Goal: Find contact information: Find contact information

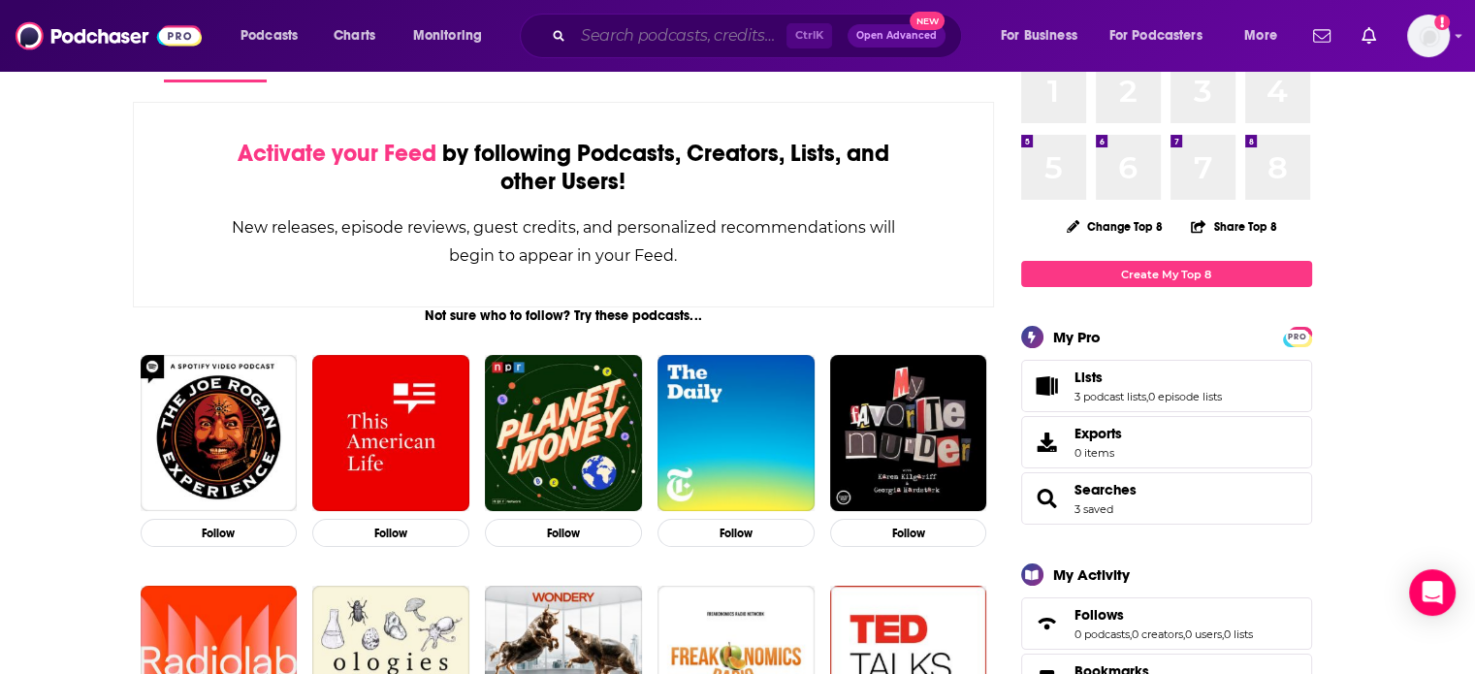
click at [621, 26] on input "Search podcasts, credits, & more..." at bounding box center [679, 35] width 213 height 31
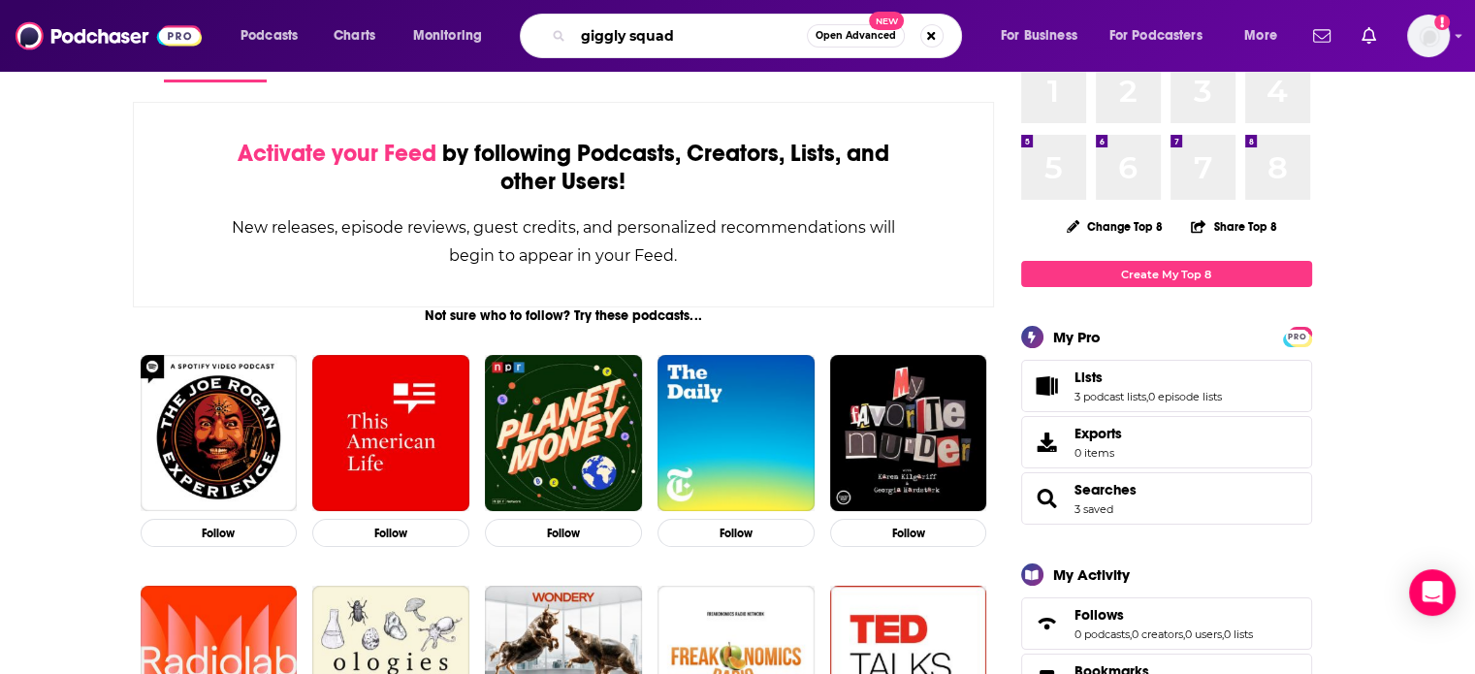
type input "giggly squad"
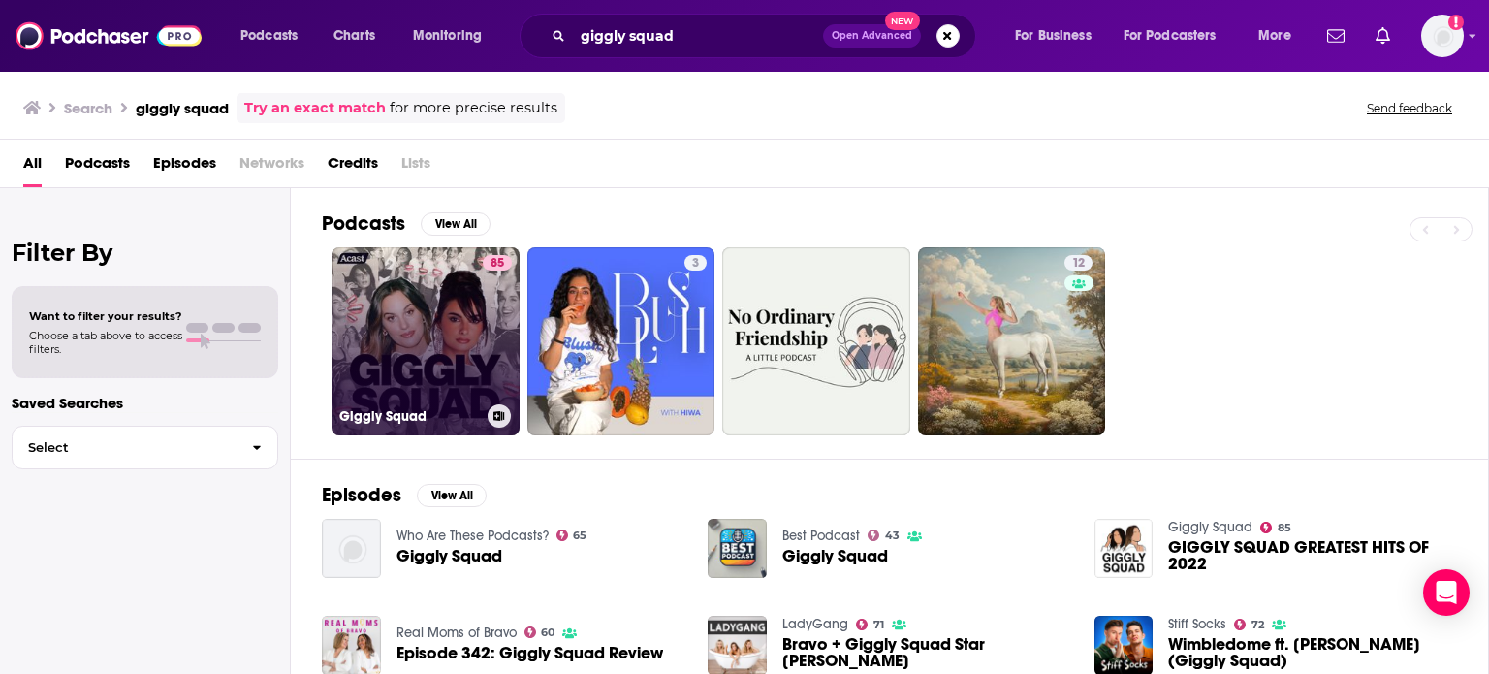
click at [396, 415] on h3 "Giggly Squad" at bounding box center [409, 416] width 141 height 16
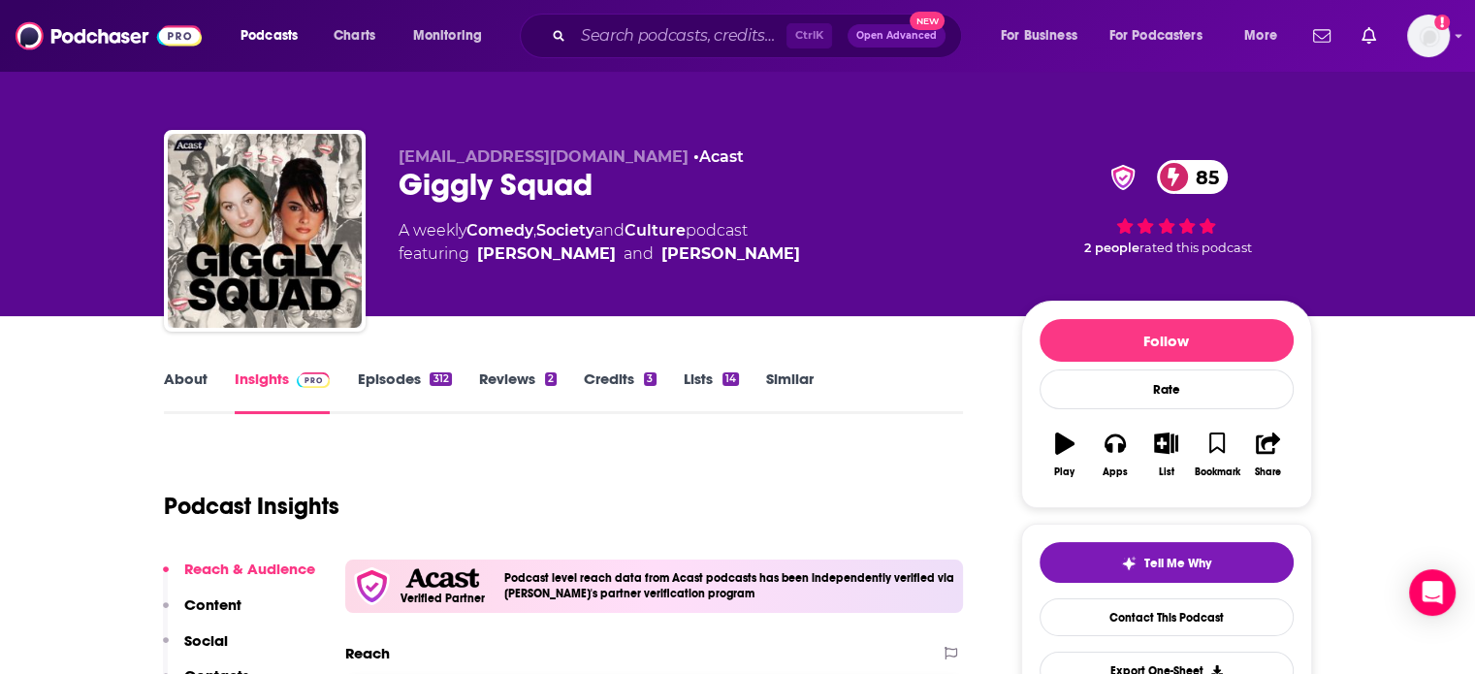
click at [419, 372] on link "Episodes 312" at bounding box center [404, 391] width 94 height 45
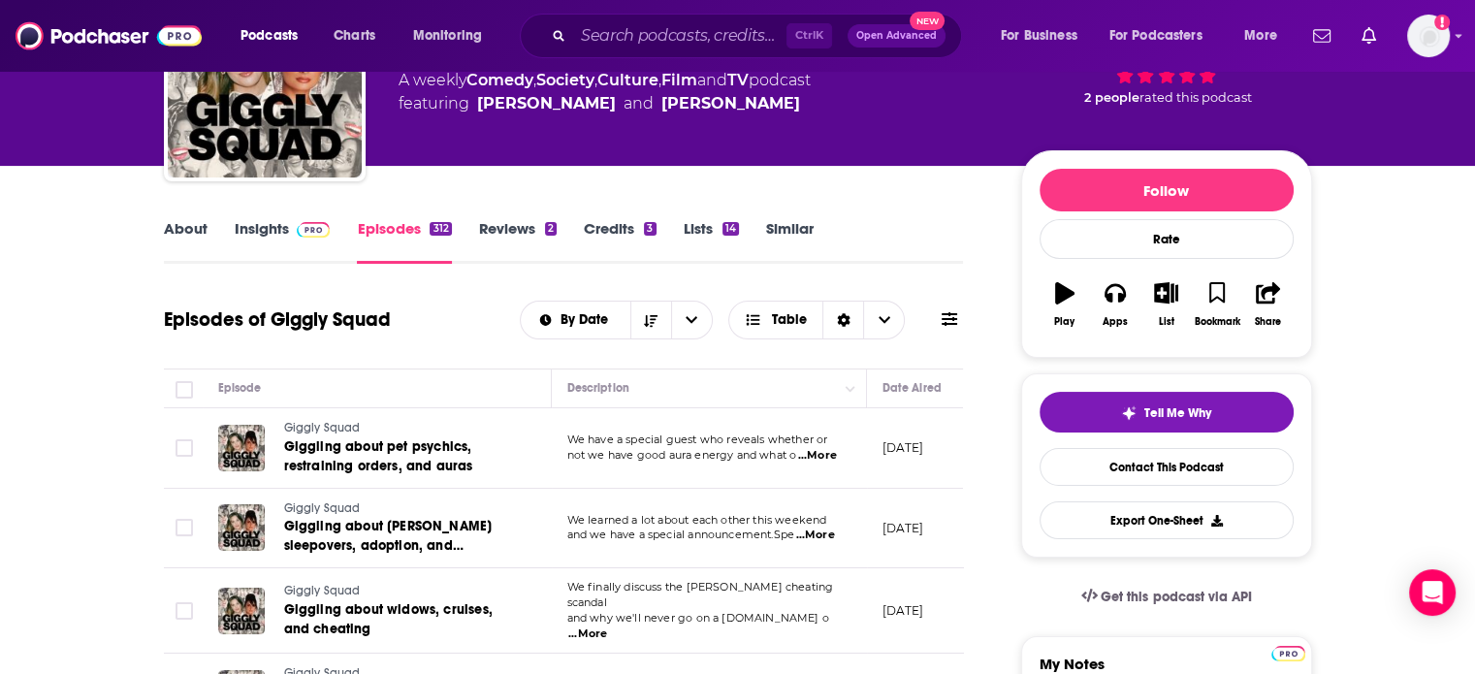
scroll to position [194, 0]
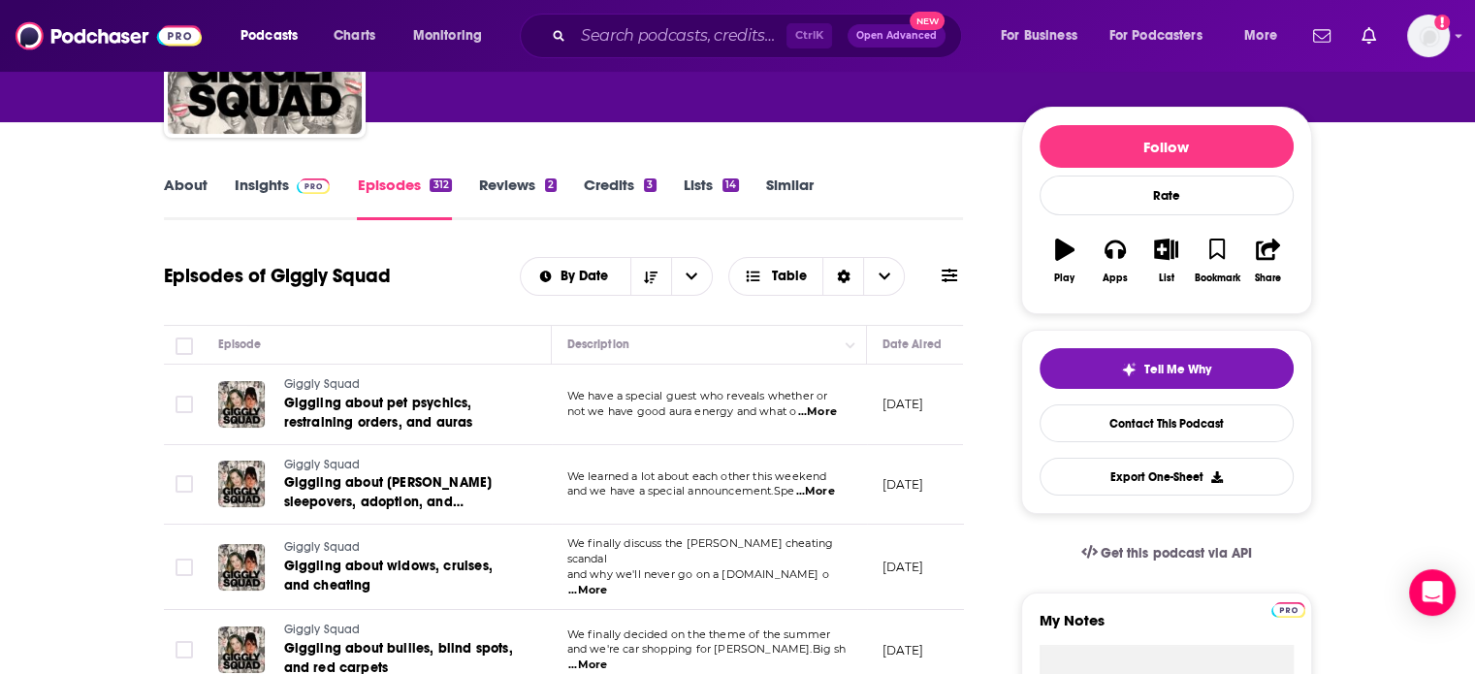
click at [814, 411] on span "...More" at bounding box center [817, 412] width 39 height 16
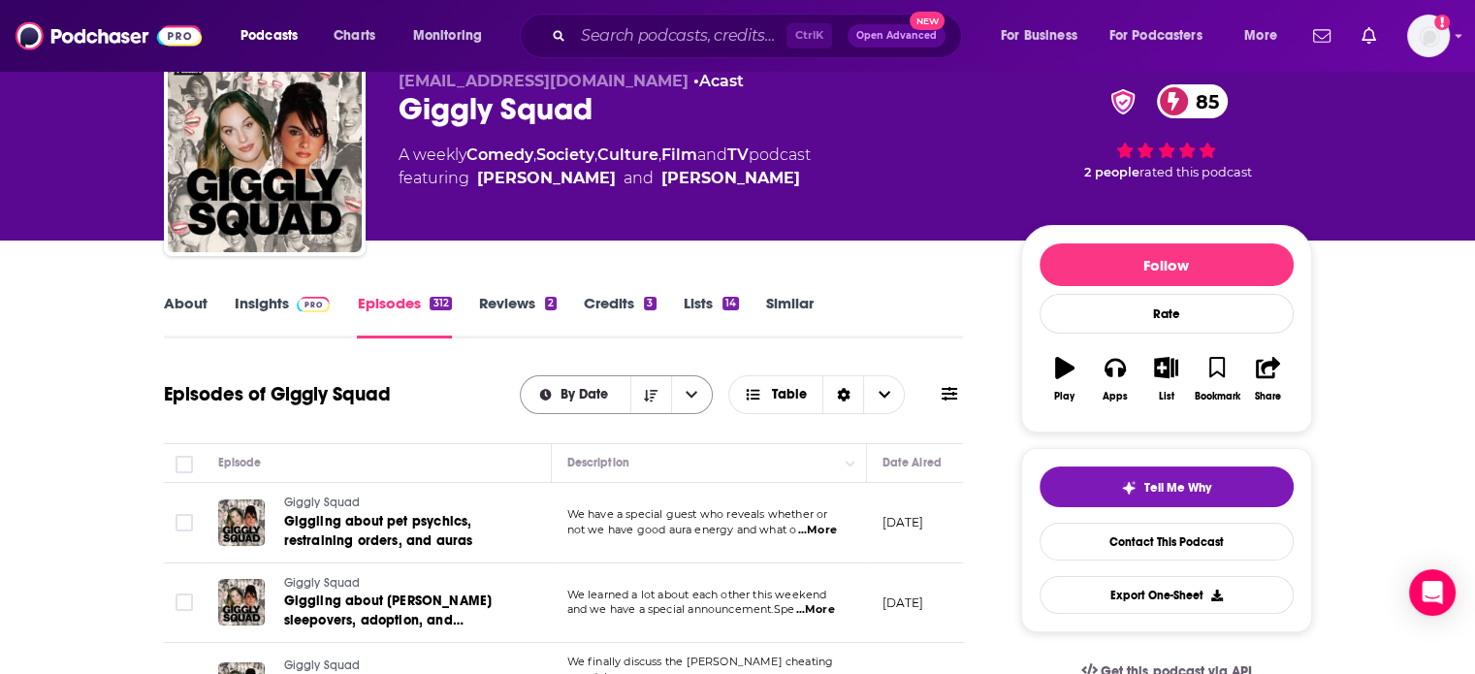
scroll to position [0, 0]
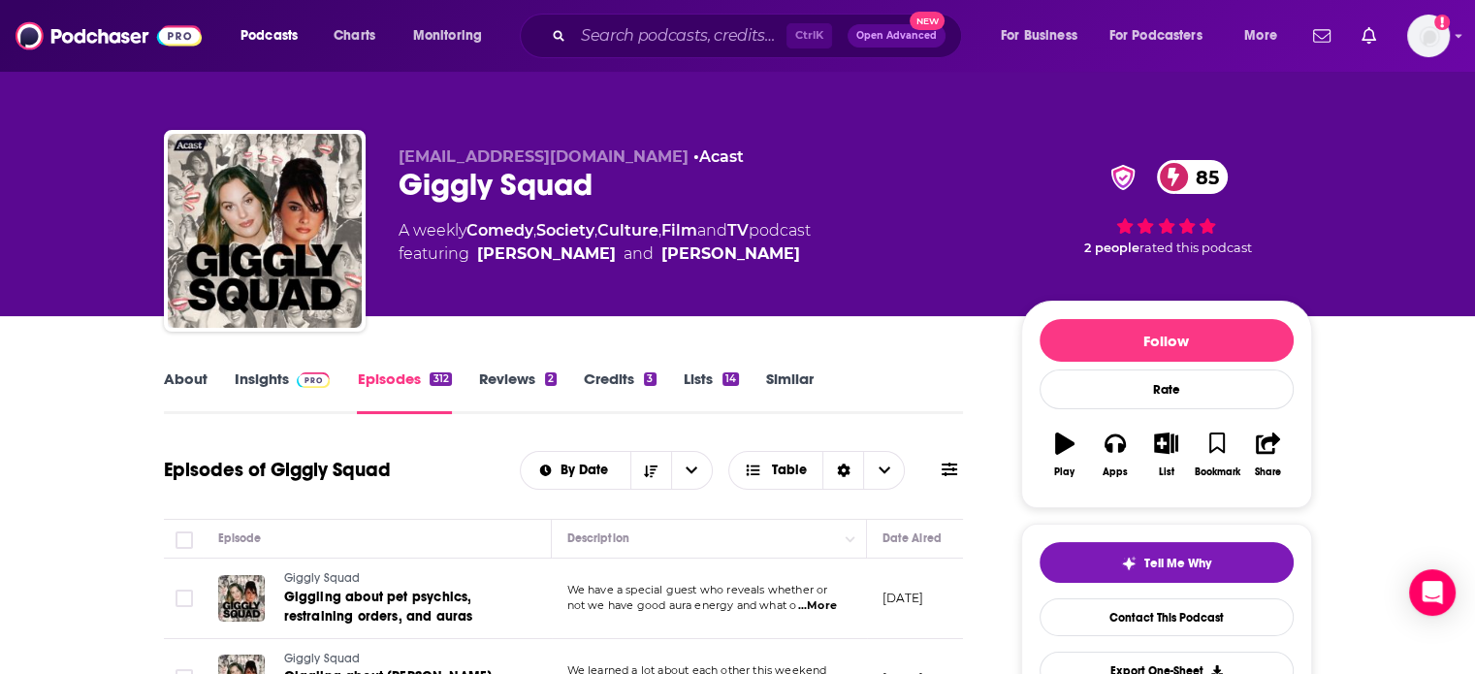
click at [609, 397] on link "Credits 3" at bounding box center [620, 391] width 72 height 45
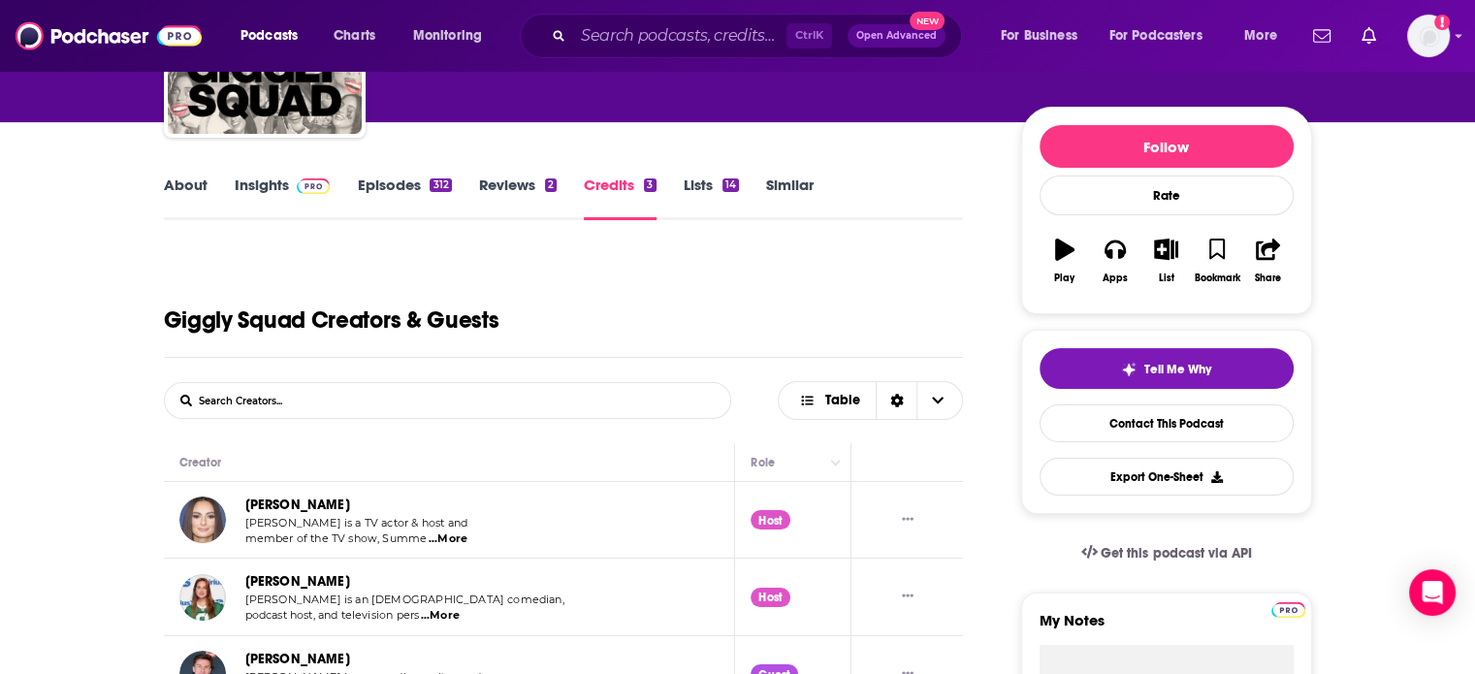
scroll to position [485, 0]
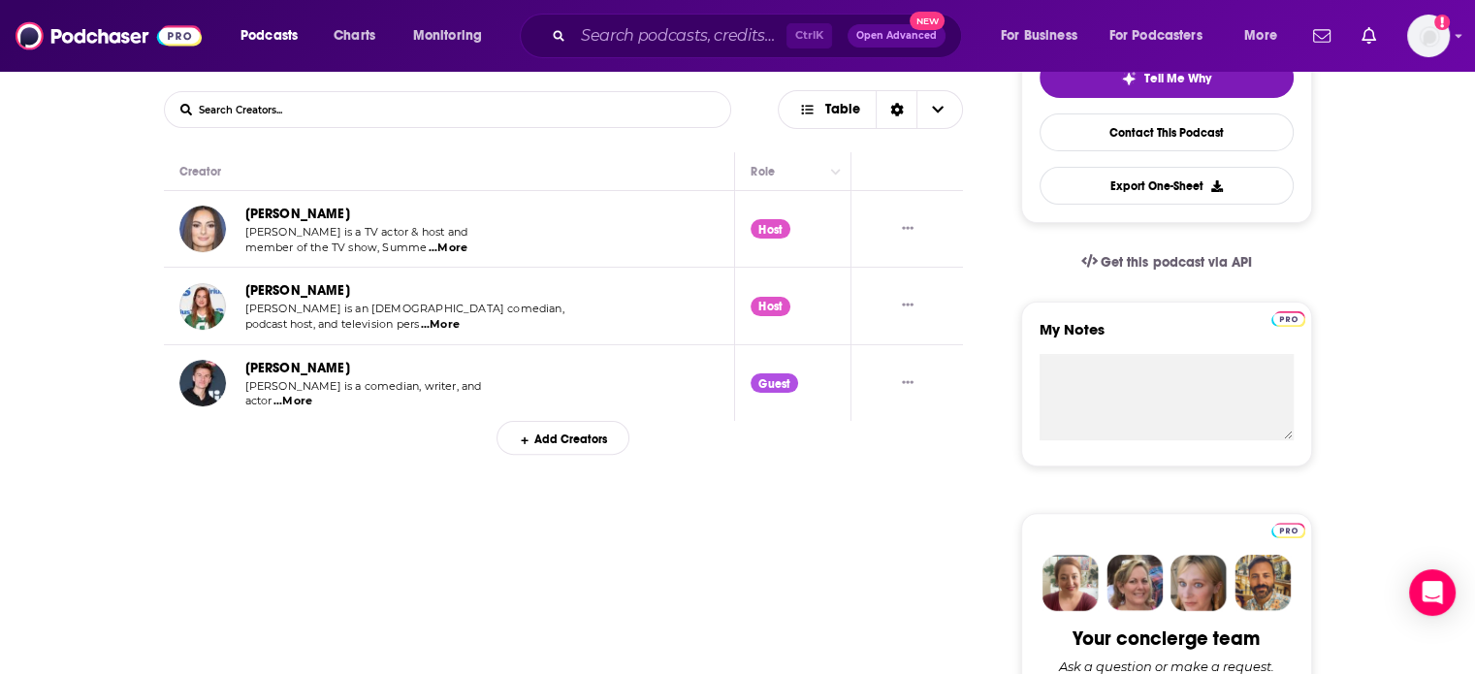
click at [314, 396] on p "actor ...More" at bounding box center [363, 402] width 237 height 16
click at [310, 402] on span "...More" at bounding box center [292, 402] width 39 height 16
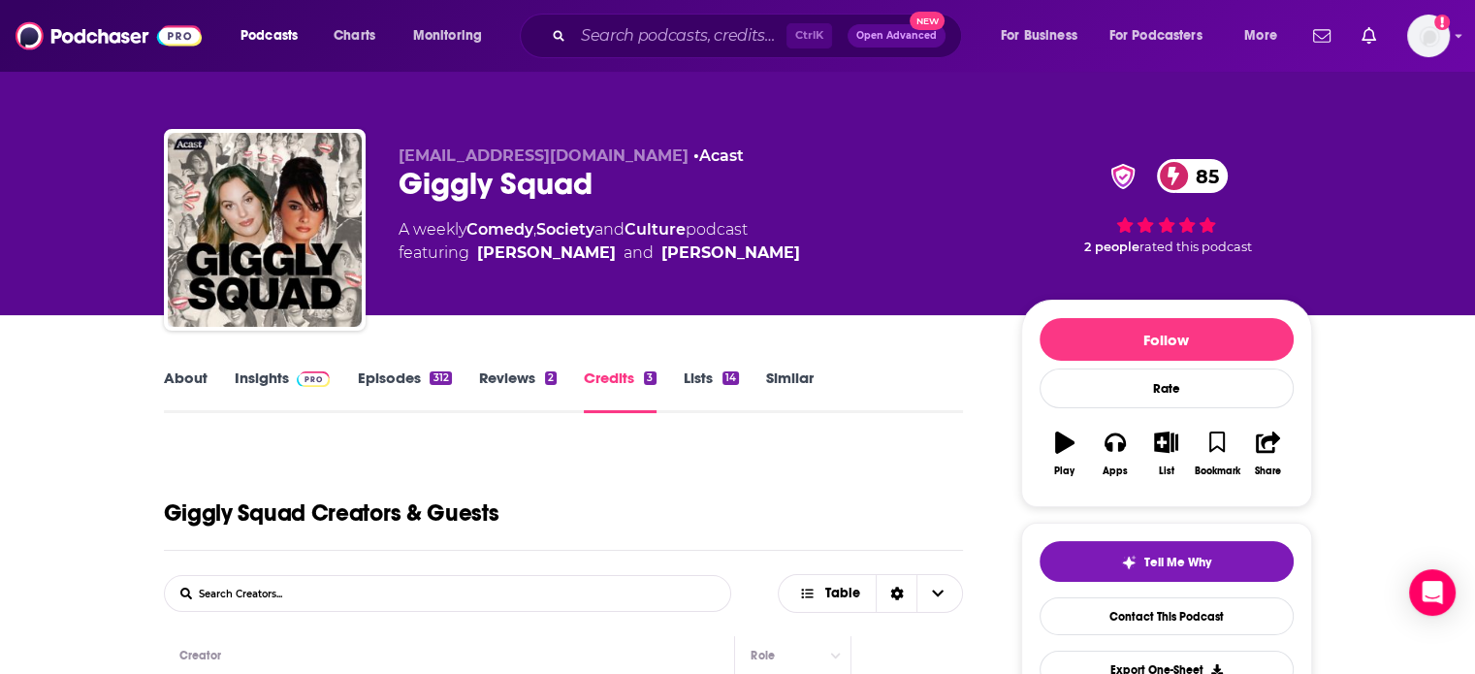
scroll to position [0, 0]
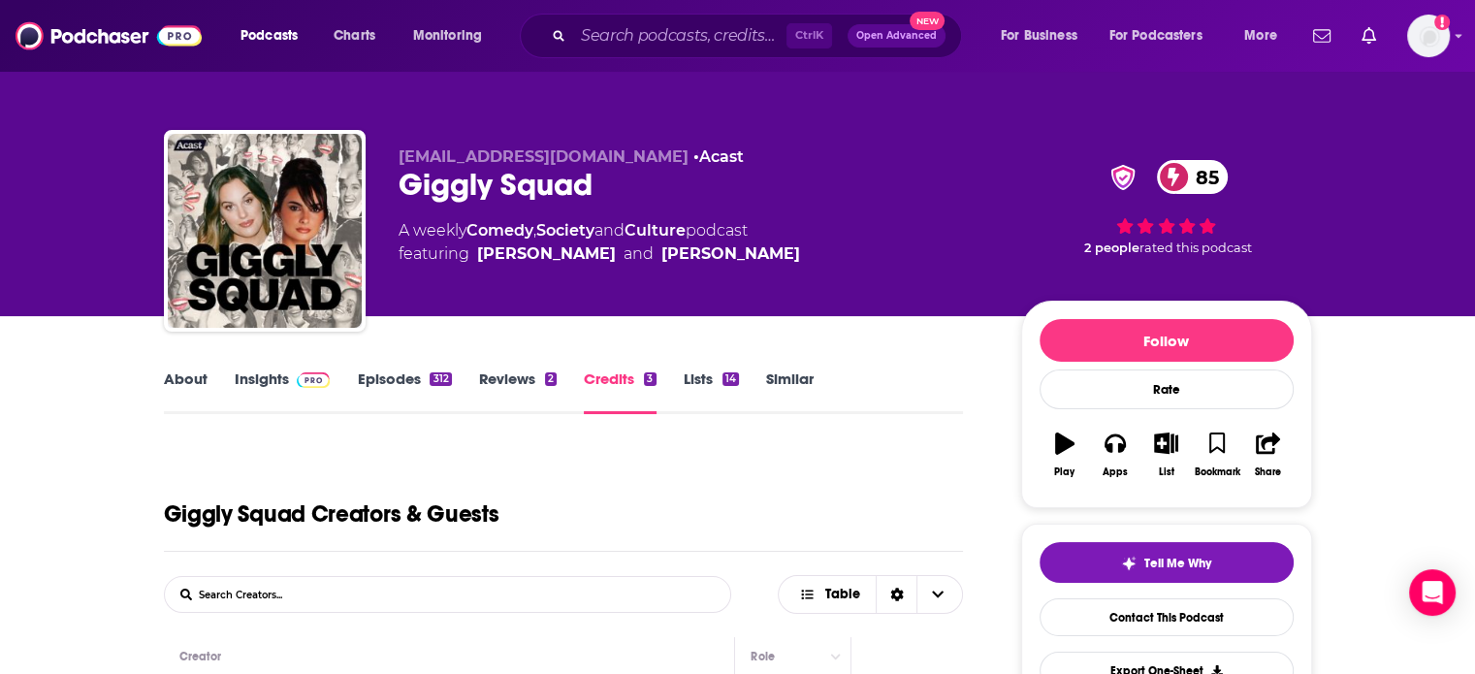
click at [793, 379] on link "Similar" at bounding box center [790, 391] width 48 height 45
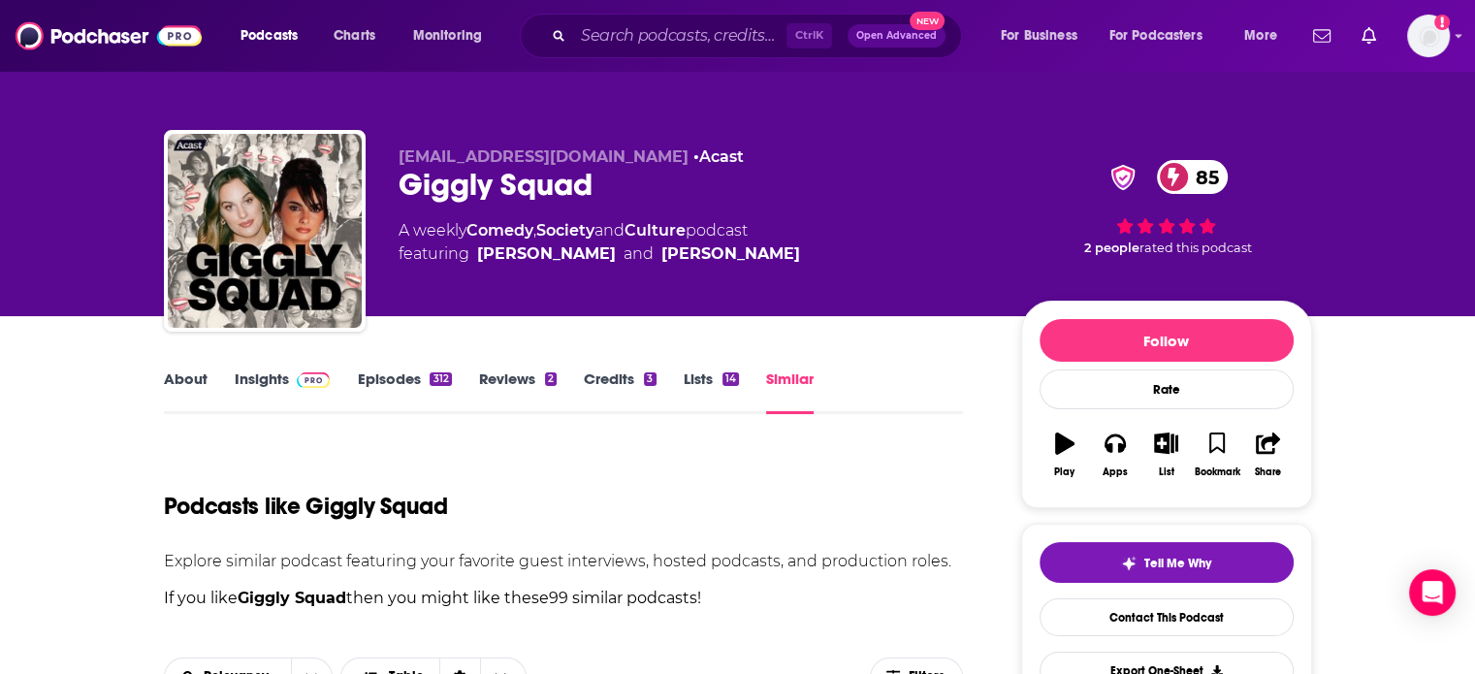
click at [570, 227] on link "Society" at bounding box center [565, 230] width 58 height 18
click at [644, 236] on link "Culture" at bounding box center [654, 230] width 61 height 18
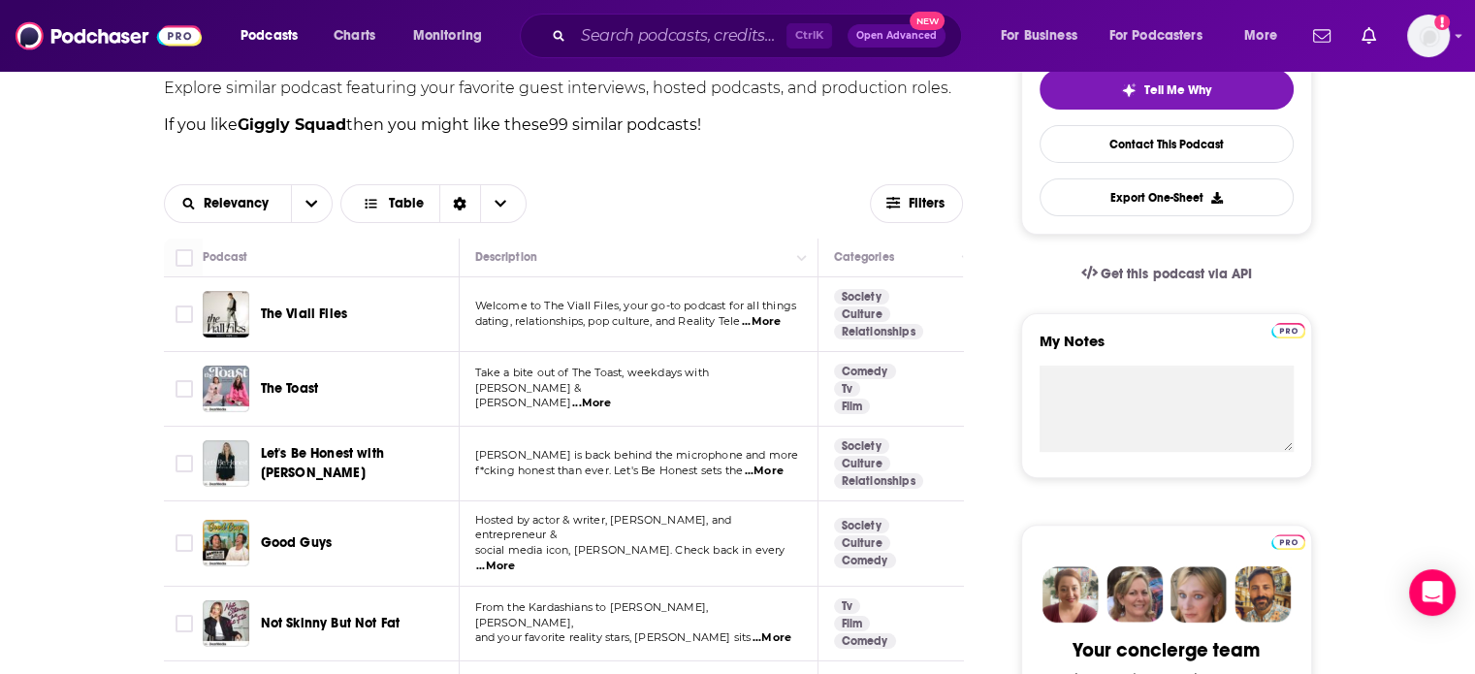
scroll to position [485, 0]
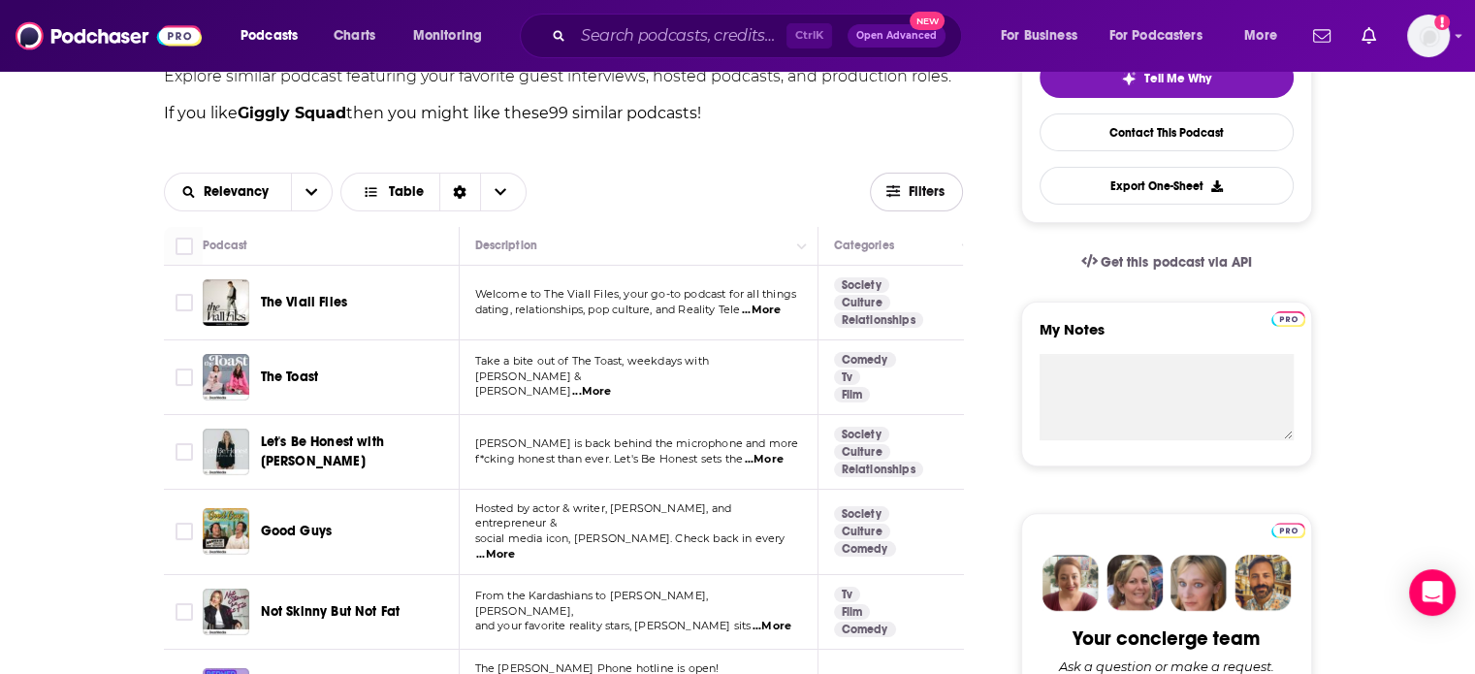
click at [939, 185] on span "Filters" at bounding box center [927, 192] width 39 height 14
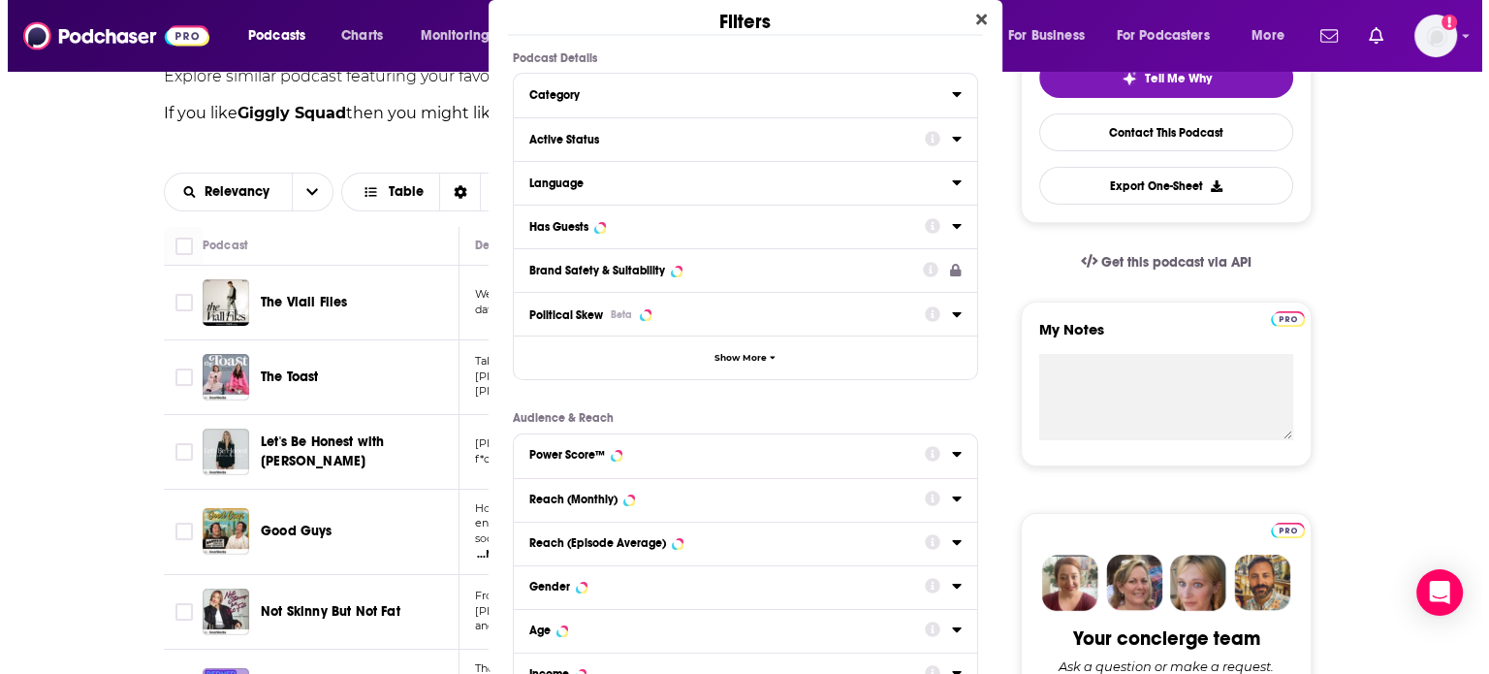
scroll to position [0, 0]
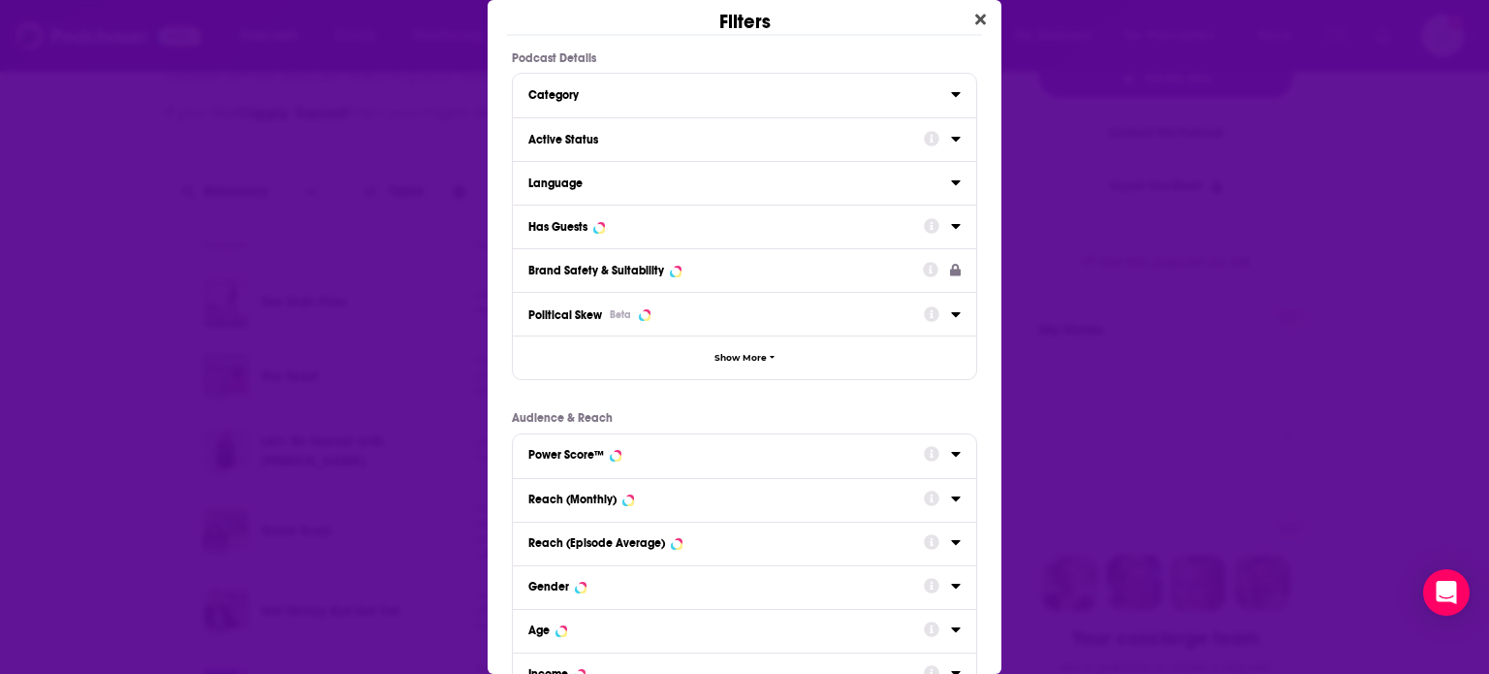
click at [951, 135] on icon "Dialog" at bounding box center [956, 139] width 10 height 16
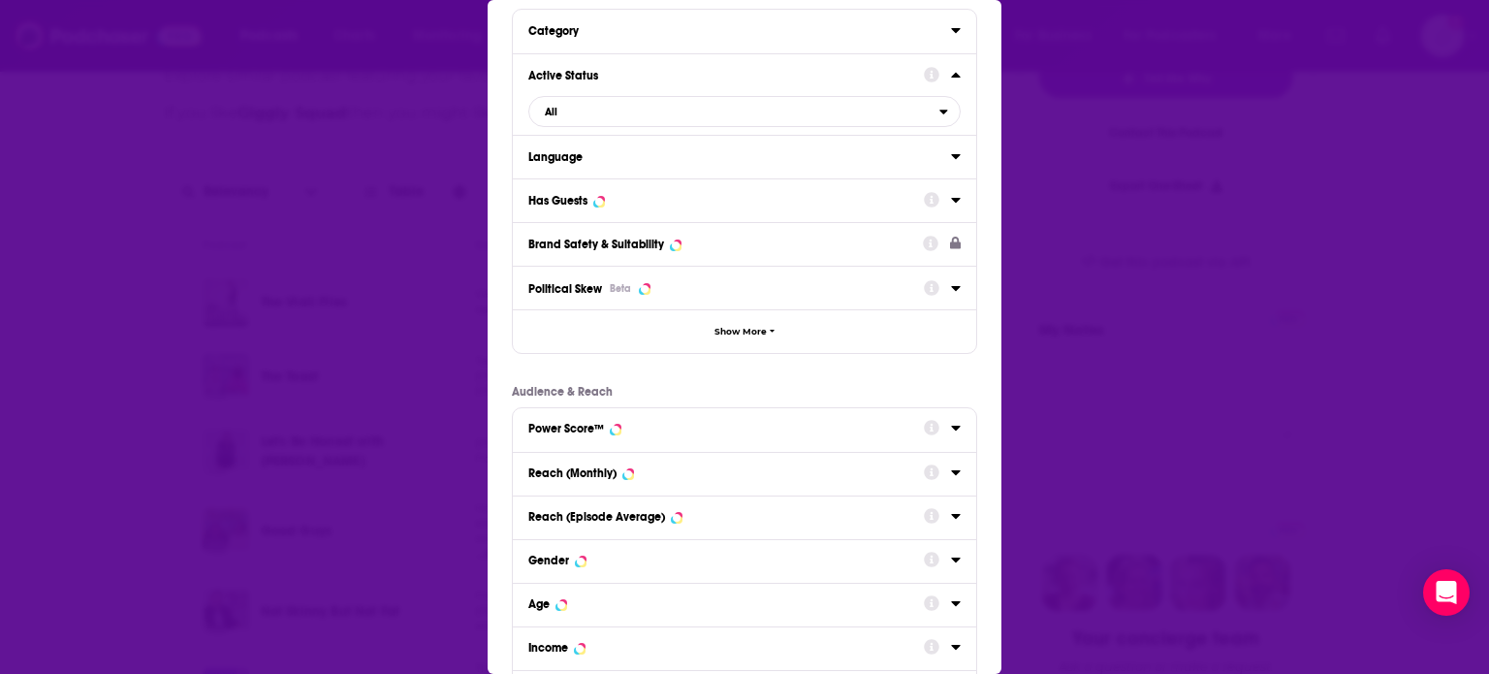
scroll to position [97, 0]
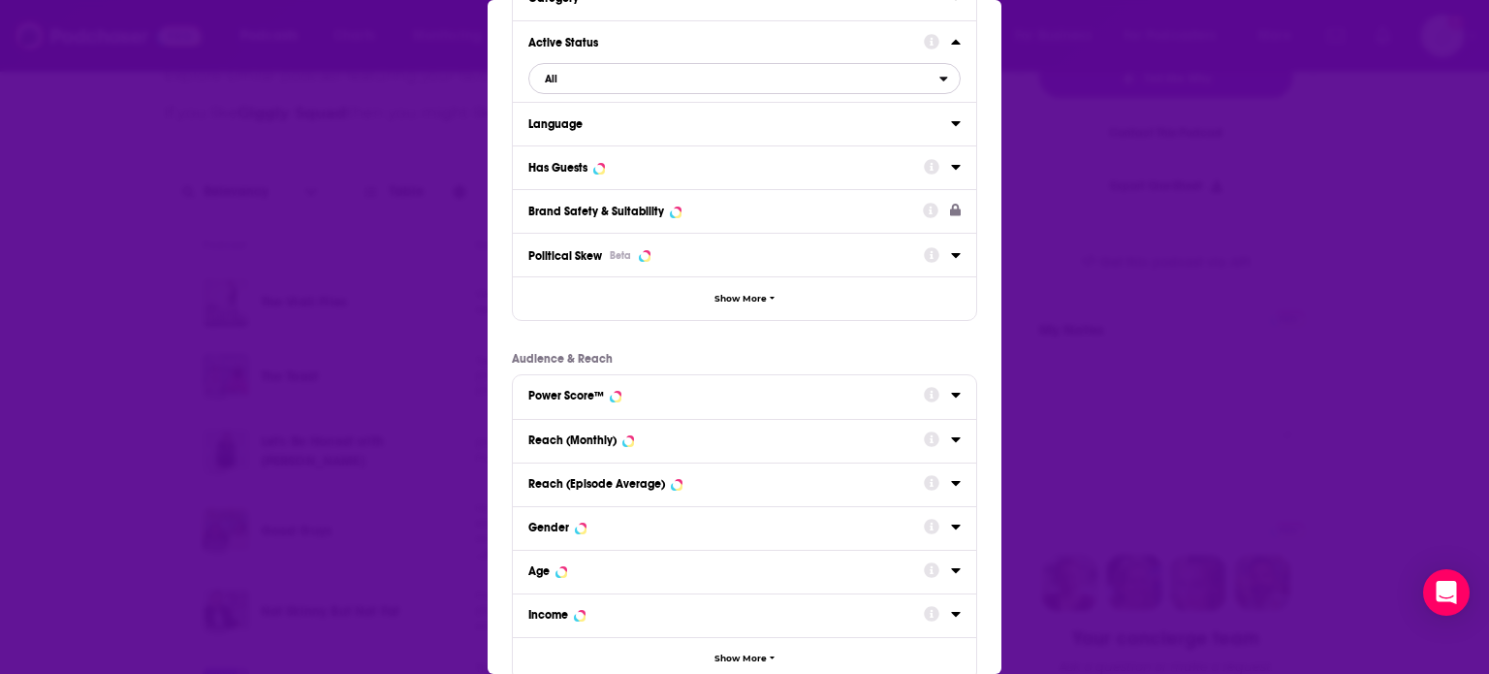
click at [675, 75] on span "All" at bounding box center [734, 78] width 410 height 25
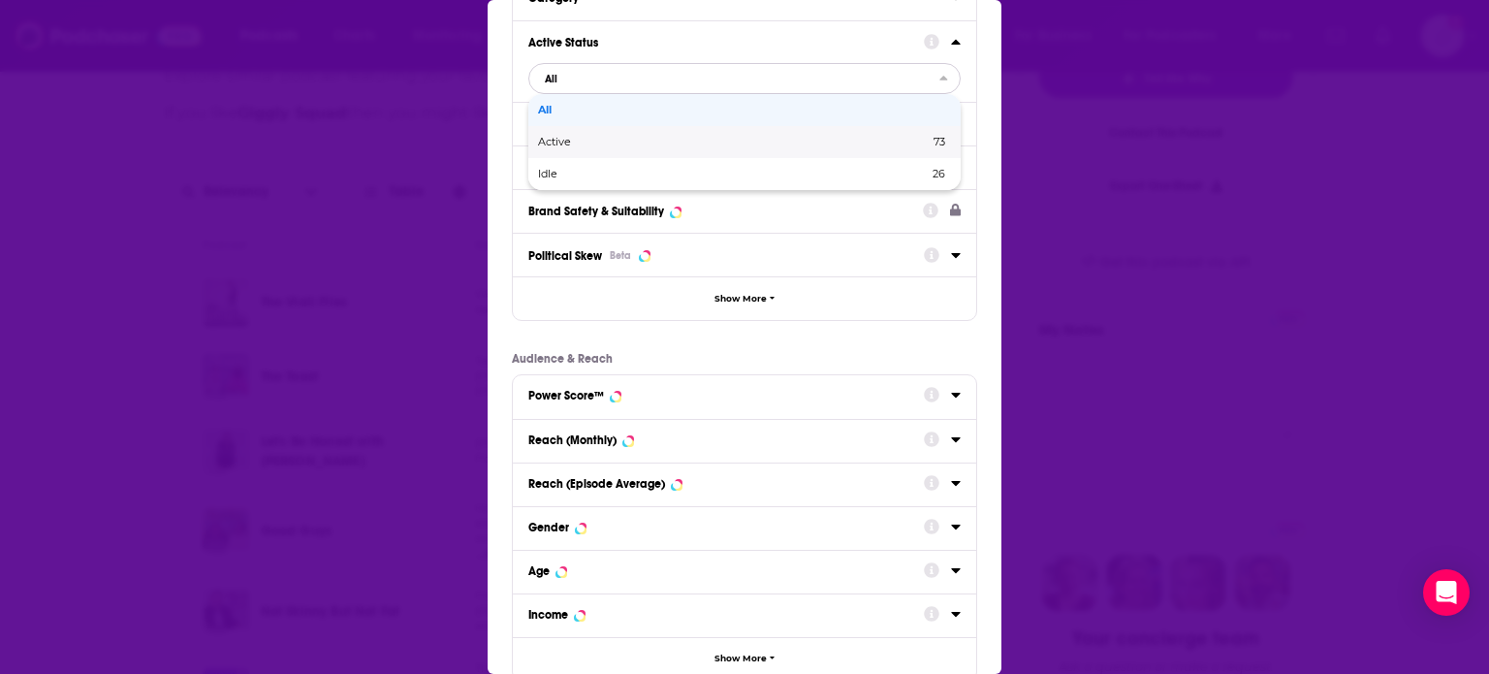
click at [620, 149] on div "Active 73" at bounding box center [744, 142] width 432 height 32
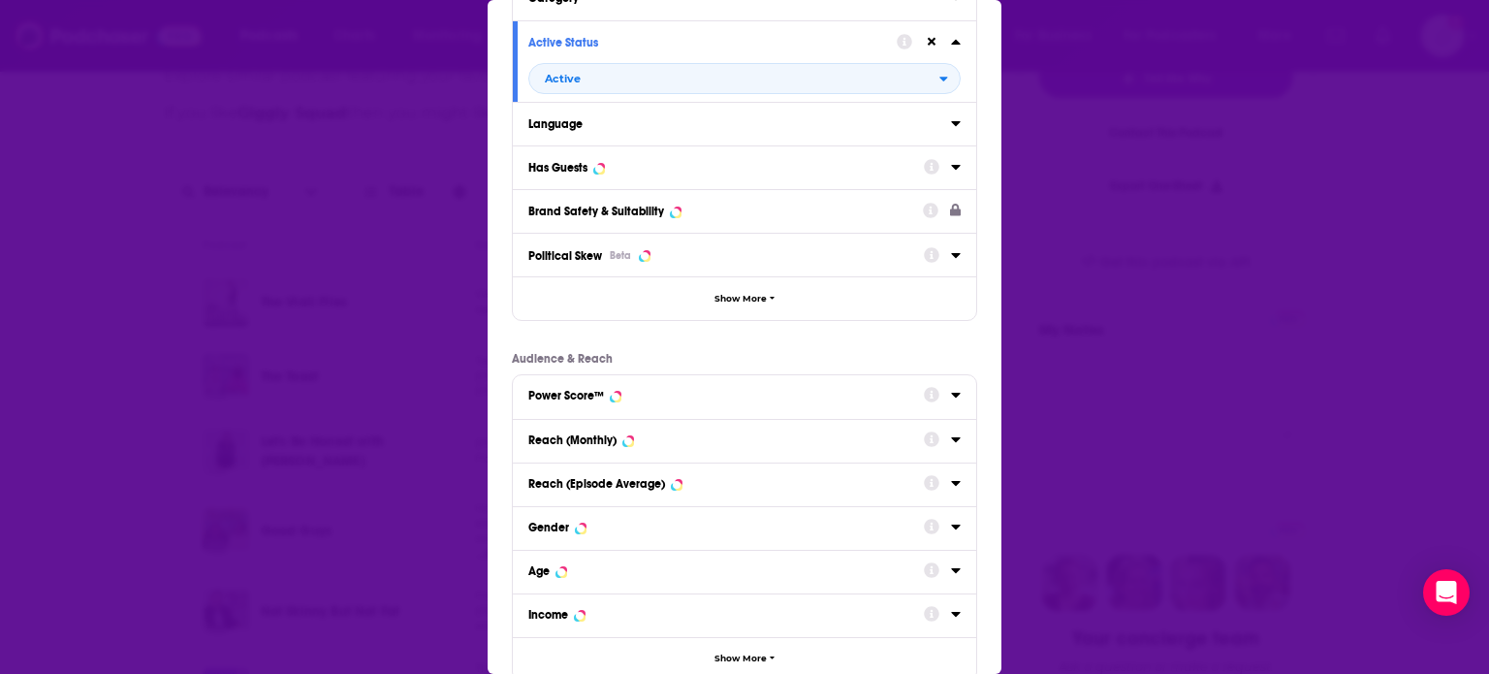
click at [951, 123] on icon "Dialog" at bounding box center [955, 123] width 9 height 5
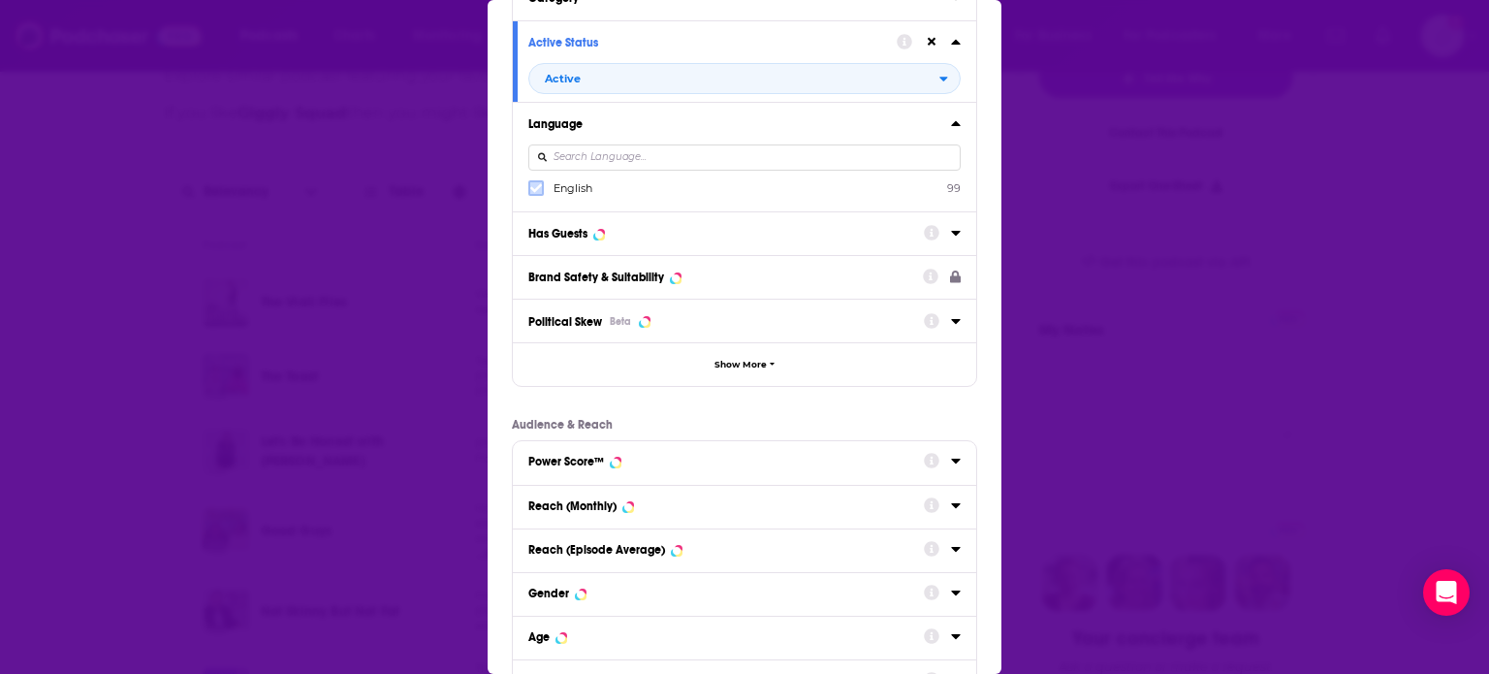
click at [528, 182] on label "Dialog" at bounding box center [536, 188] width 16 height 16
click at [934, 230] on div "Dialog" at bounding box center [942, 232] width 37 height 24
click at [951, 236] on icon "Dialog" at bounding box center [956, 233] width 10 height 16
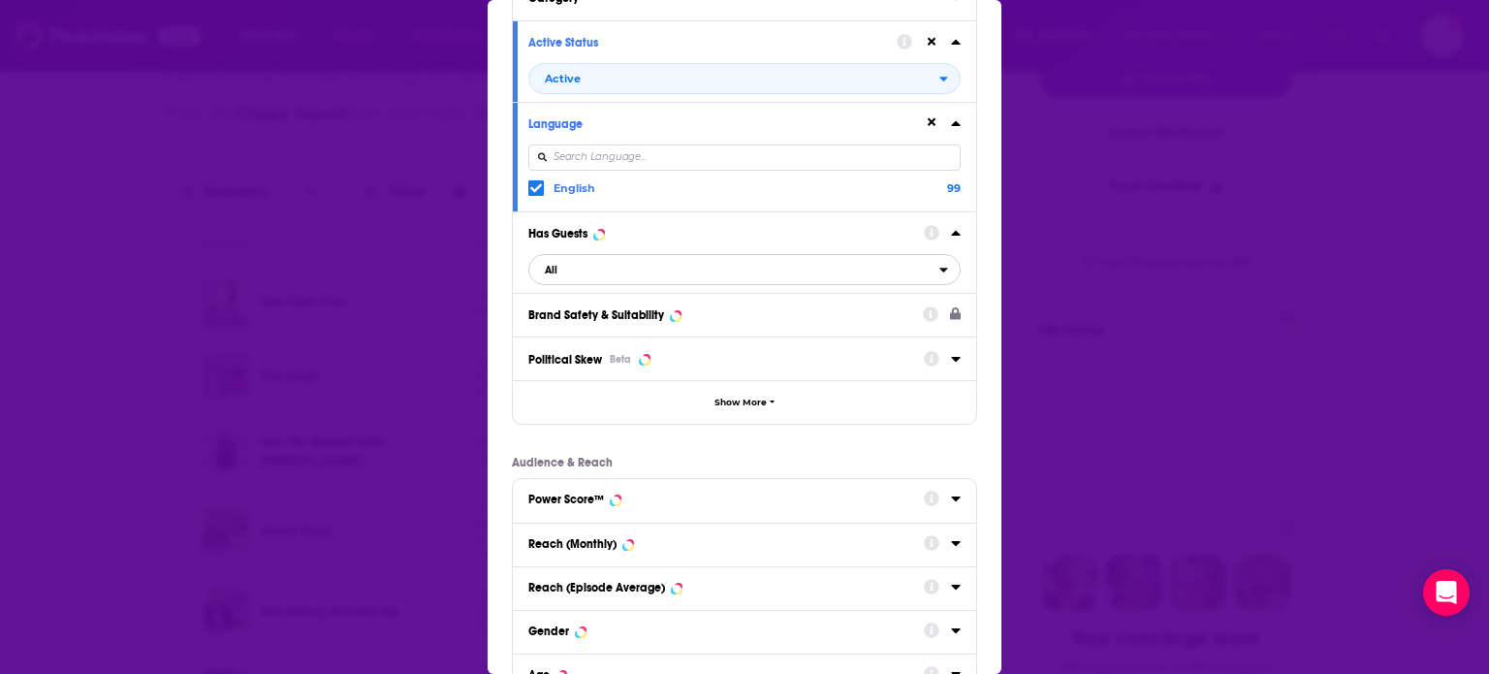
click at [629, 261] on span "All" at bounding box center [734, 269] width 410 height 25
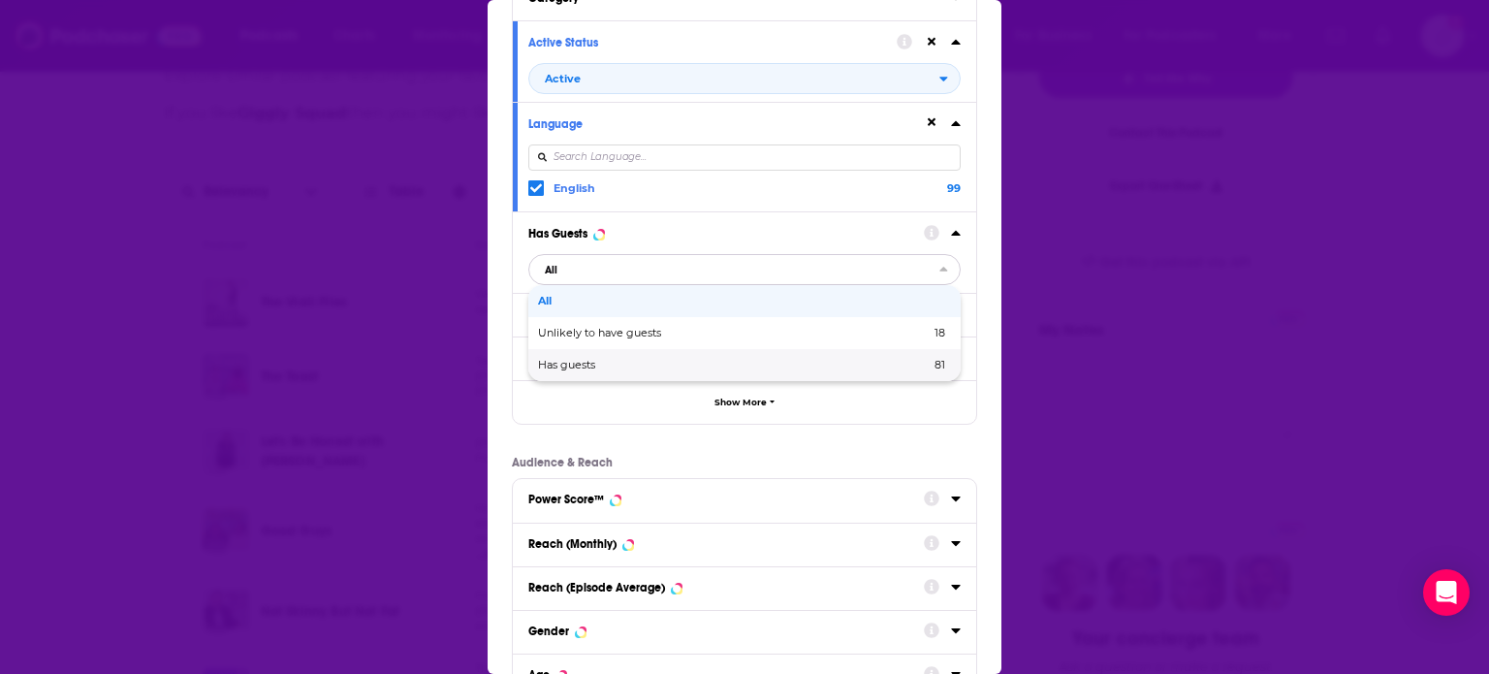
click at [624, 362] on span "Has guests" at bounding box center [650, 365] width 225 height 11
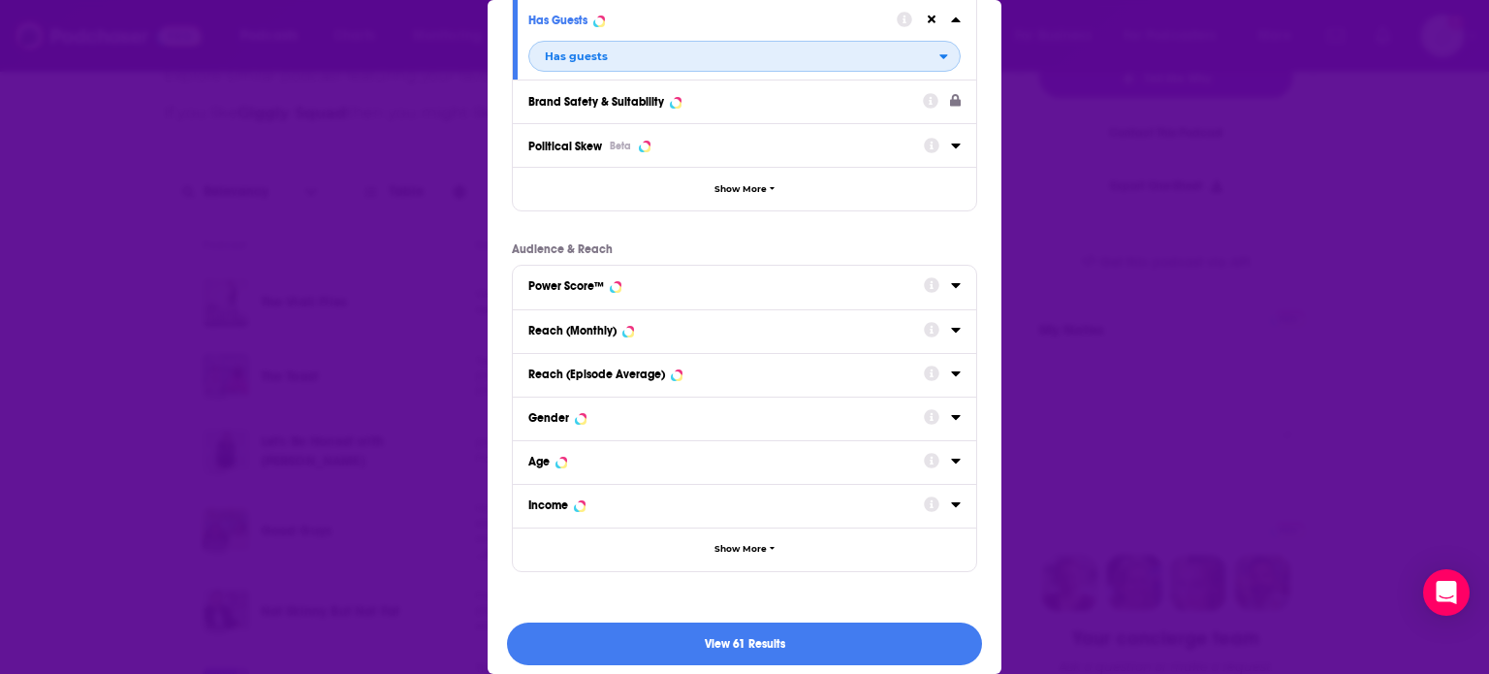
scroll to position [320, 0]
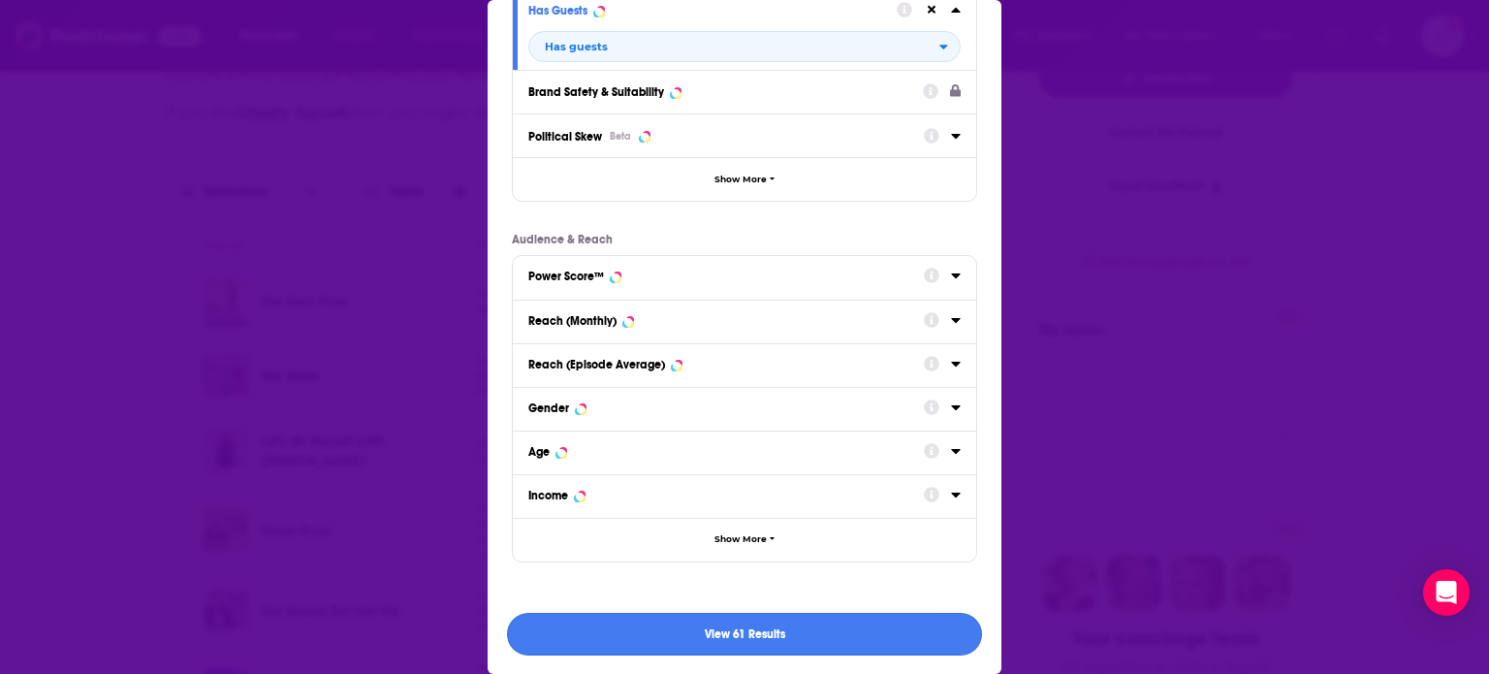
click at [733, 638] on button "View 61 Results" at bounding box center [744, 635] width 475 height 44
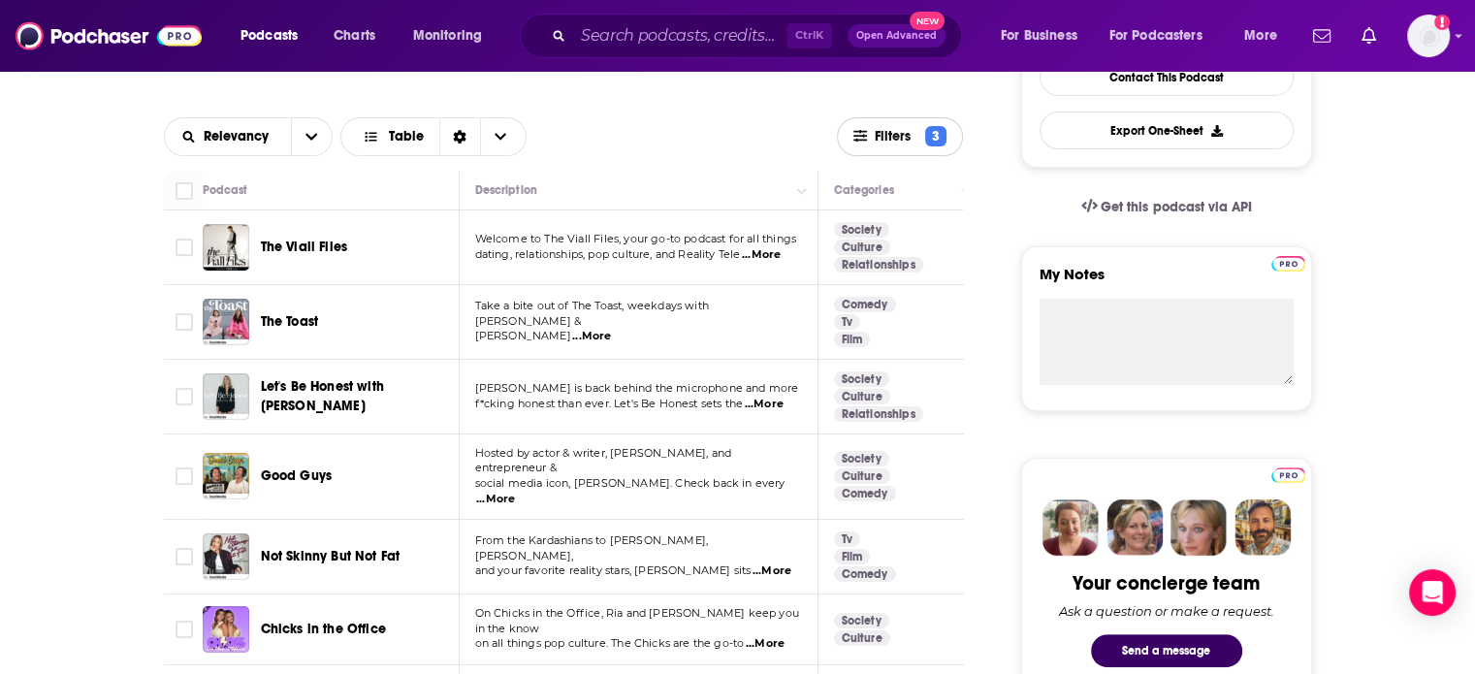
scroll to position [582, 0]
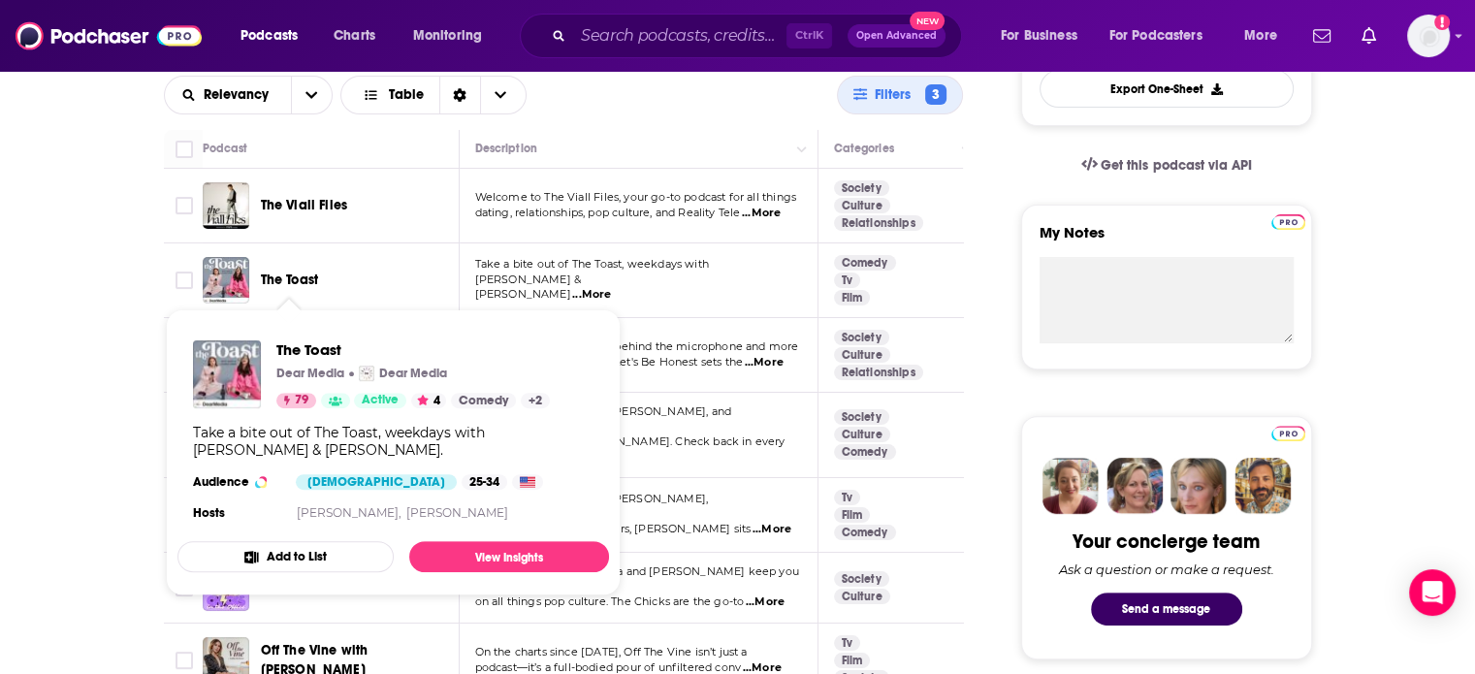
click at [302, 278] on span "The Toast" at bounding box center [290, 280] width 58 height 16
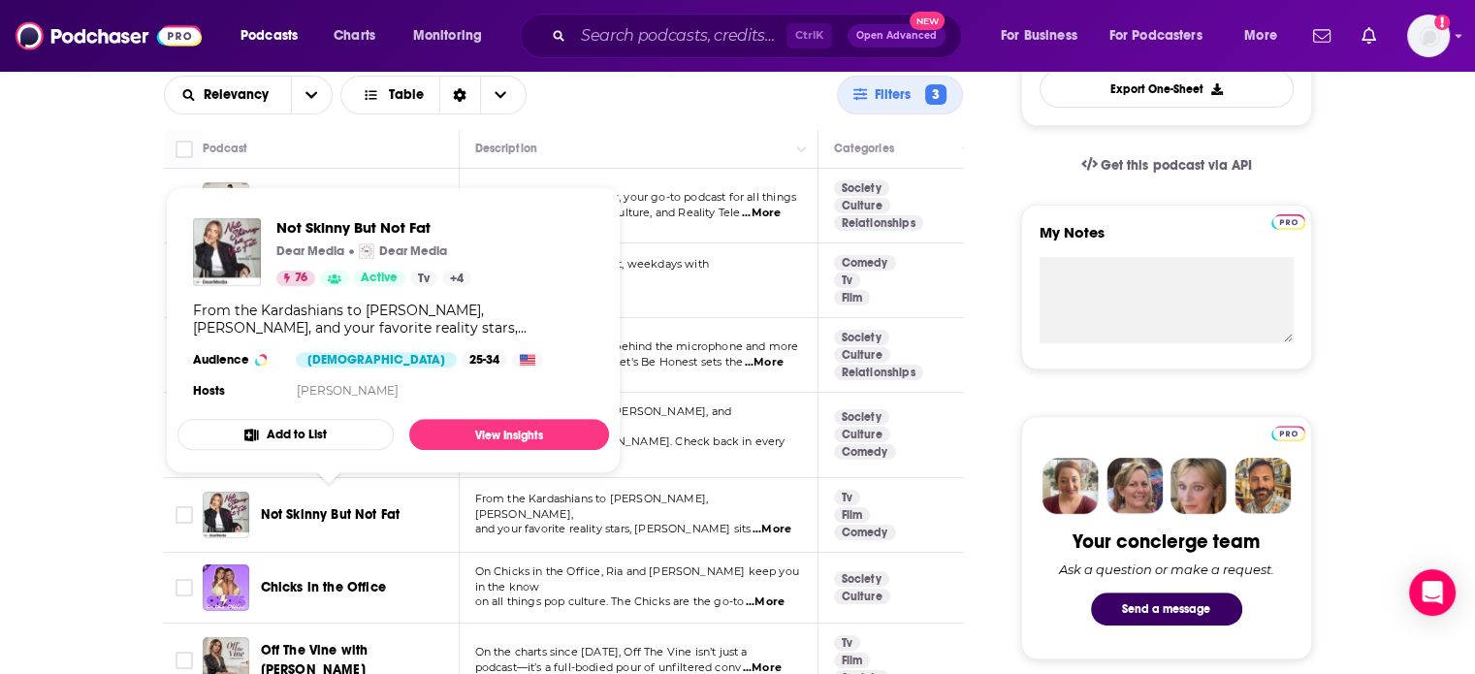
click at [298, 506] on span "Not Skinny But Not Fat" at bounding box center [331, 514] width 140 height 16
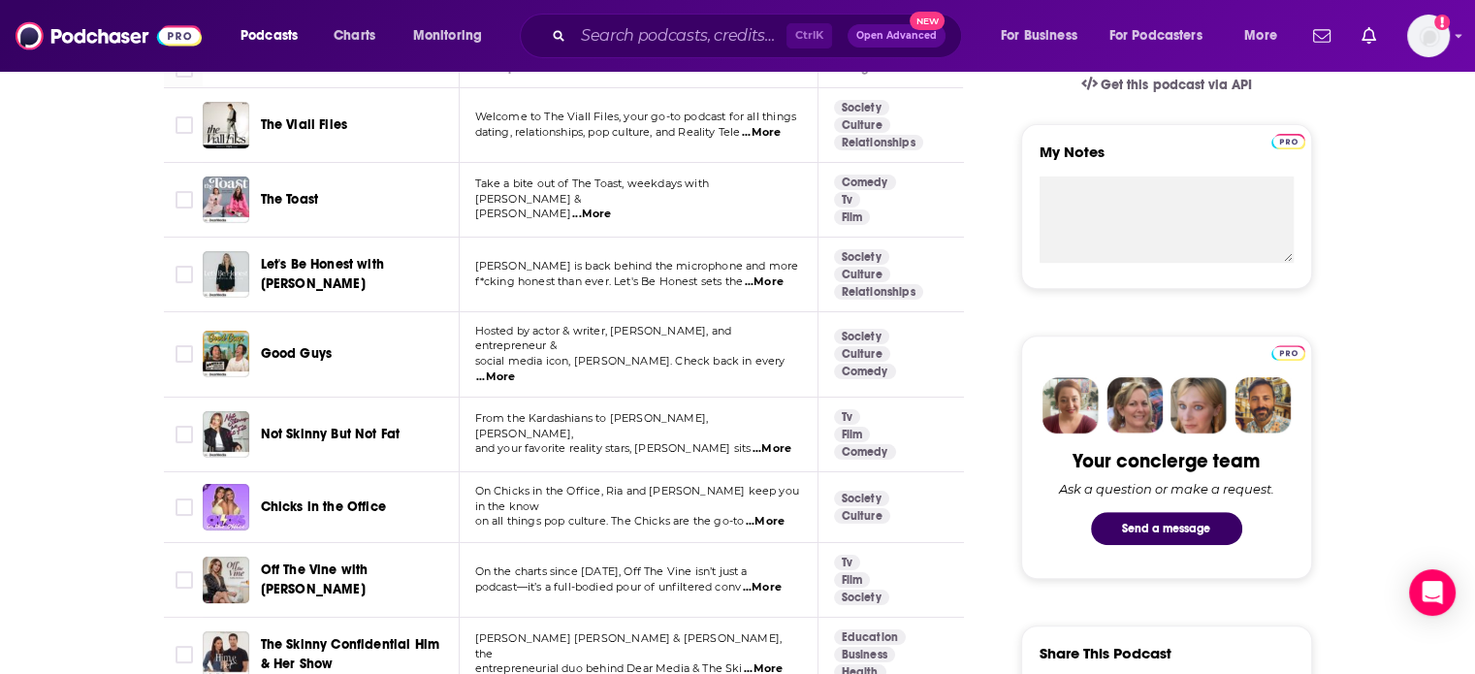
scroll to position [679, 0]
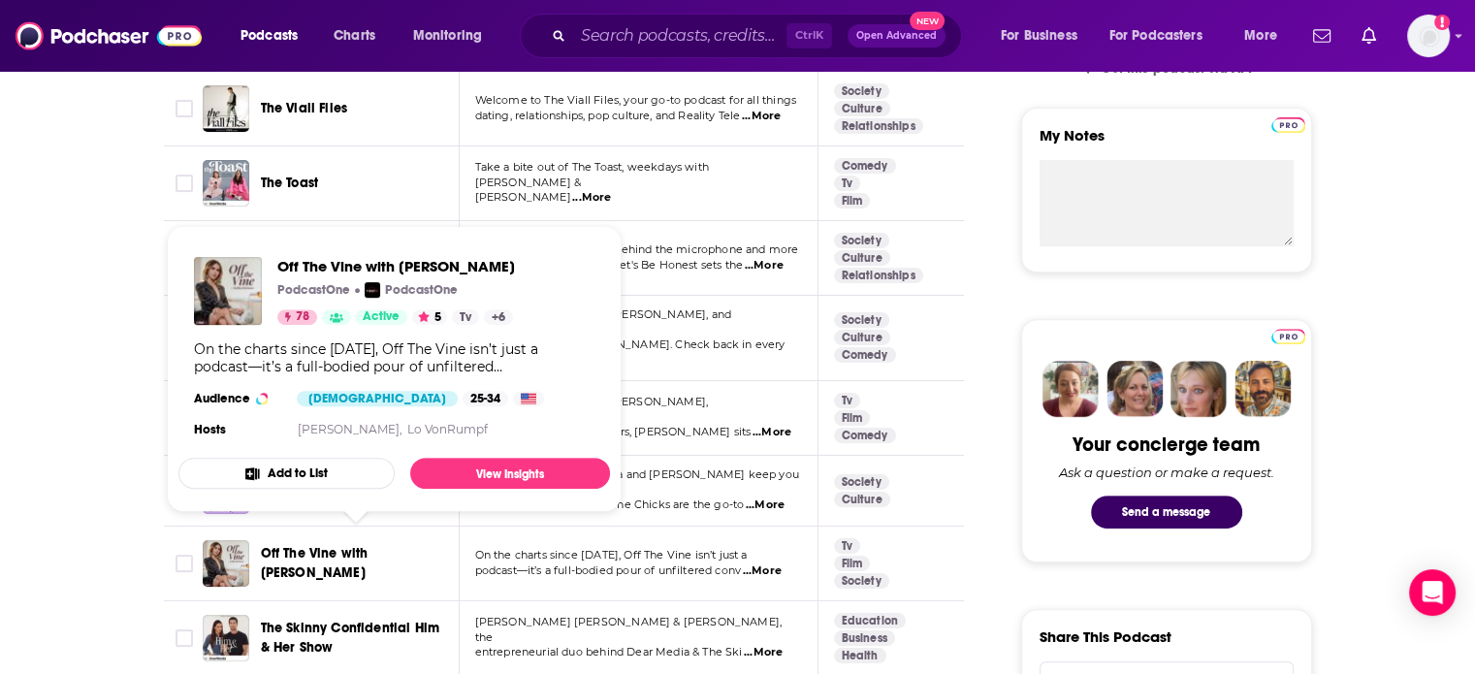
click at [348, 545] on span "Off The Vine with Kaitlyn Bristowe" at bounding box center [315, 563] width 108 height 36
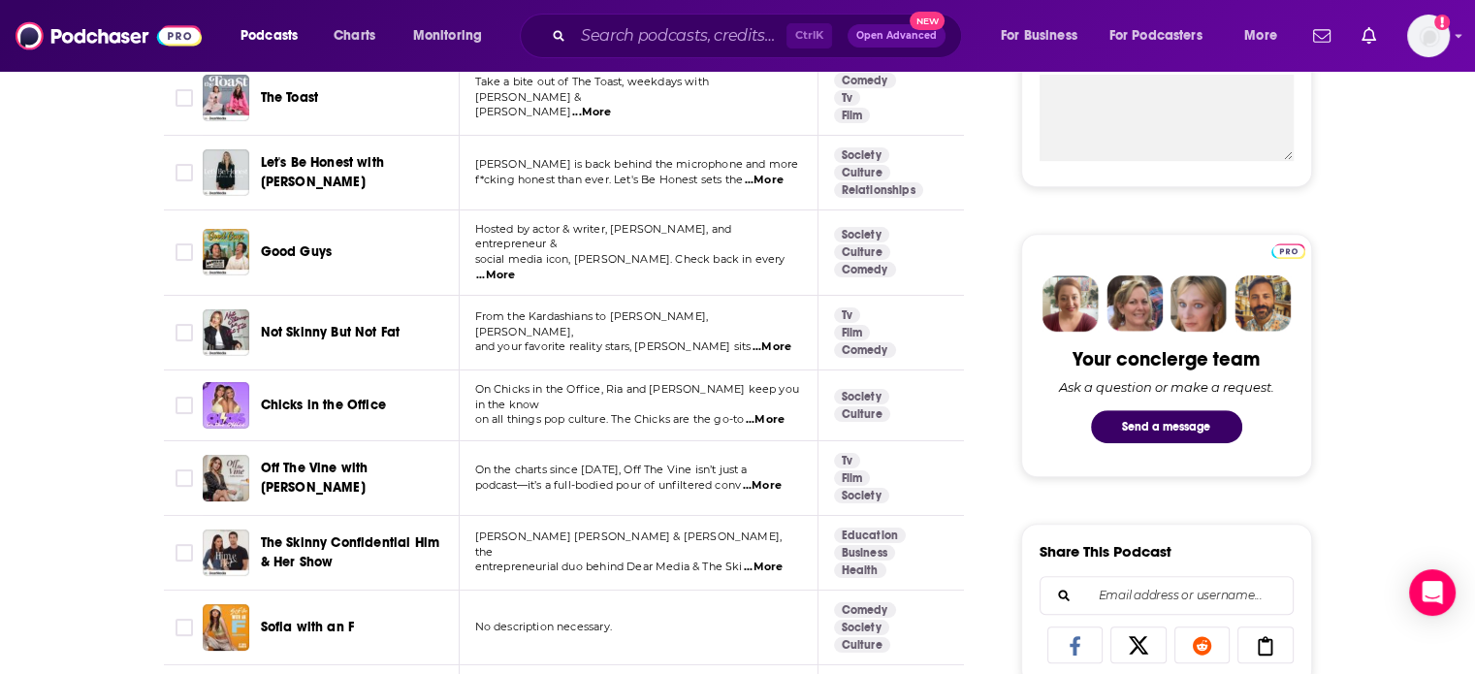
scroll to position [776, 0]
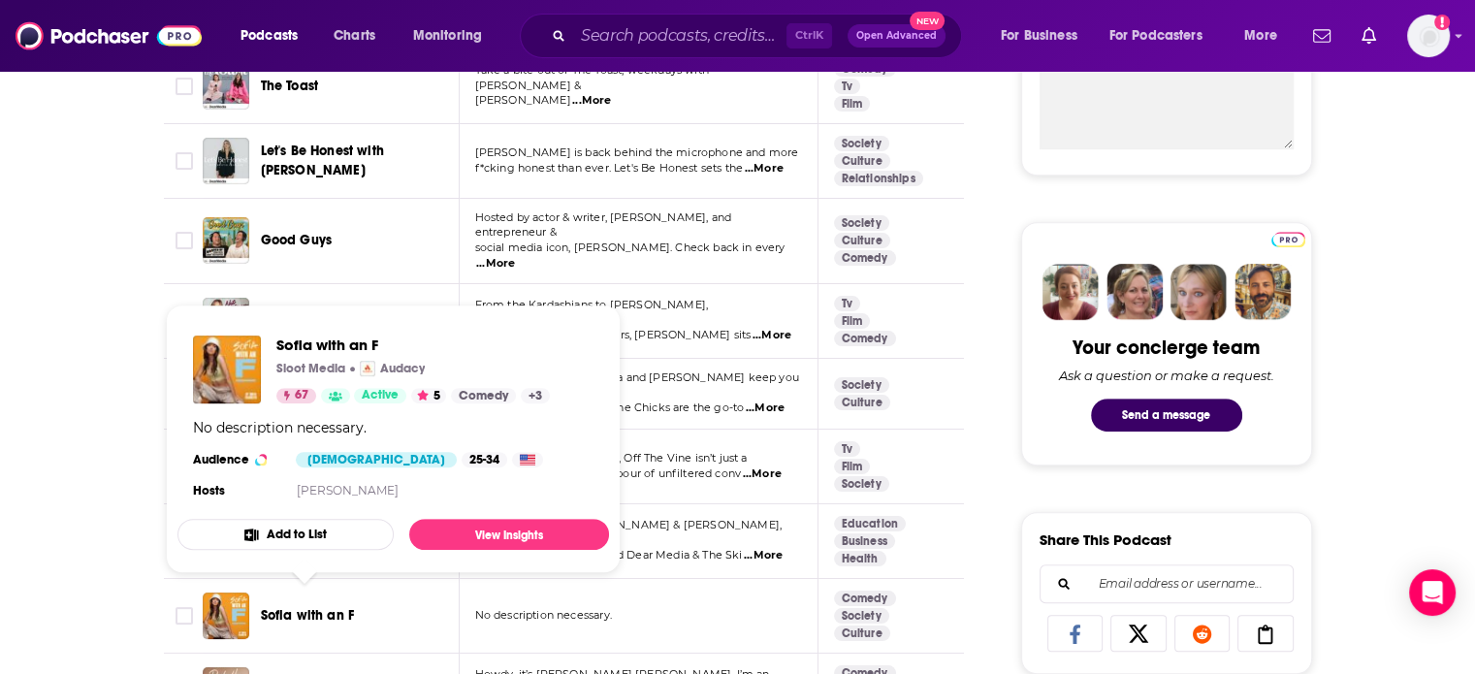
click at [329, 607] on span "Sofia with an F" at bounding box center [308, 615] width 94 height 16
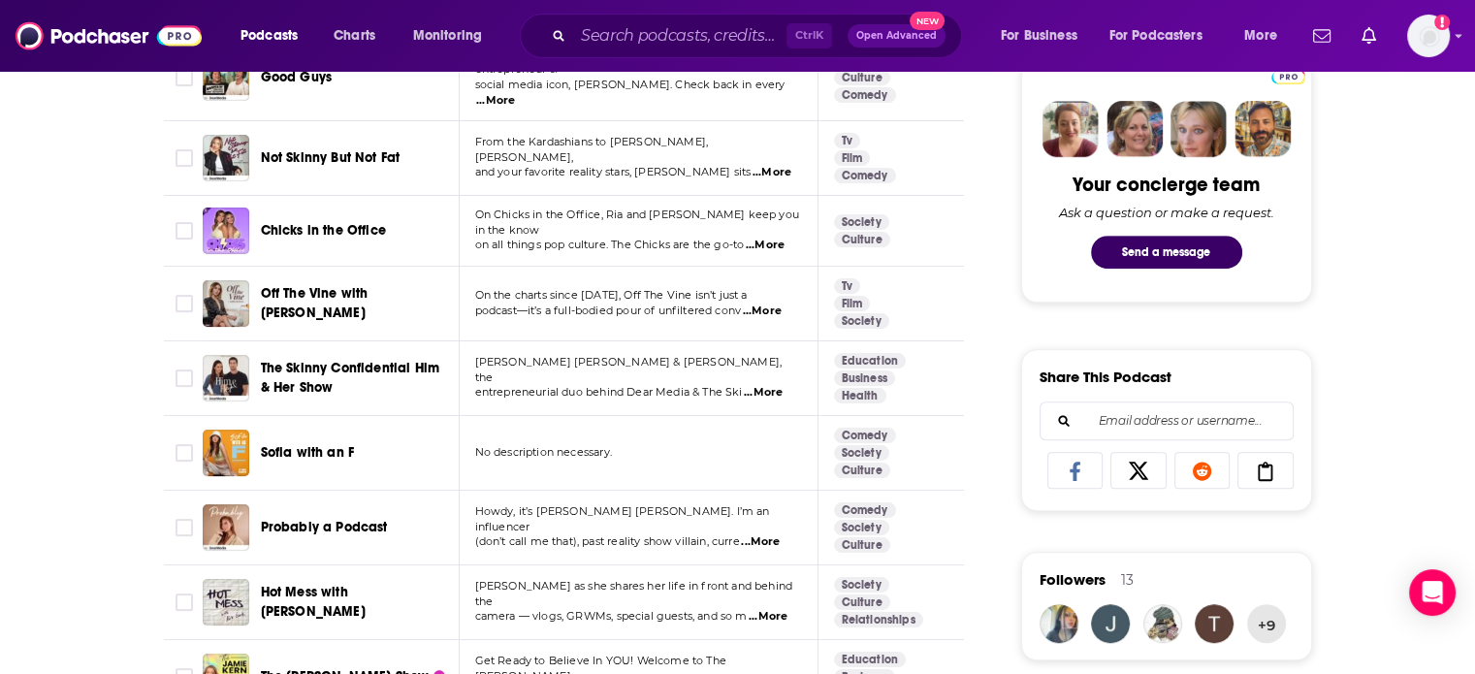
scroll to position [970, 0]
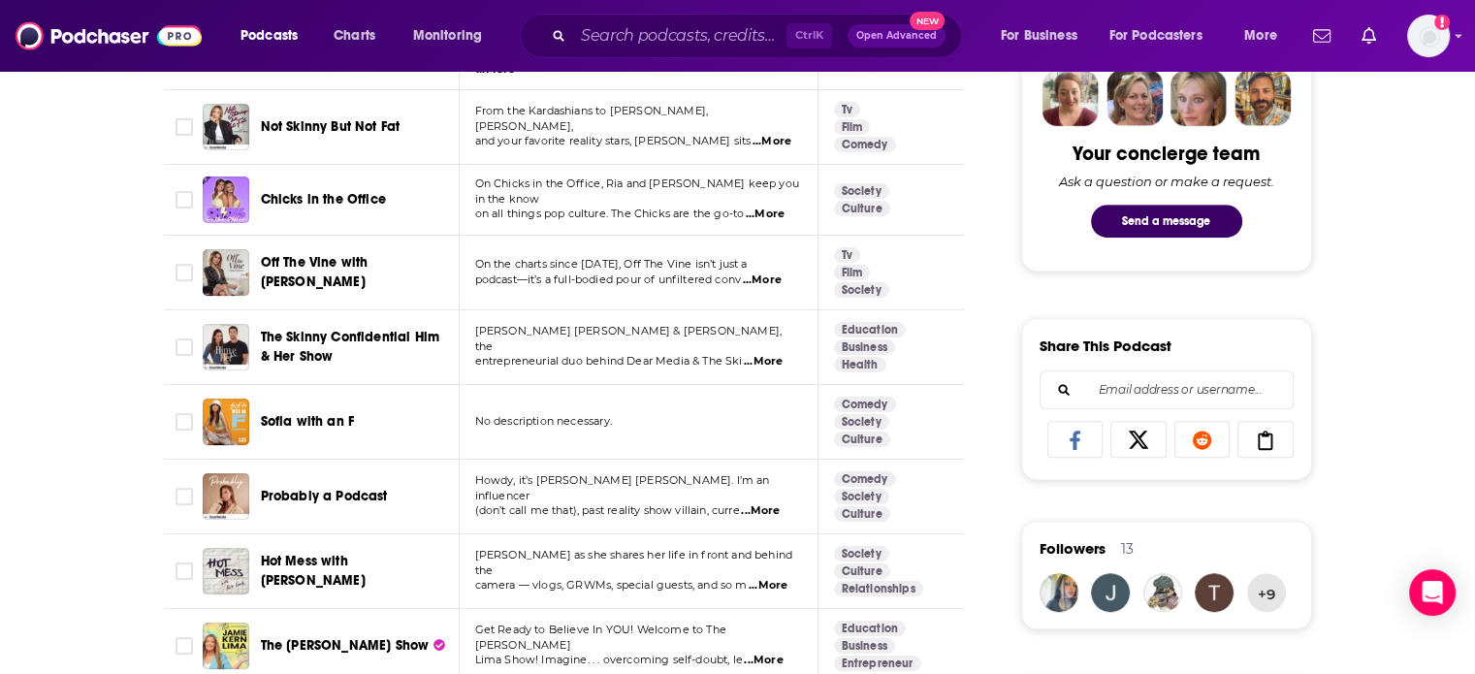
click at [780, 503] on span "...More" at bounding box center [760, 511] width 39 height 16
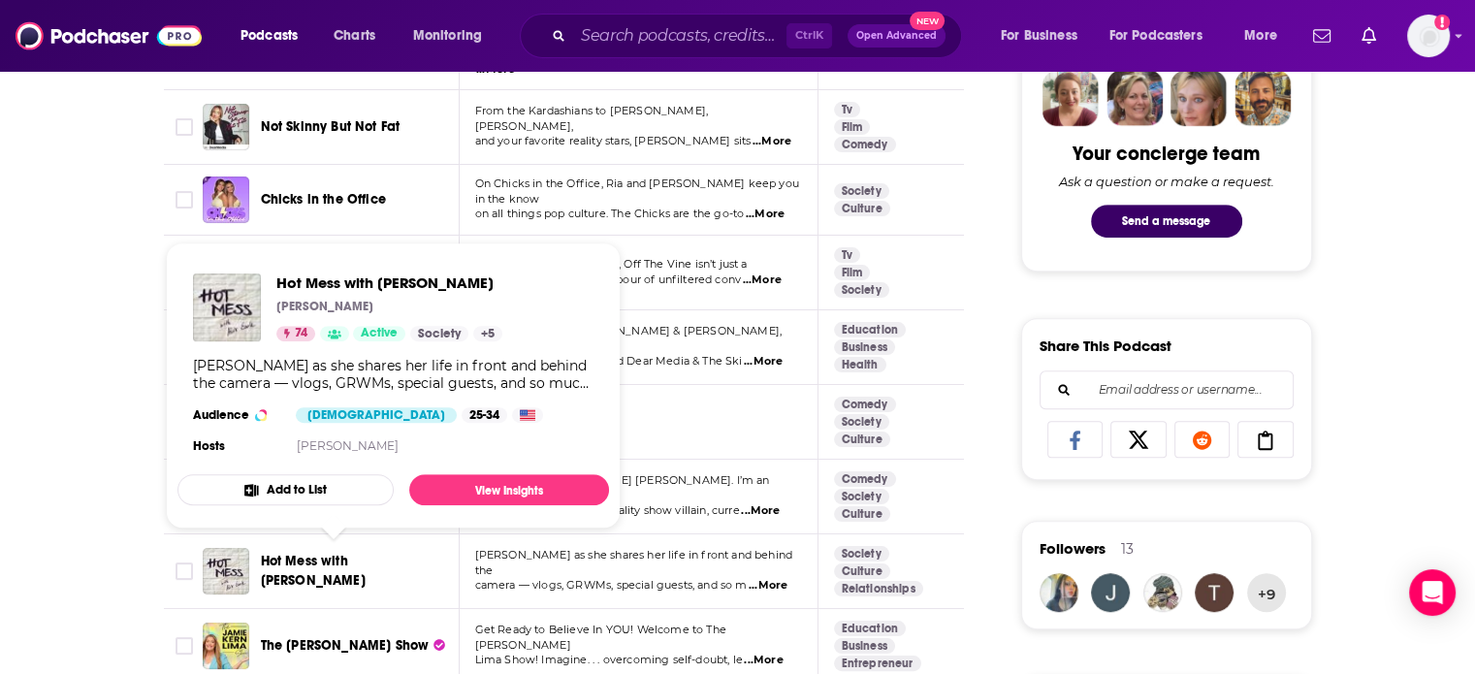
click at [324, 561] on span "Hot Mess with Alix Earle" at bounding box center [313, 571] width 105 height 36
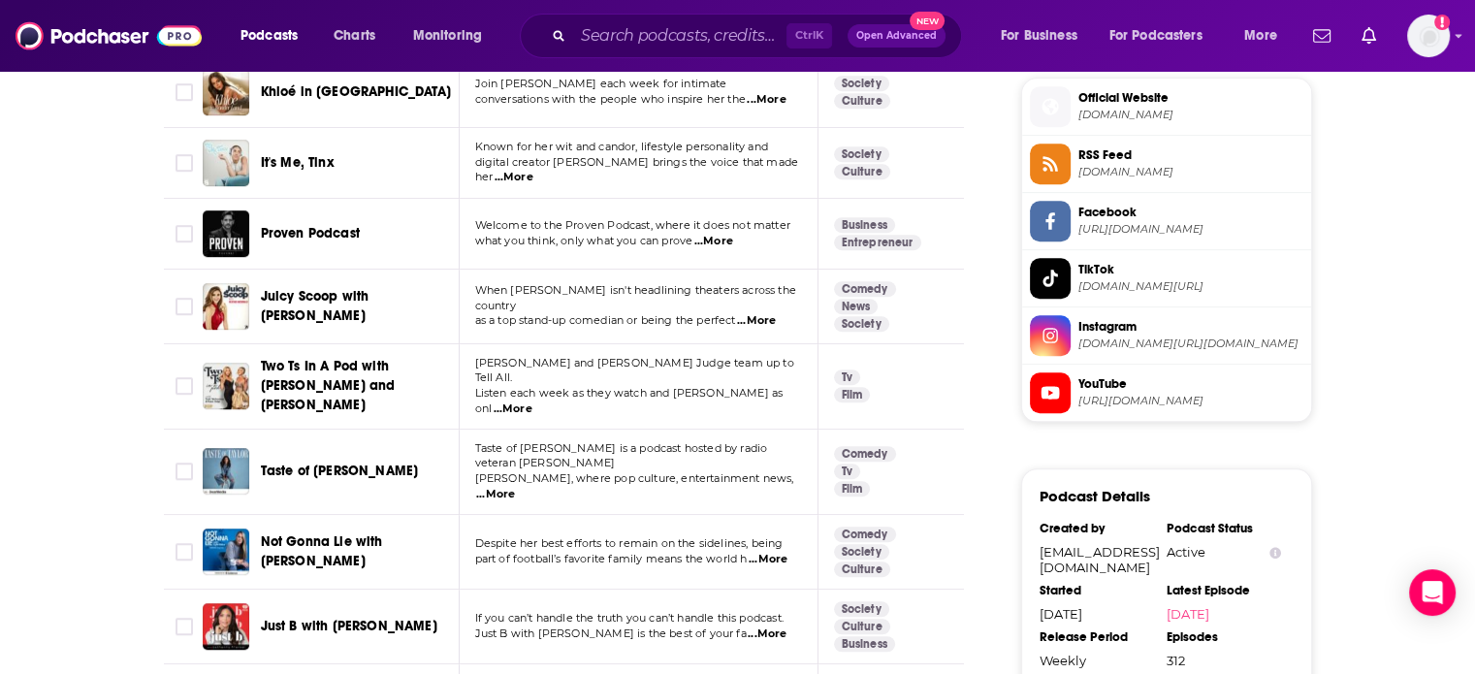
scroll to position [1842, 0]
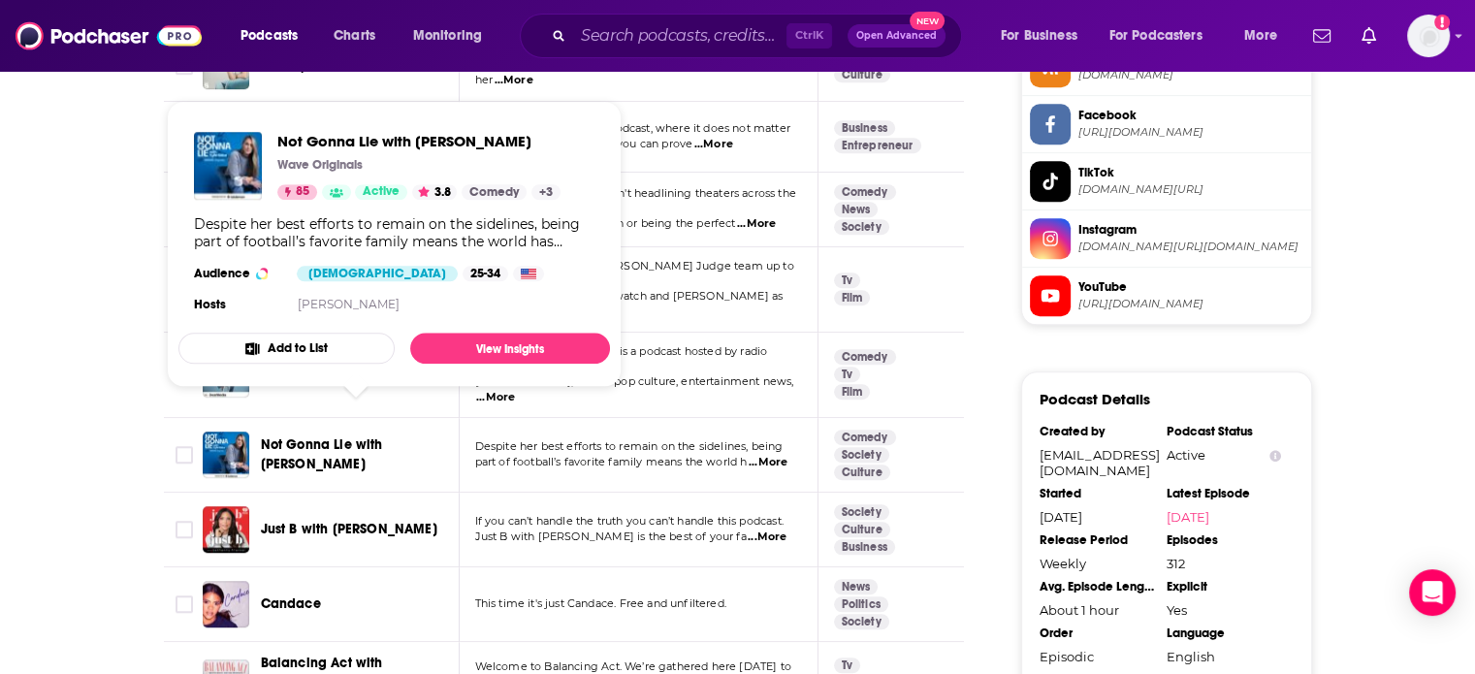
click at [375, 436] on span "Not Gonna Lie with Kylie Kelce" at bounding box center [322, 454] width 122 height 36
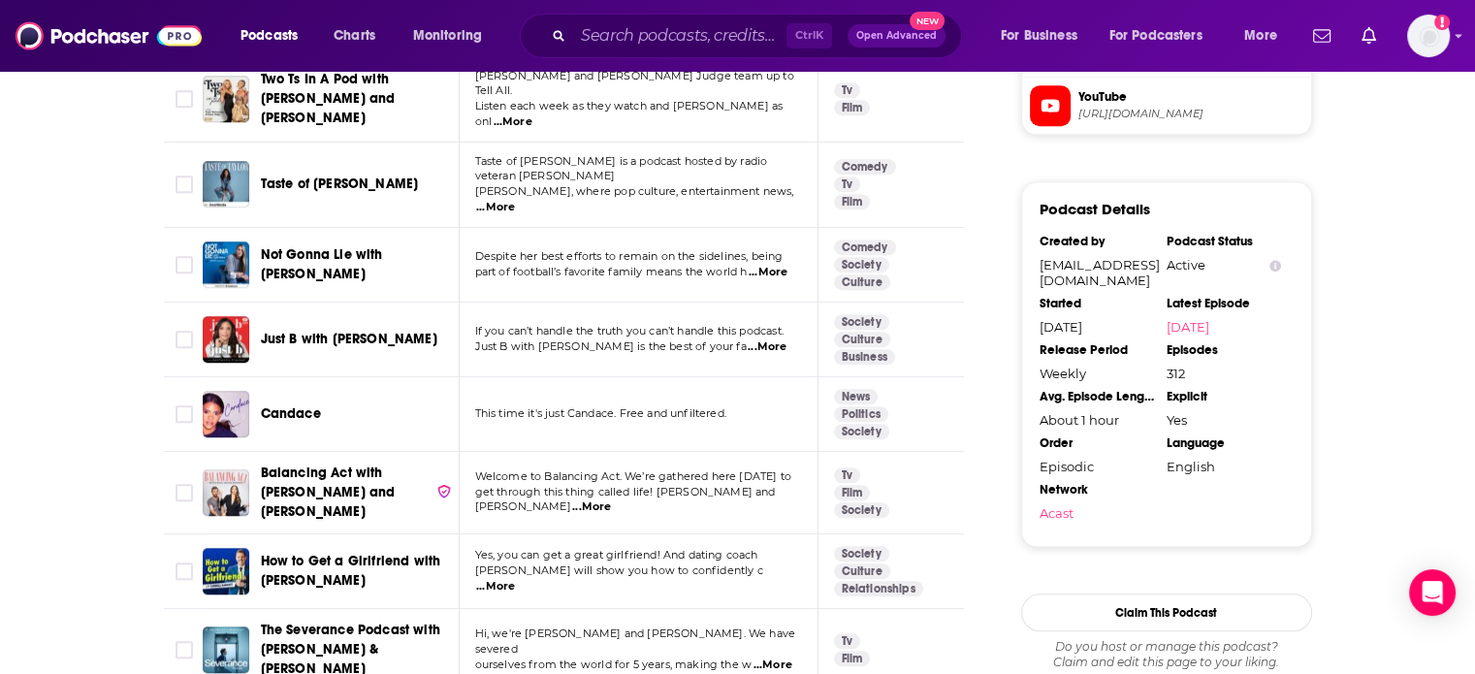
scroll to position [2133, 0]
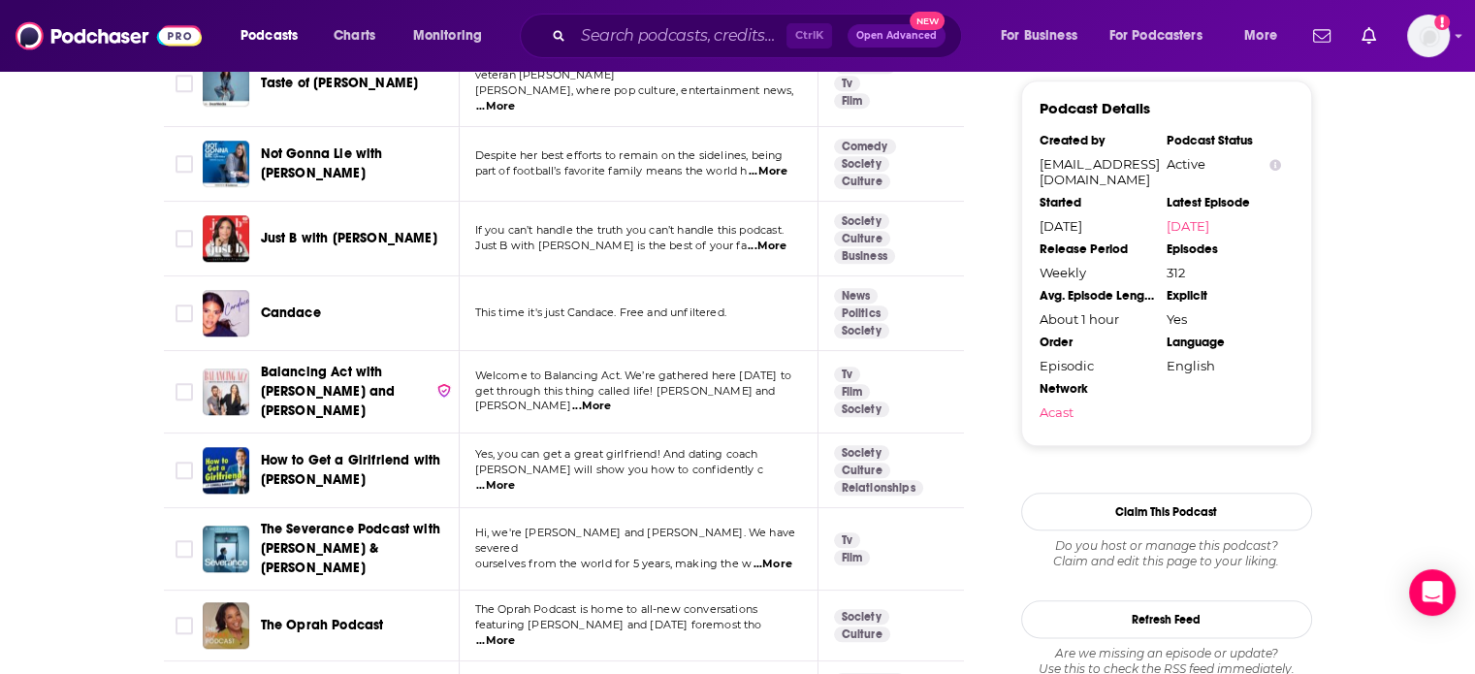
click at [611, 399] on span "...More" at bounding box center [591, 407] width 39 height 16
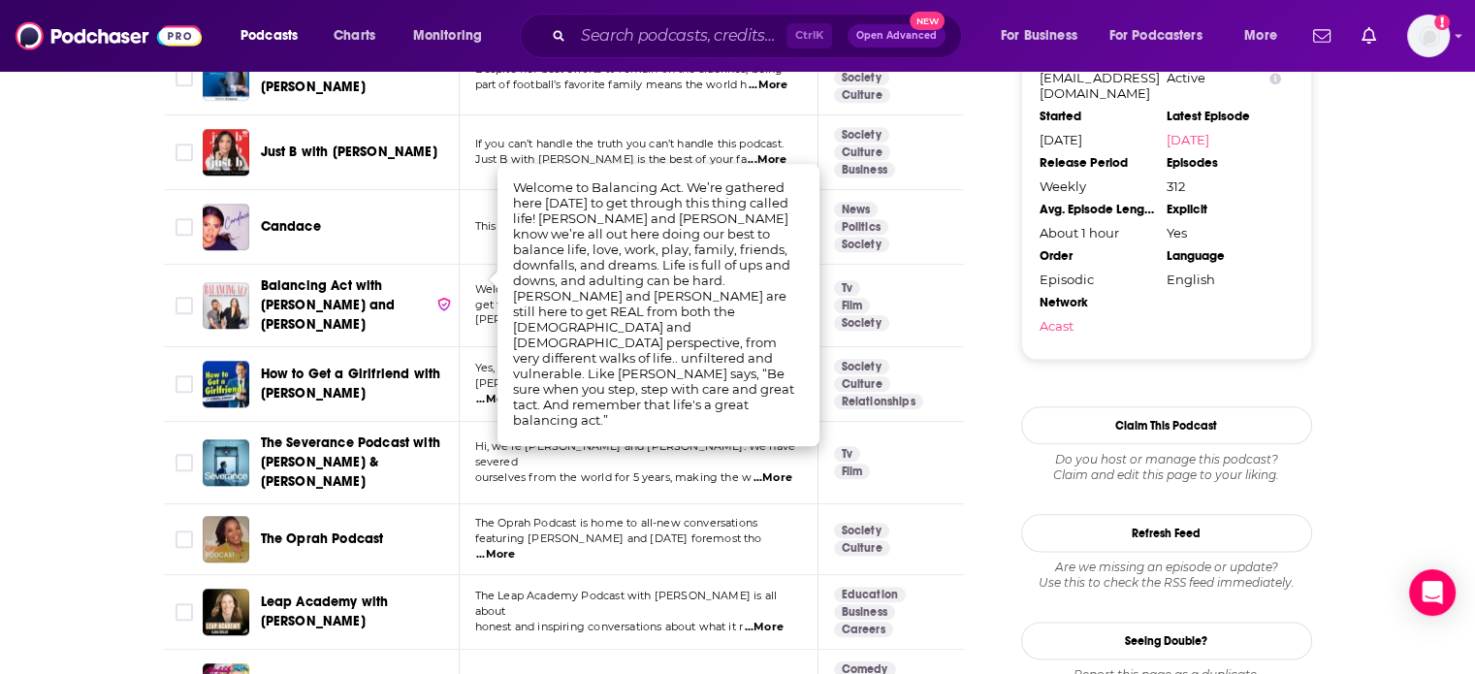
scroll to position [2230, 0]
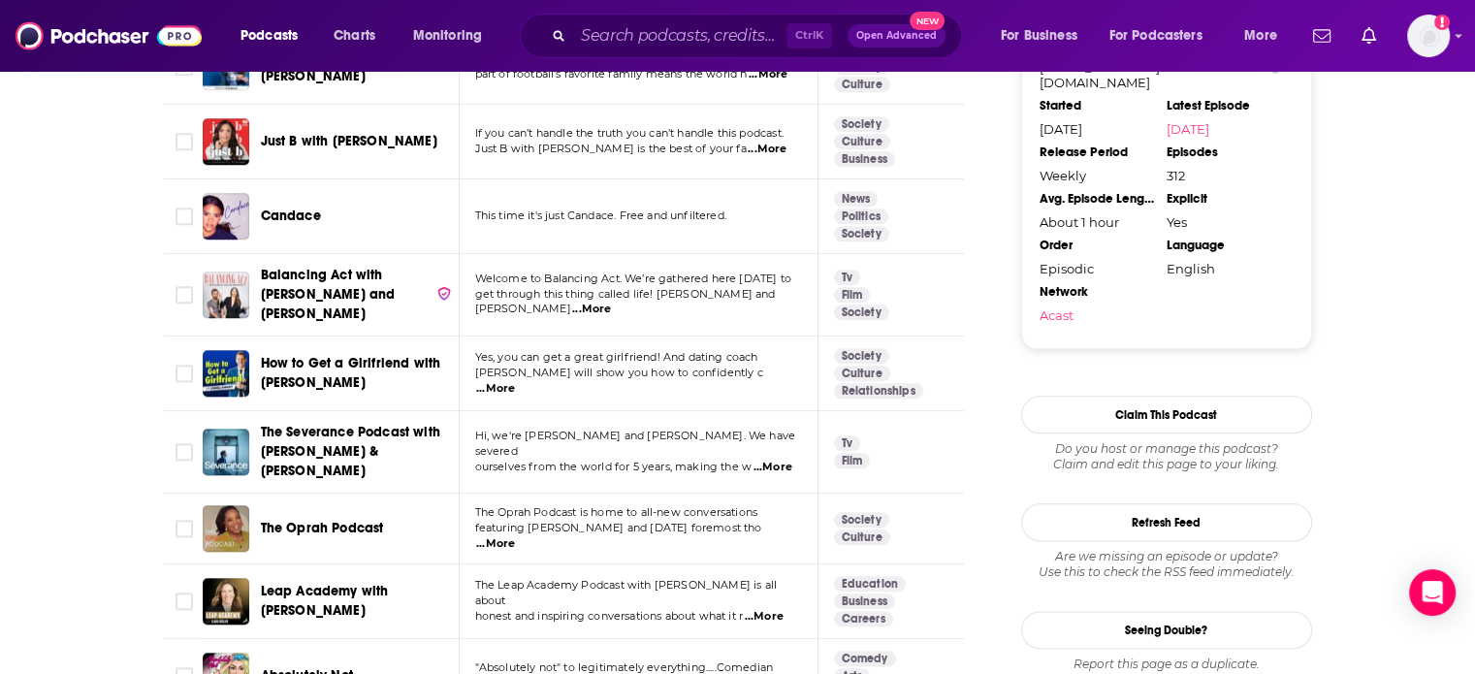
click at [80, 432] on div "About Insights Episodes 312 Reviews 2 Credits 3 Lists 14 Similar Podcasts like …" at bounding box center [737, 588] width 1475 height 5004
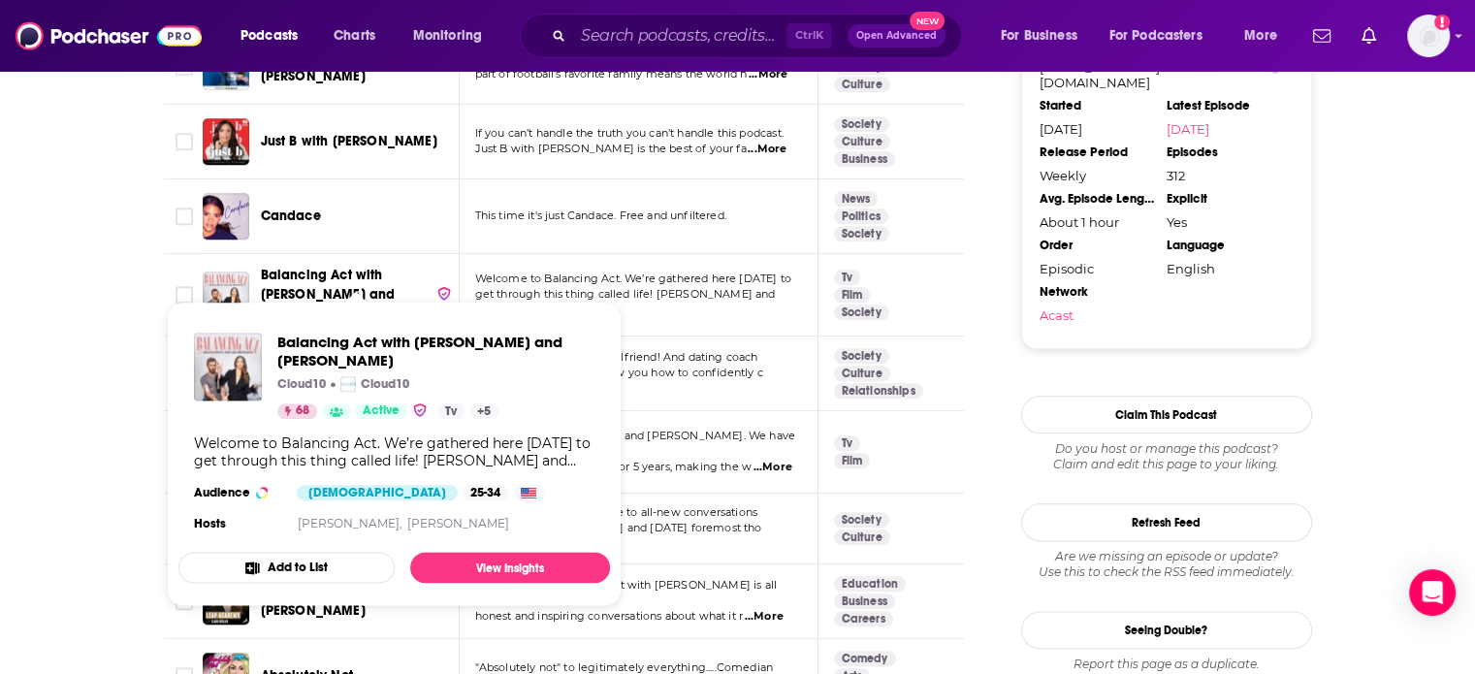
click at [328, 270] on span "Balancing Act with Kristen Doute and Luke Broderick" at bounding box center [328, 294] width 135 height 55
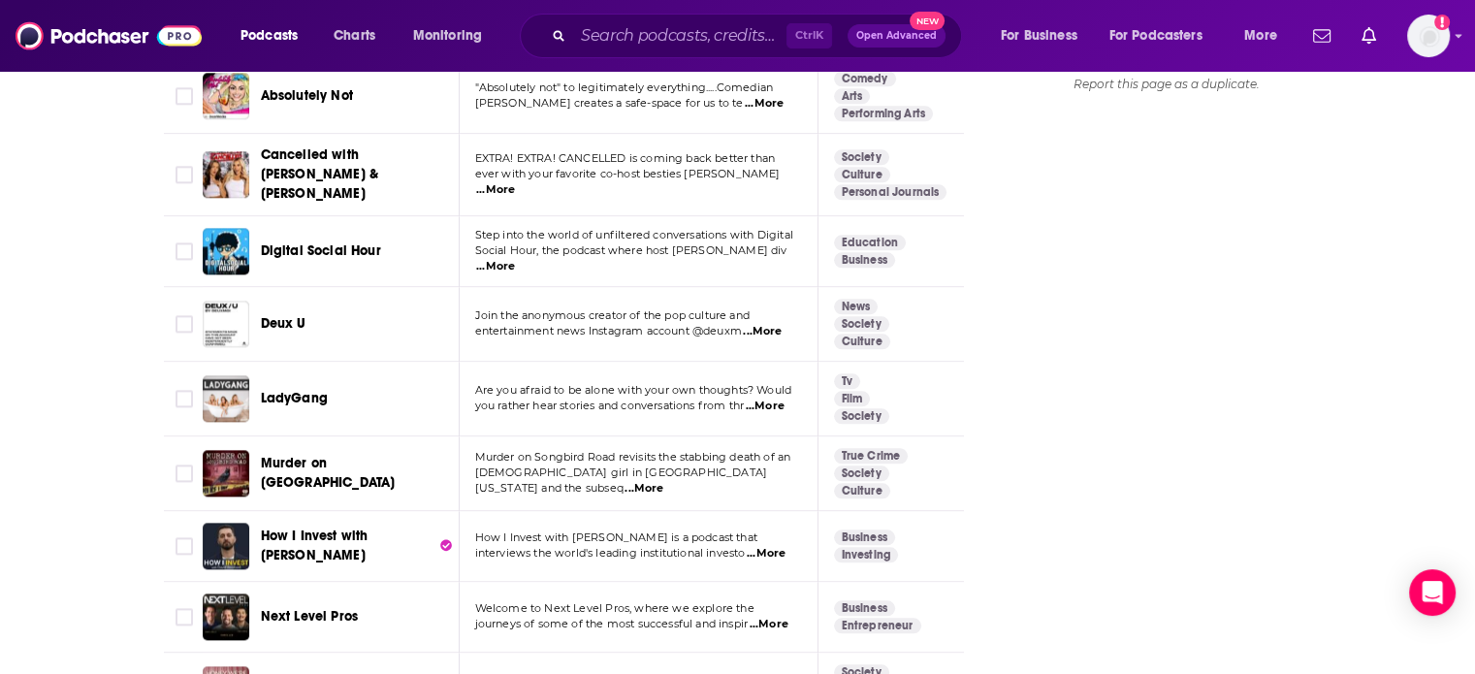
scroll to position [2812, 0]
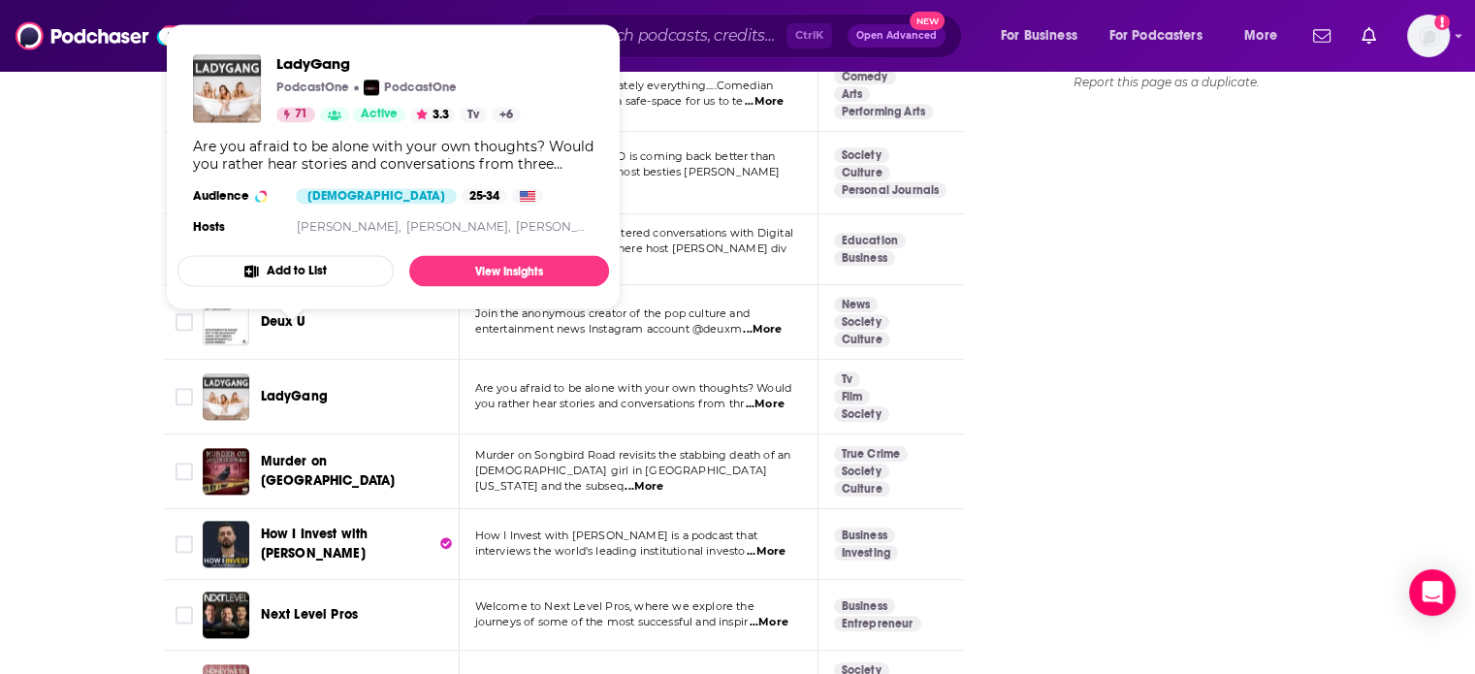
click at [268, 388] on span "LadyGang" at bounding box center [294, 396] width 67 height 16
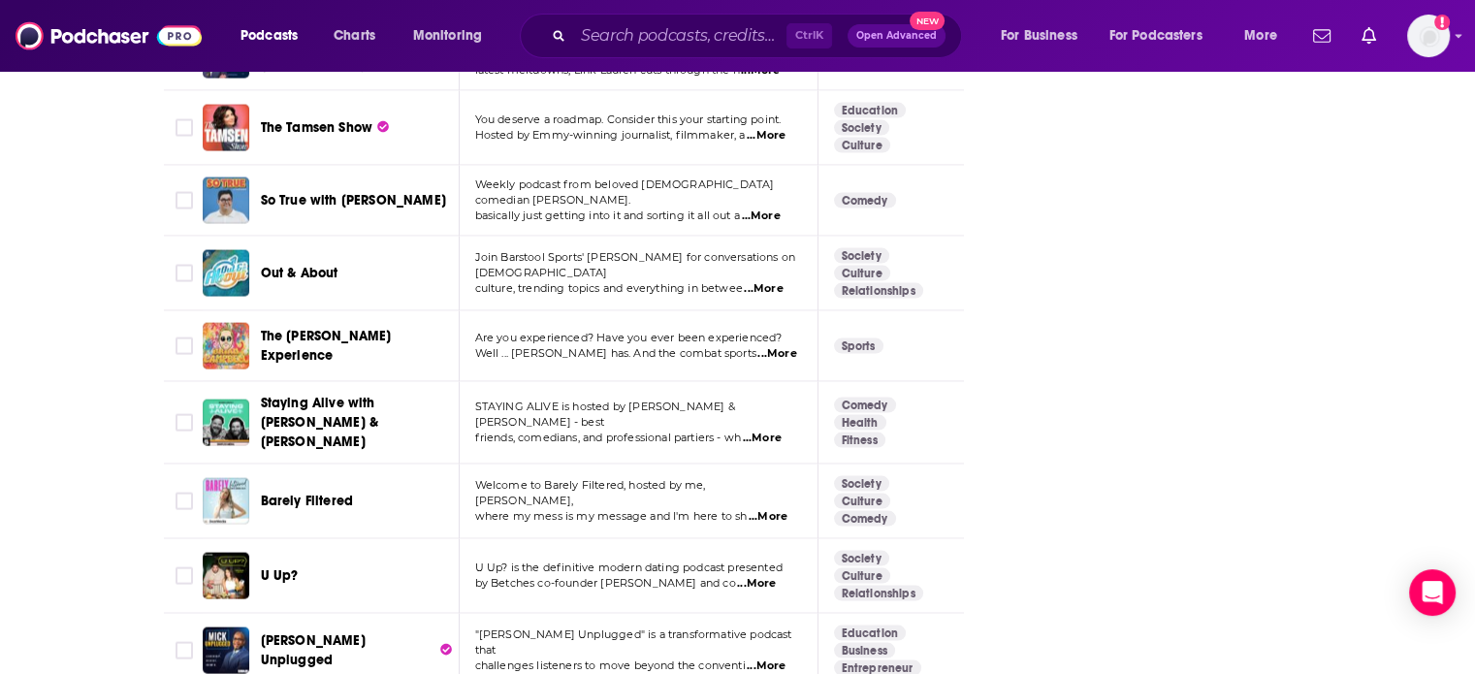
scroll to position [4579, 0]
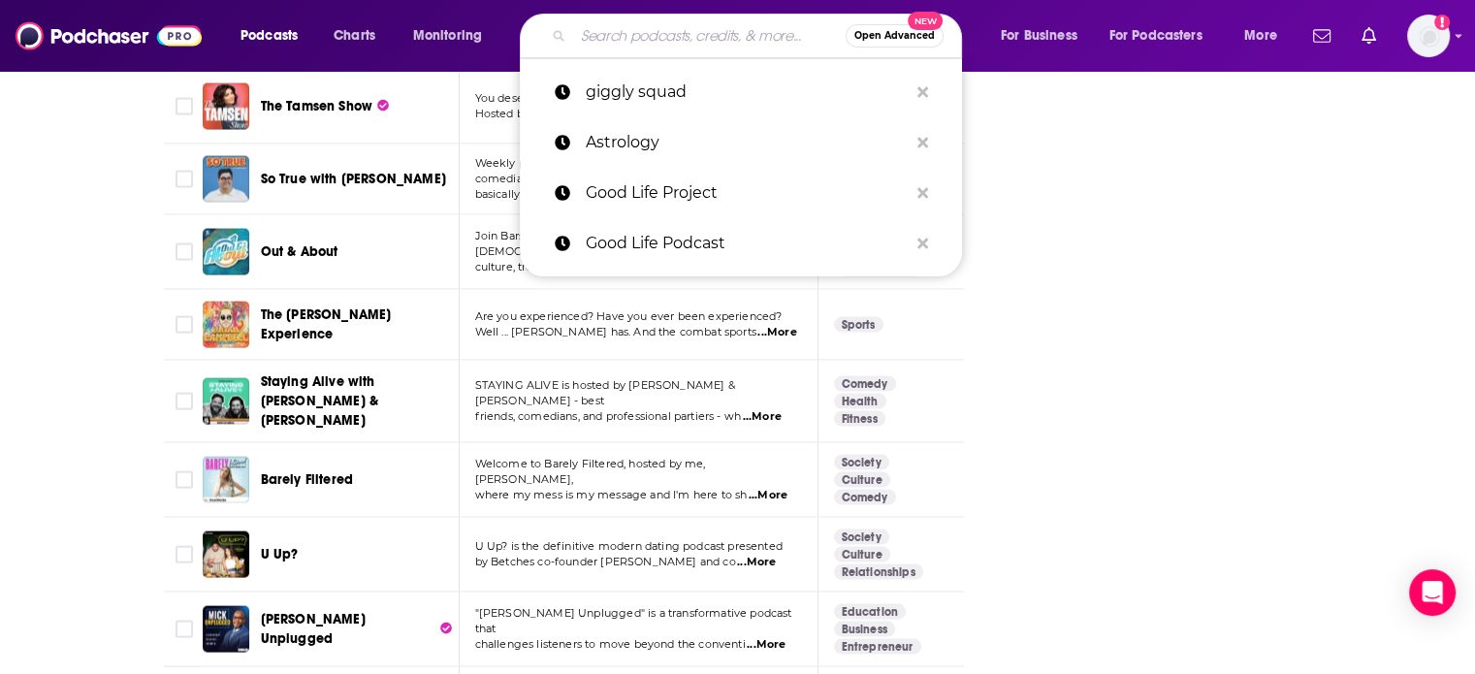
click at [609, 42] on input "Search podcasts, credits, & more..." at bounding box center [709, 35] width 272 height 31
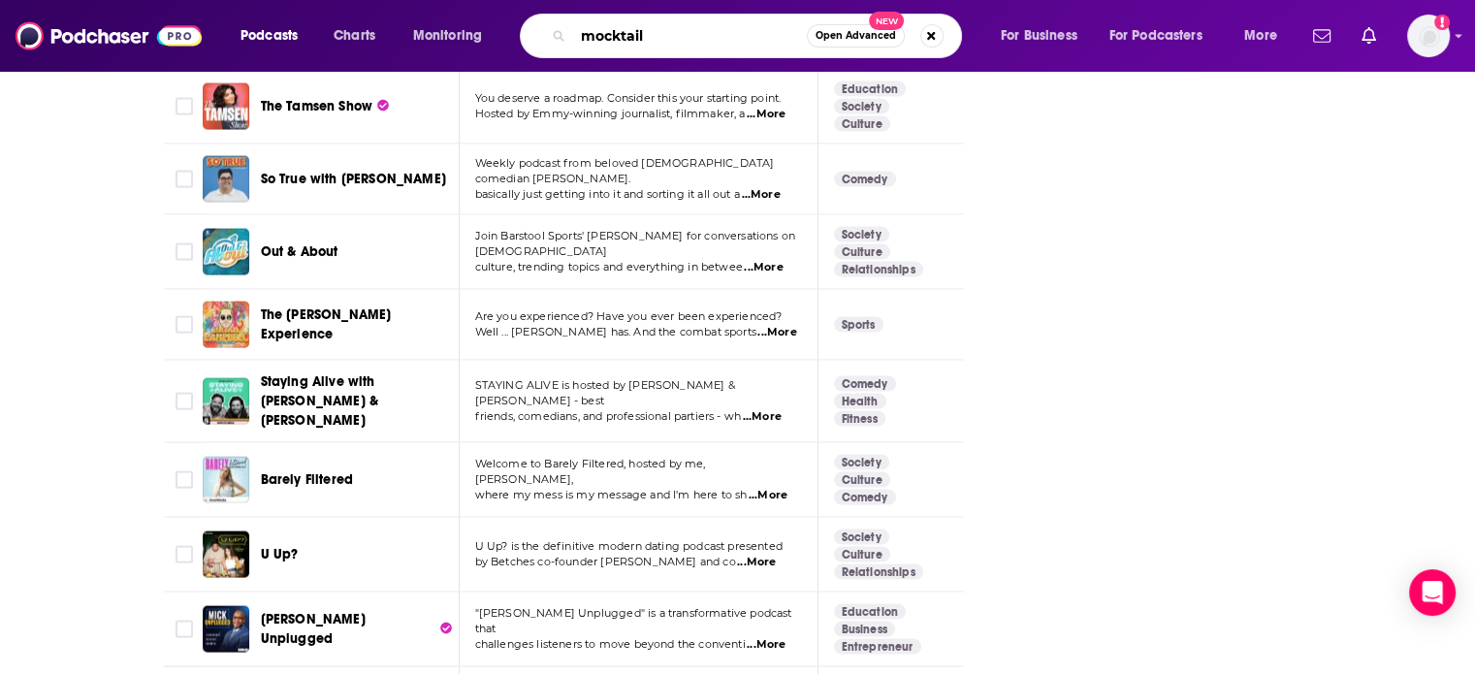
type input "mocktails"
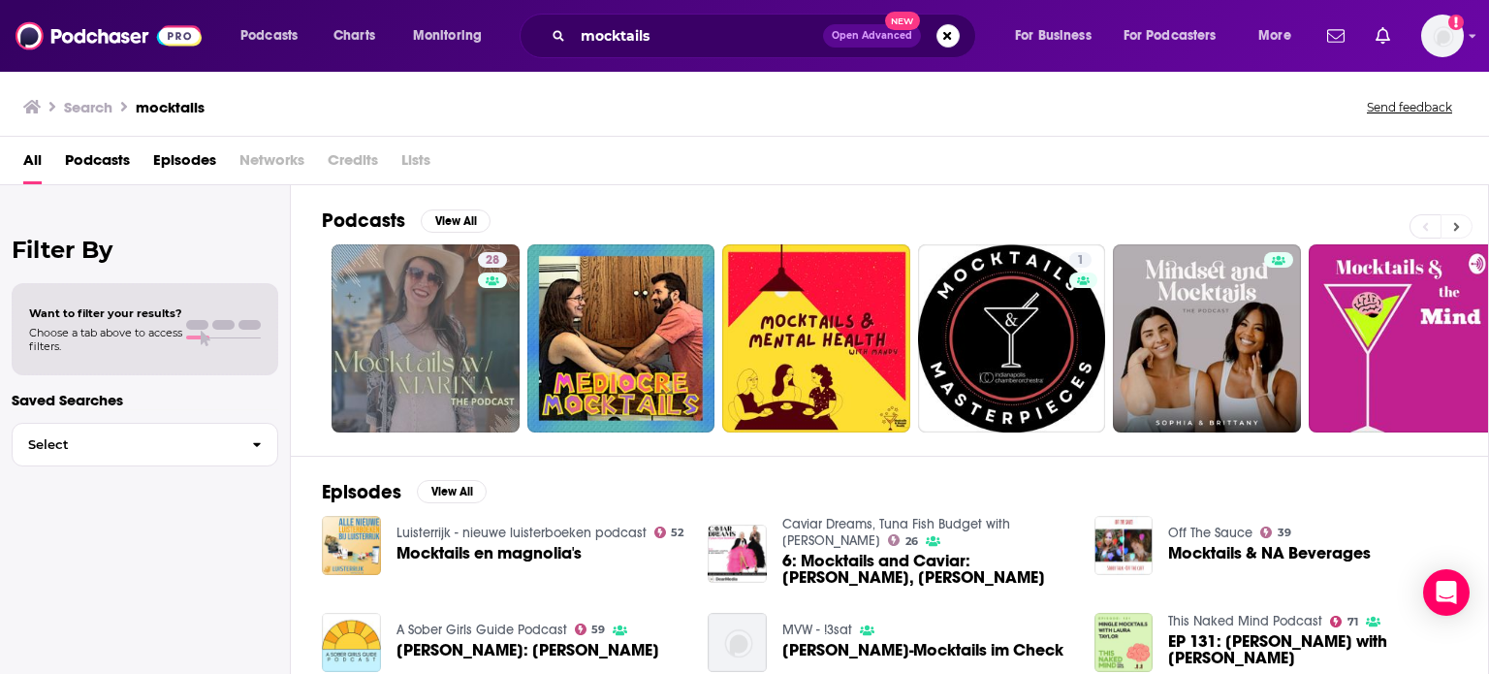
click at [1455, 223] on icon at bounding box center [1458, 226] width 6 height 9
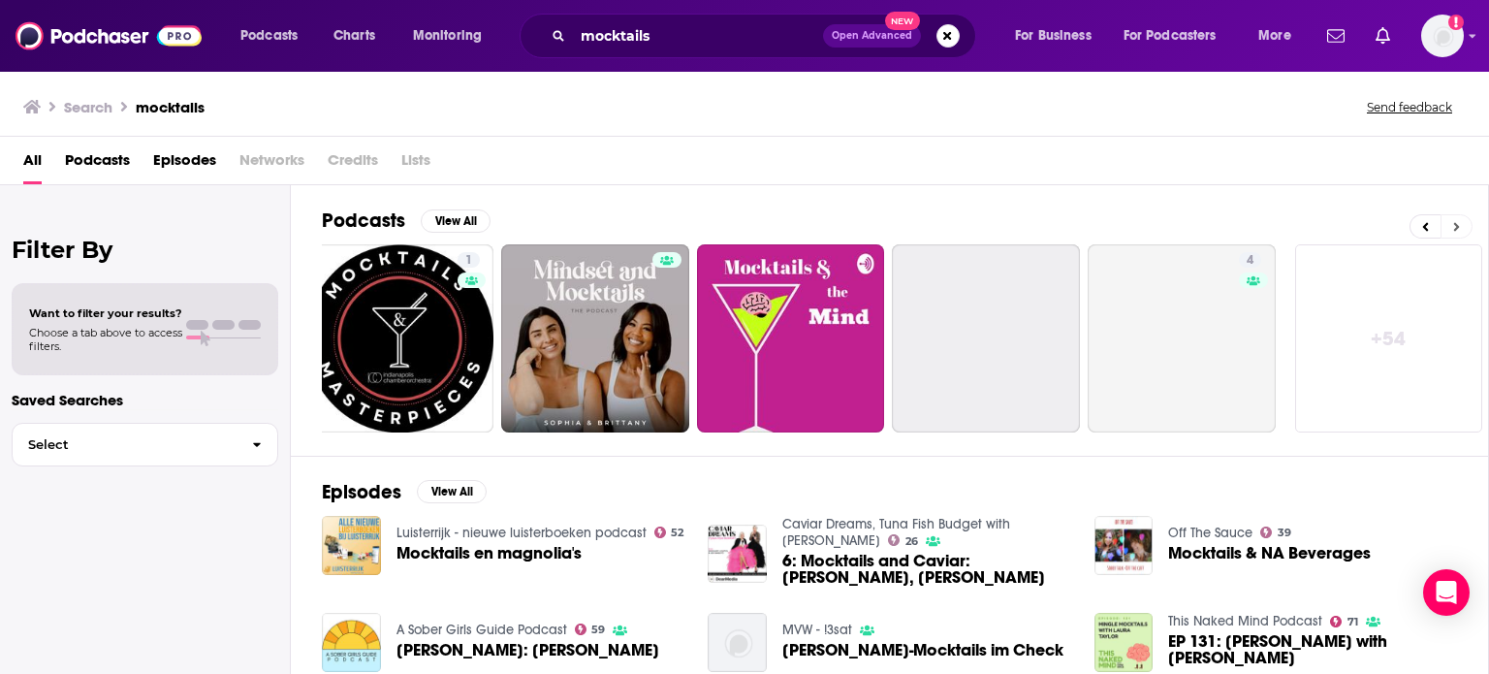
scroll to position [0, 613]
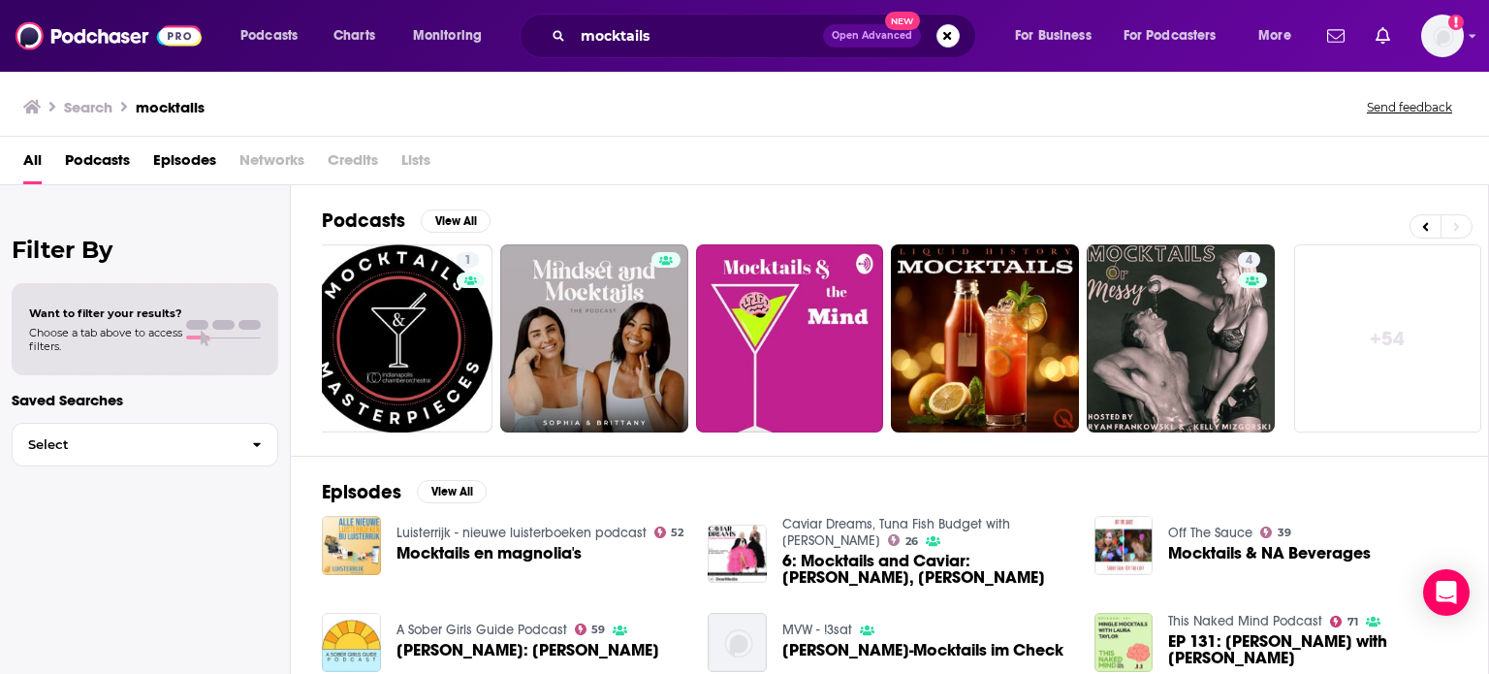
click at [185, 153] on span "Episodes" at bounding box center [184, 164] width 63 height 40
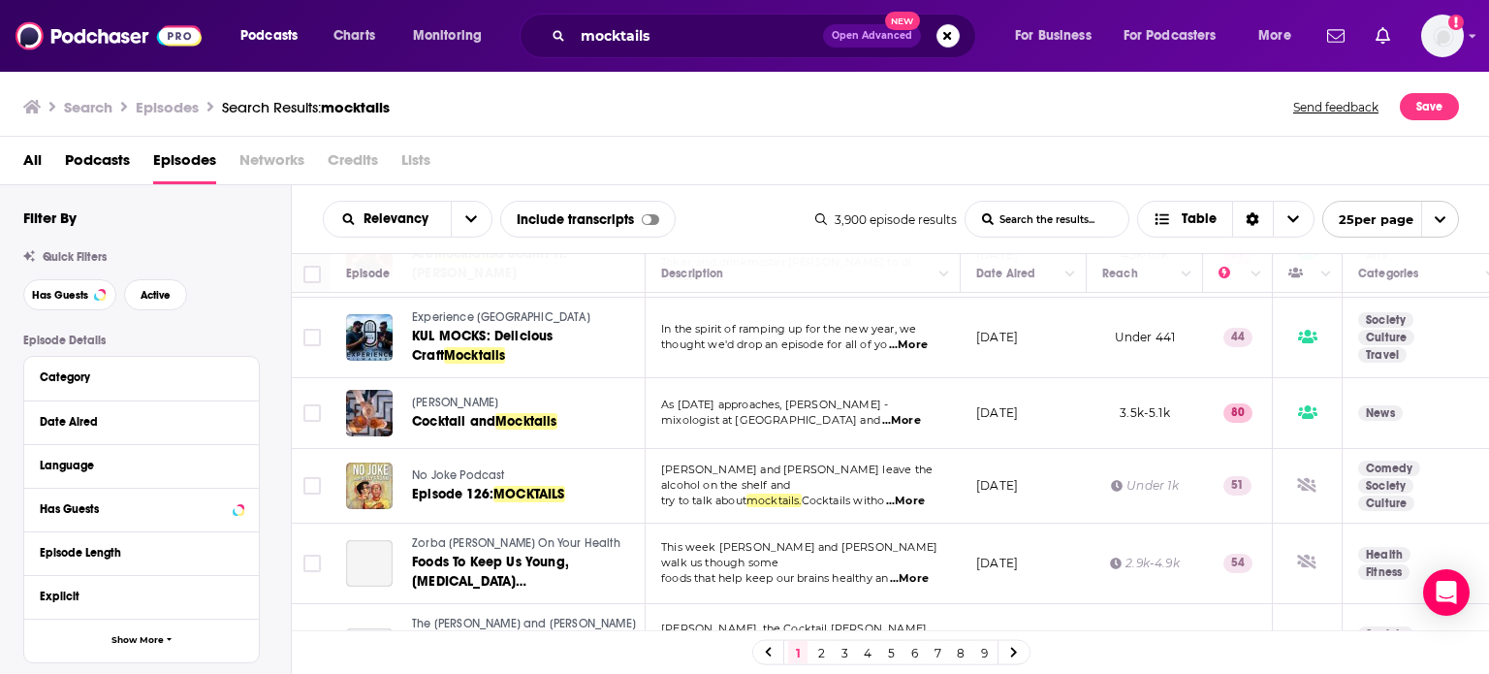
scroll to position [1455, 0]
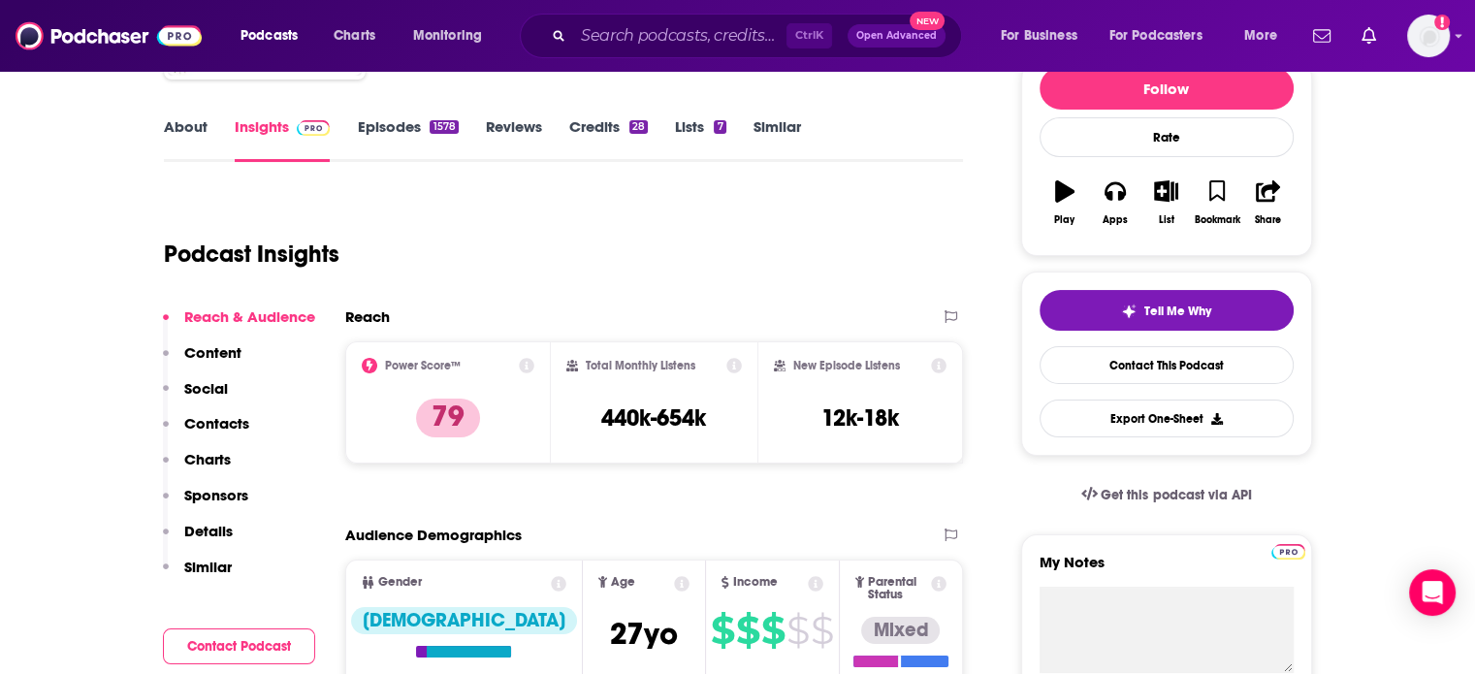
scroll to position [97, 0]
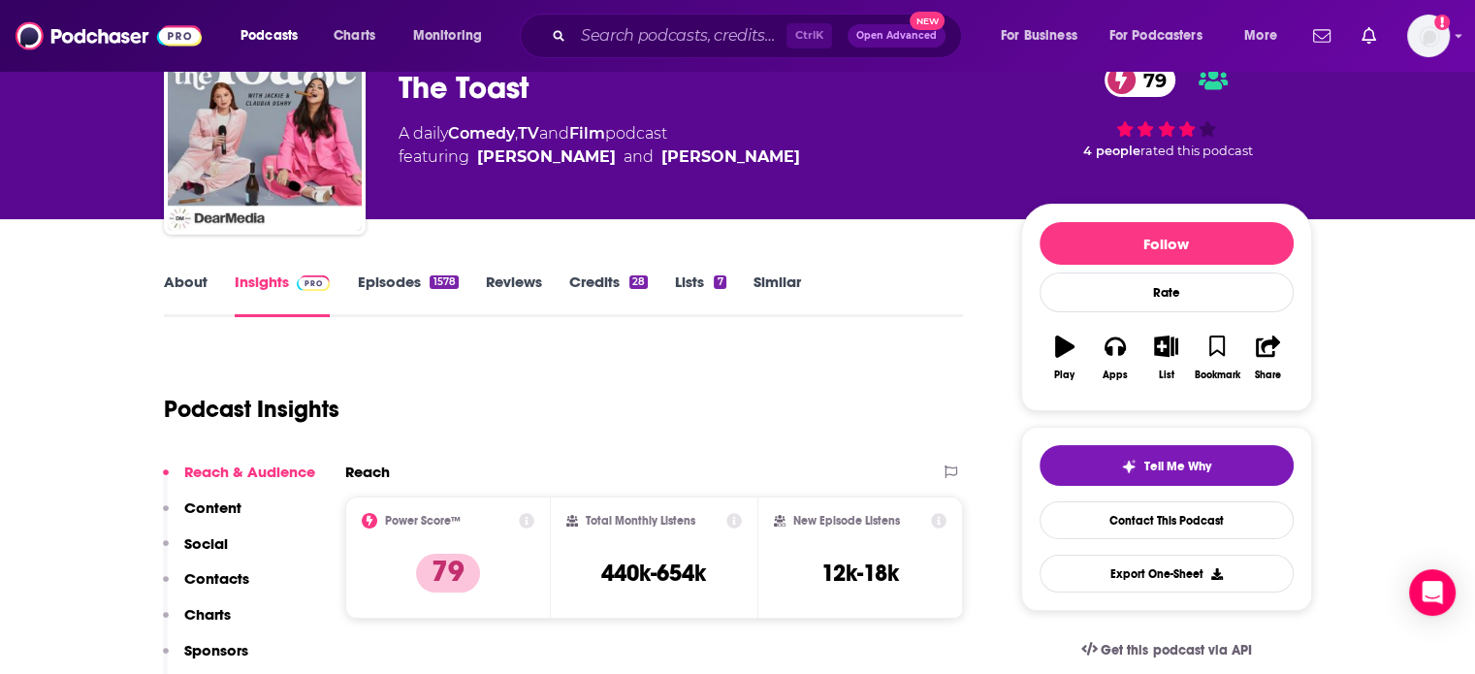
click at [187, 291] on link "About" at bounding box center [186, 294] width 44 height 45
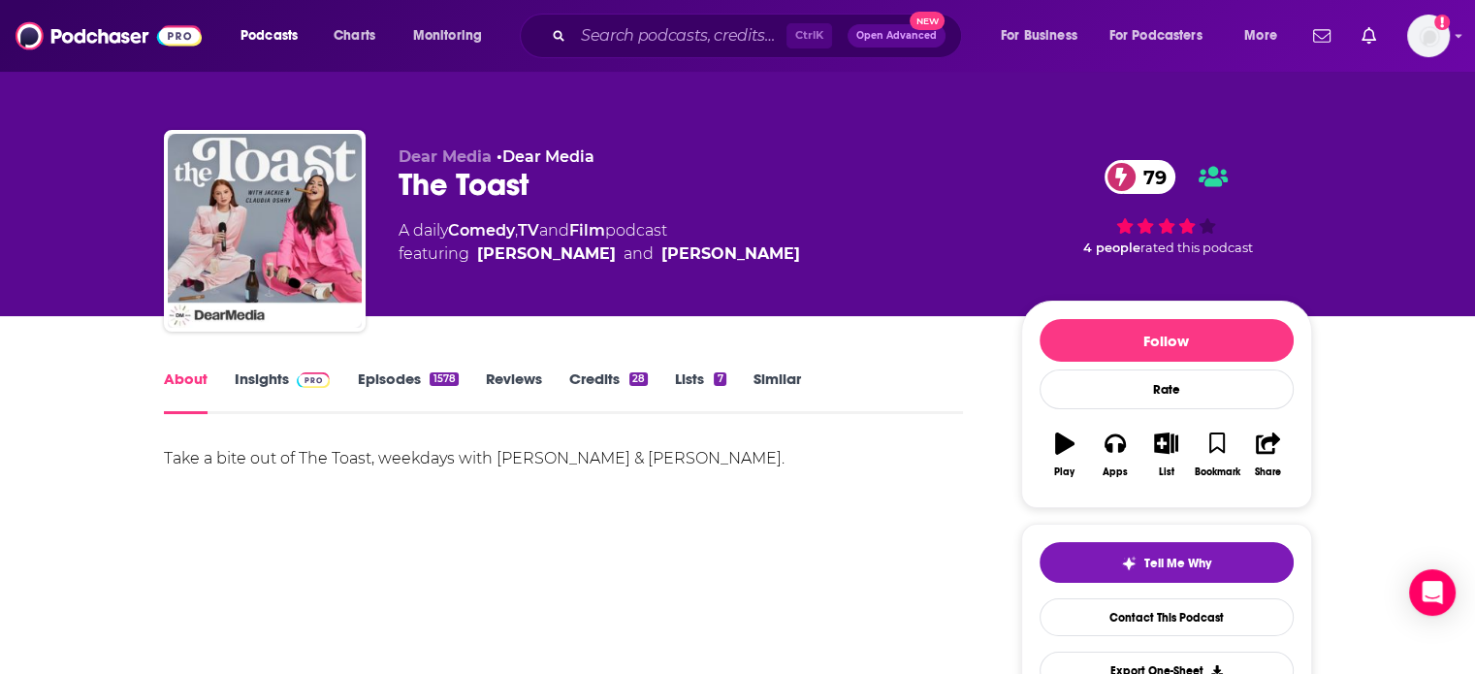
scroll to position [97, 0]
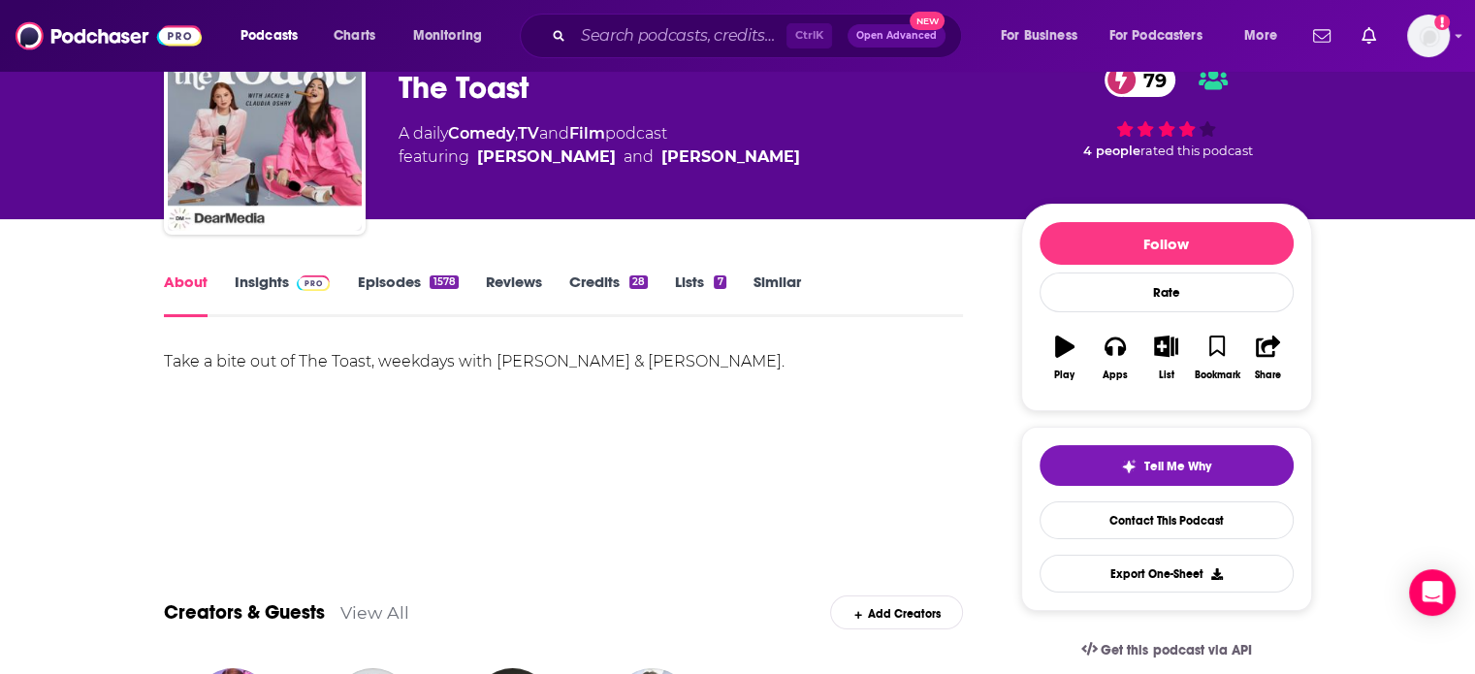
click at [383, 288] on link "Episodes 1578" at bounding box center [407, 294] width 101 height 45
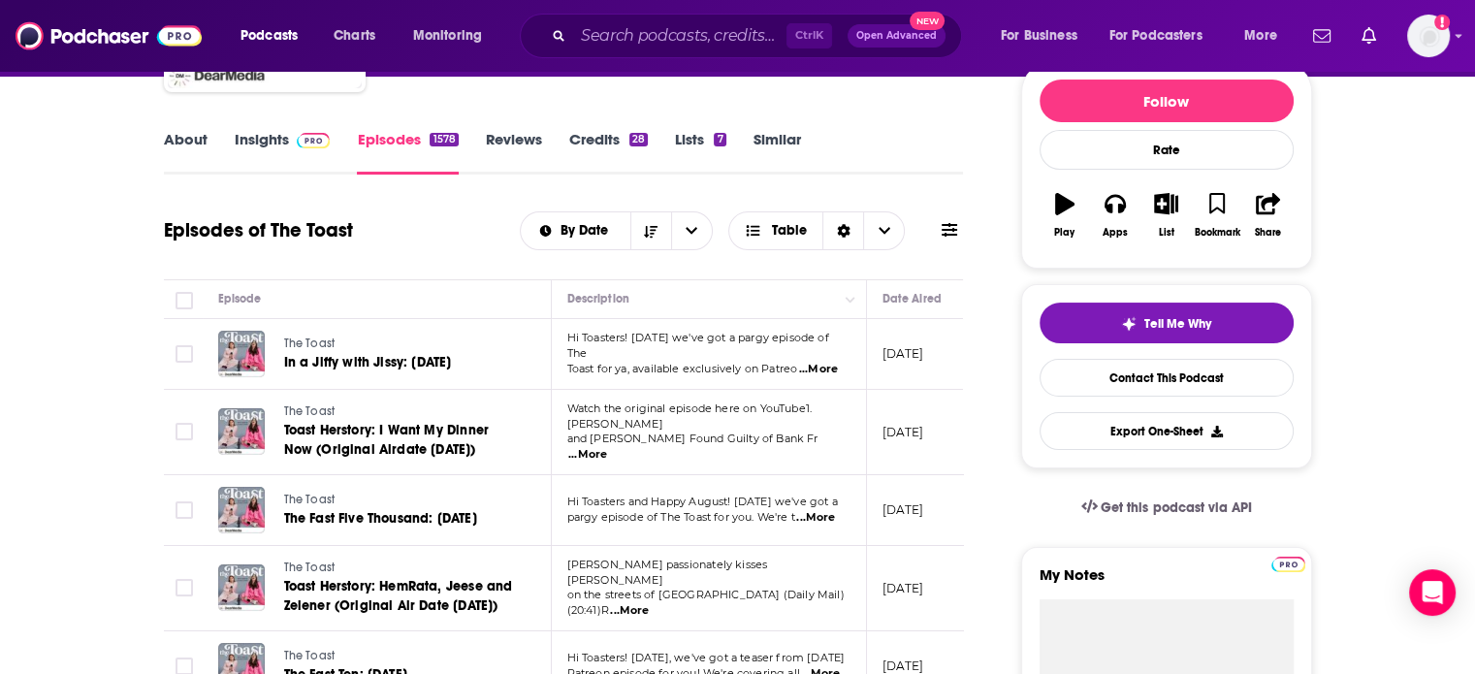
scroll to position [388, 0]
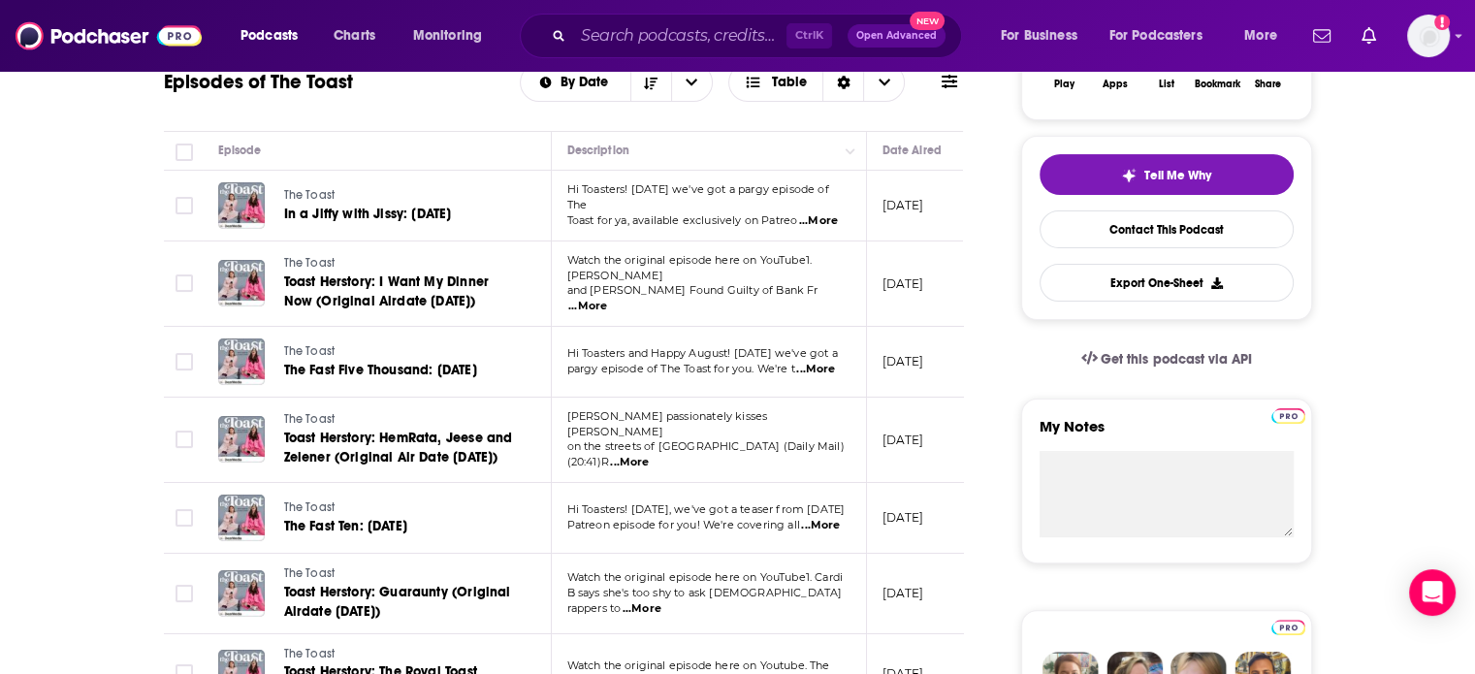
click at [815, 377] on span "...More" at bounding box center [815, 370] width 39 height 16
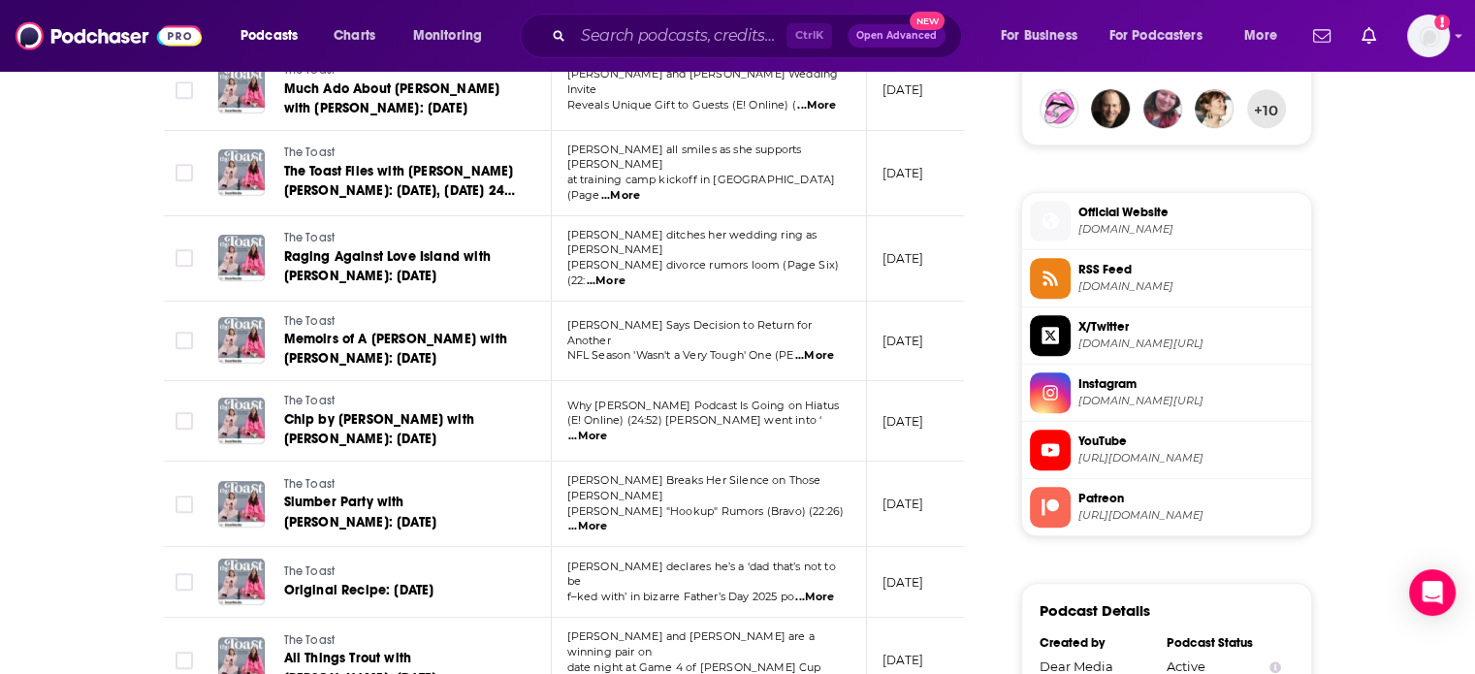
scroll to position [1455, 0]
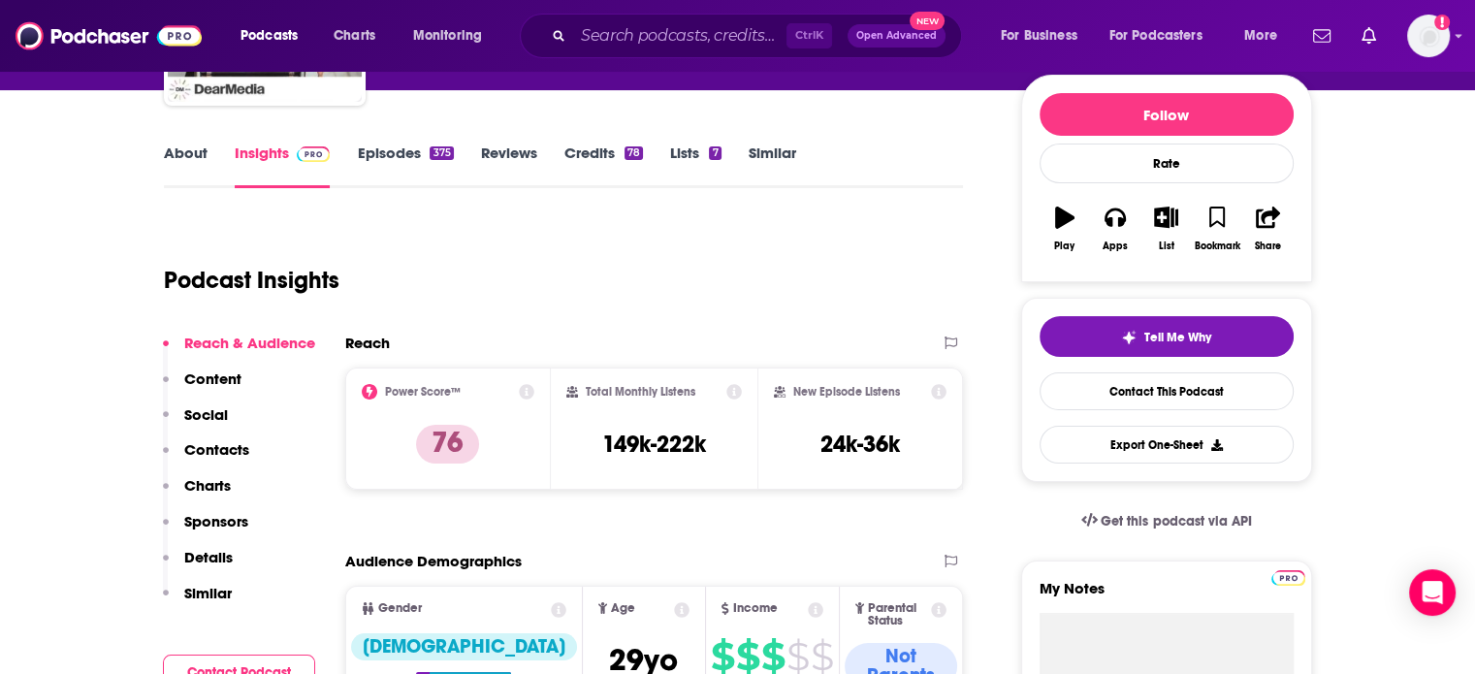
scroll to position [194, 0]
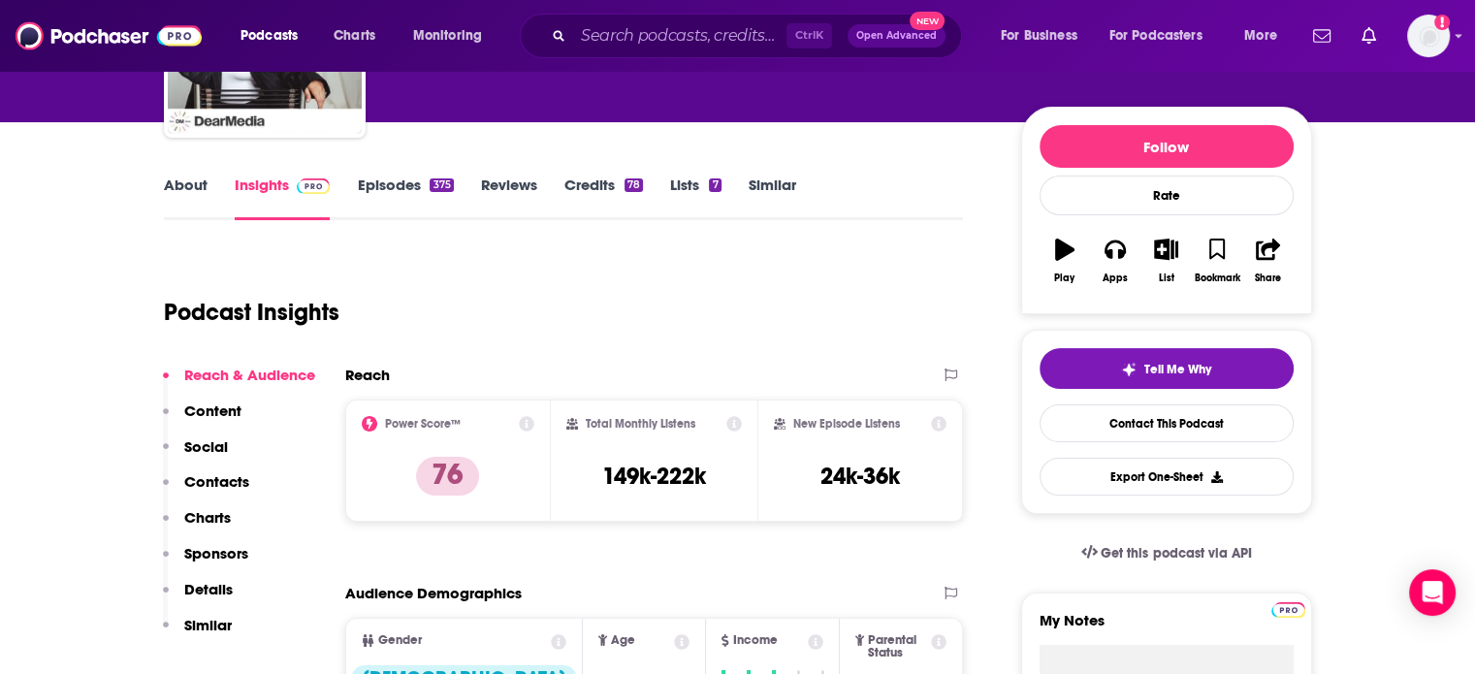
click at [178, 196] on link "About" at bounding box center [186, 198] width 44 height 45
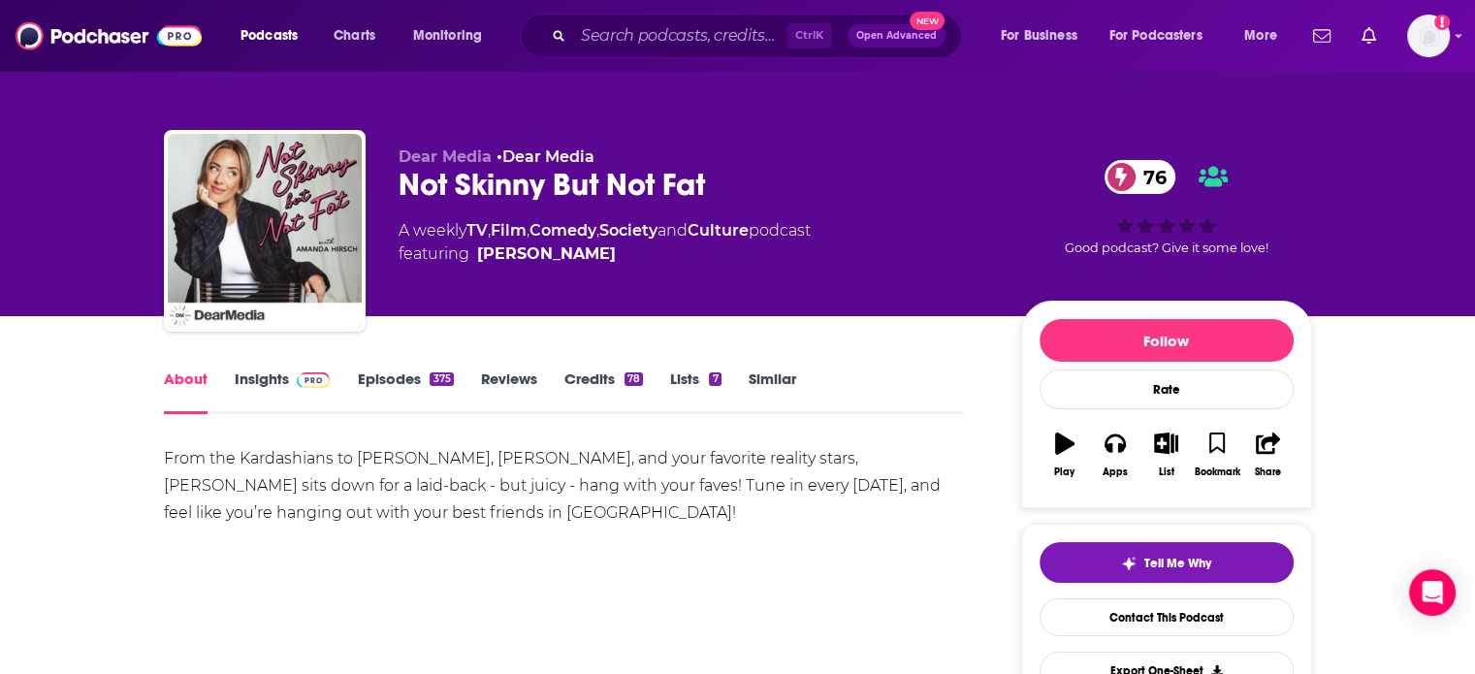
scroll to position [97, 0]
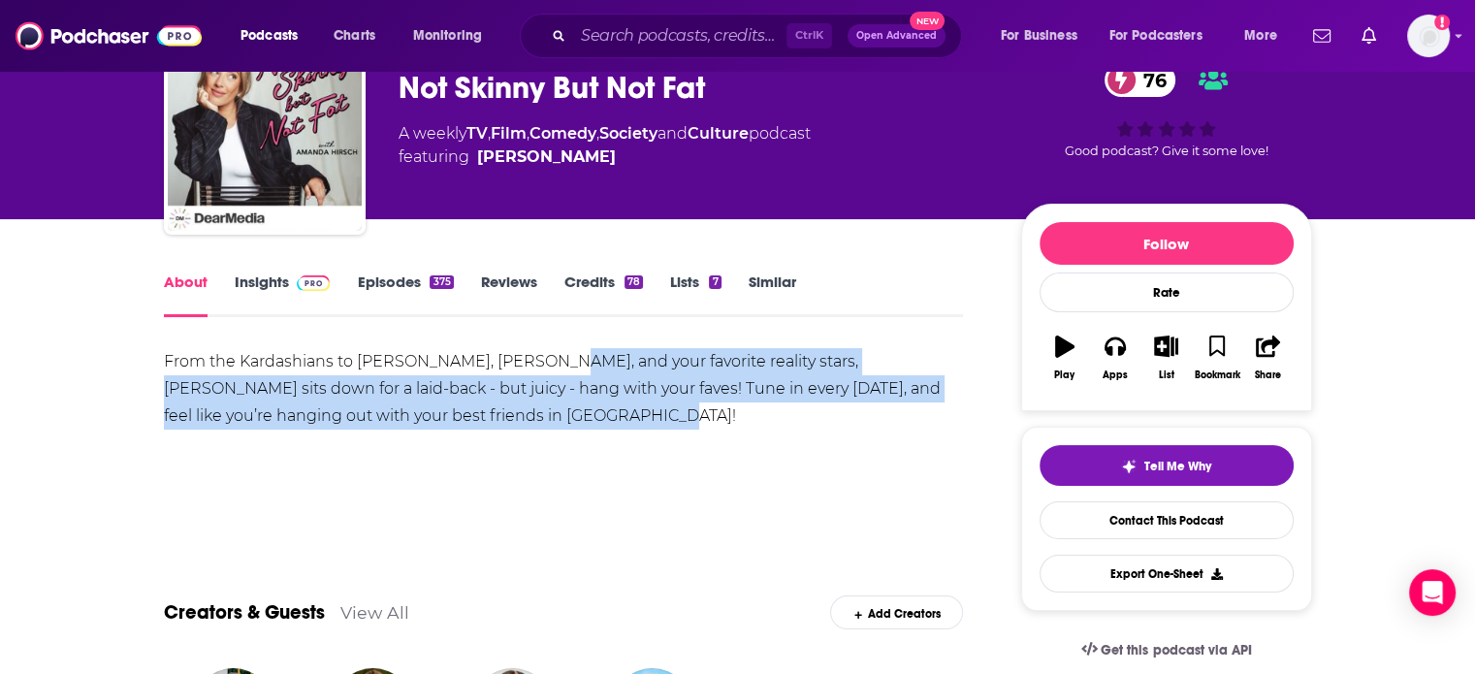
drag, startPoint x: 566, startPoint y: 414, endPoint x: 546, endPoint y: 361, distance: 57.1
click at [546, 361] on div "From the Kardashians to Kristen Stewart, Ryan Reynolds, and your favorite reali…" at bounding box center [564, 388] width 800 height 81
click at [564, 405] on div "From the Kardashians to Kristen Stewart, Ryan Reynolds, and your favorite reali…" at bounding box center [564, 388] width 800 height 81
drag, startPoint x: 566, startPoint y: 417, endPoint x: 549, endPoint y: 371, distance: 48.8
click at [549, 371] on div "From the Kardashians to Kristen Stewart, Ryan Reynolds, and your favorite reali…" at bounding box center [564, 388] width 800 height 81
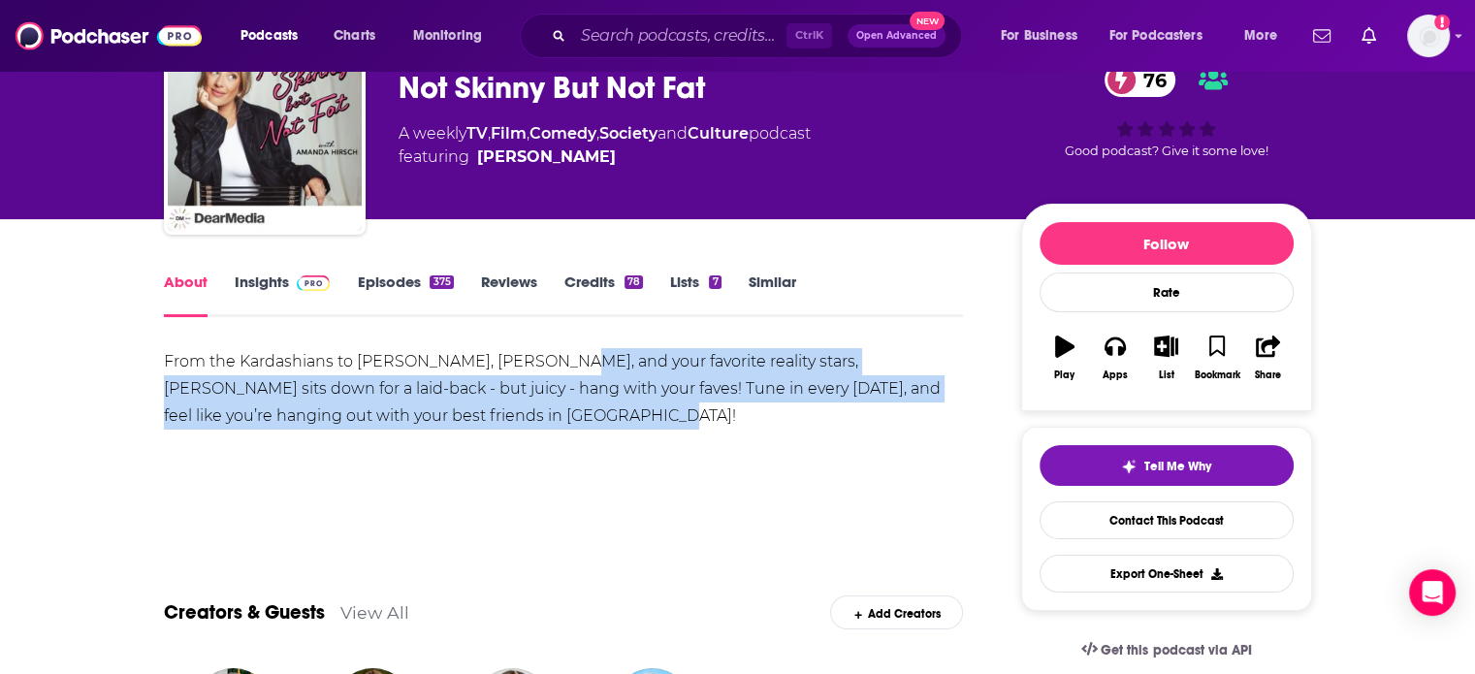
click at [558, 395] on div "From the Kardashians to Kristen Stewart, Ryan Reynolds, and your favorite reali…" at bounding box center [564, 388] width 800 height 81
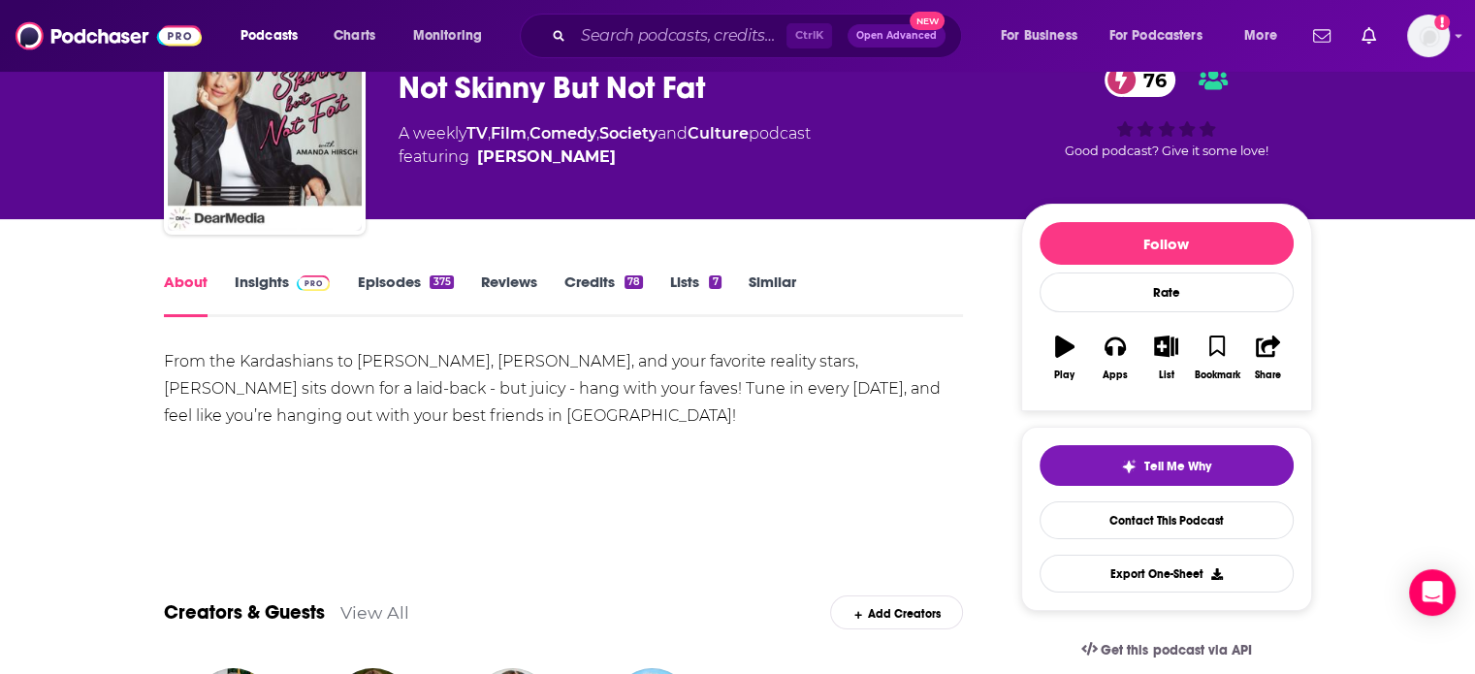
click at [407, 280] on link "Episodes 375" at bounding box center [405, 294] width 96 height 45
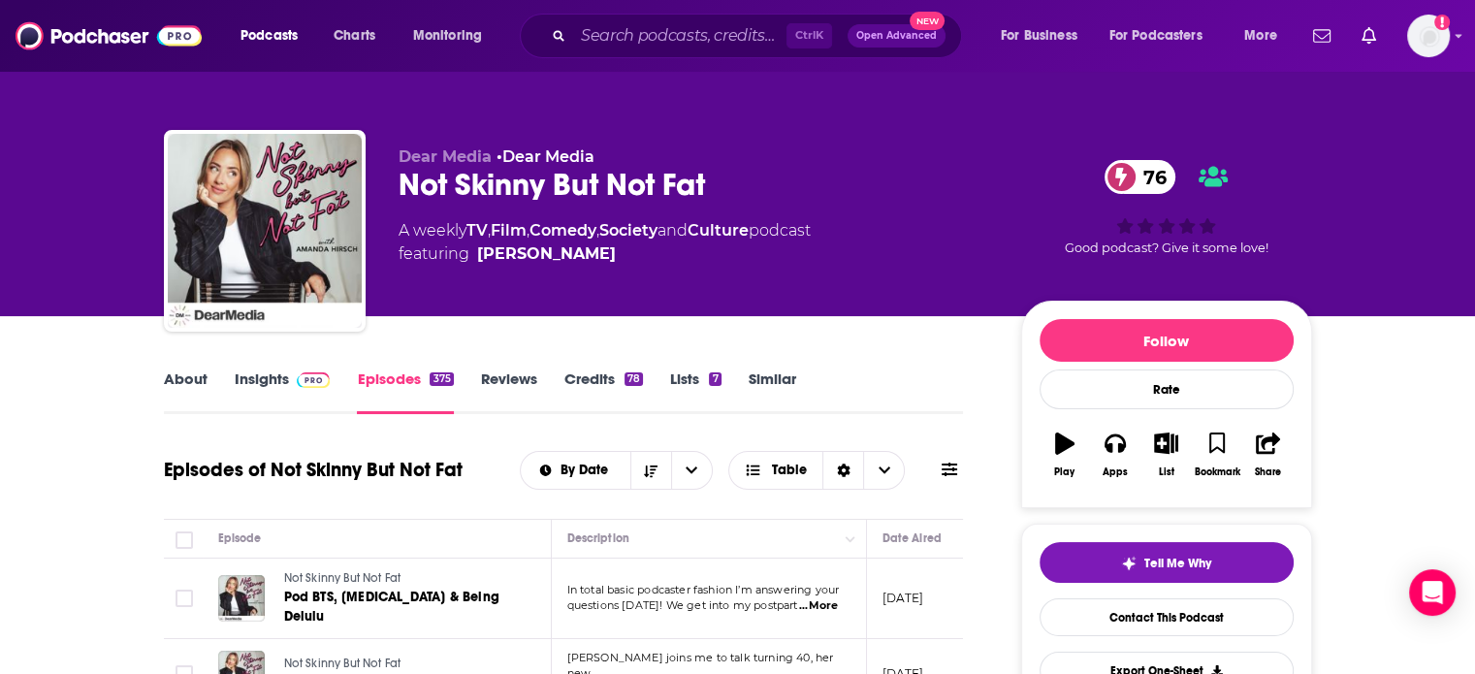
click at [283, 385] on link "Insights" at bounding box center [283, 391] width 96 height 45
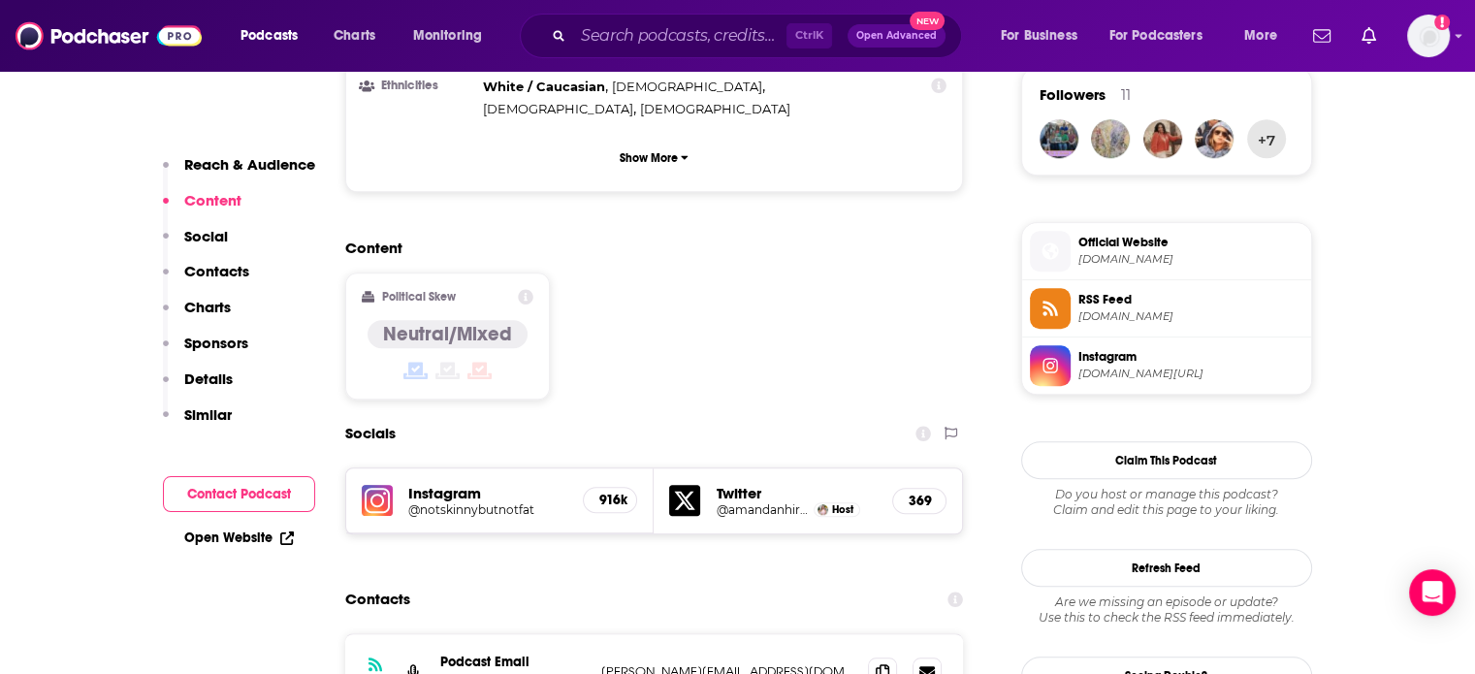
scroll to position [1648, 0]
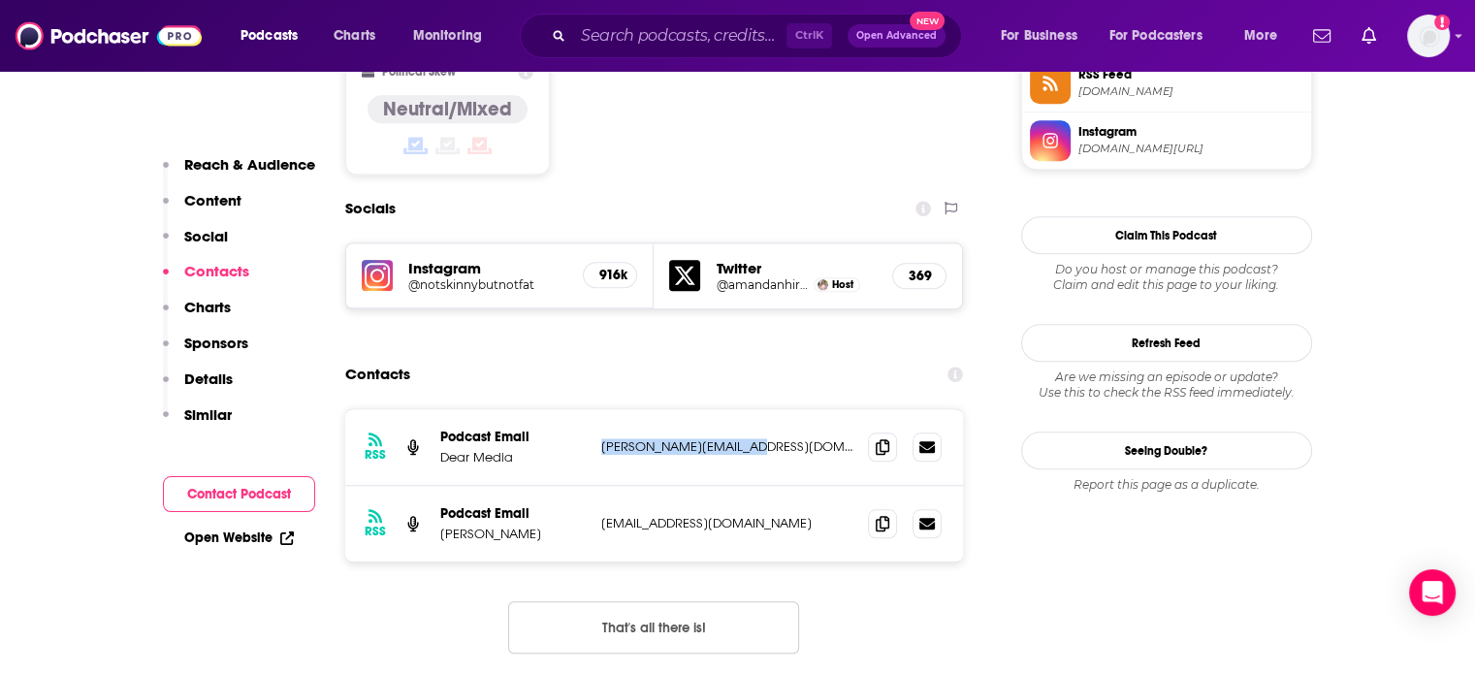
drag, startPoint x: 769, startPoint y: 309, endPoint x: 592, endPoint y: 315, distance: 176.6
click at [592, 409] on div "RSS Podcast Email Dear Media michelle@dearmedia.com michelle@dearmedia.com" at bounding box center [654, 447] width 619 height 77
copy p "michelle@dearmedia.com"
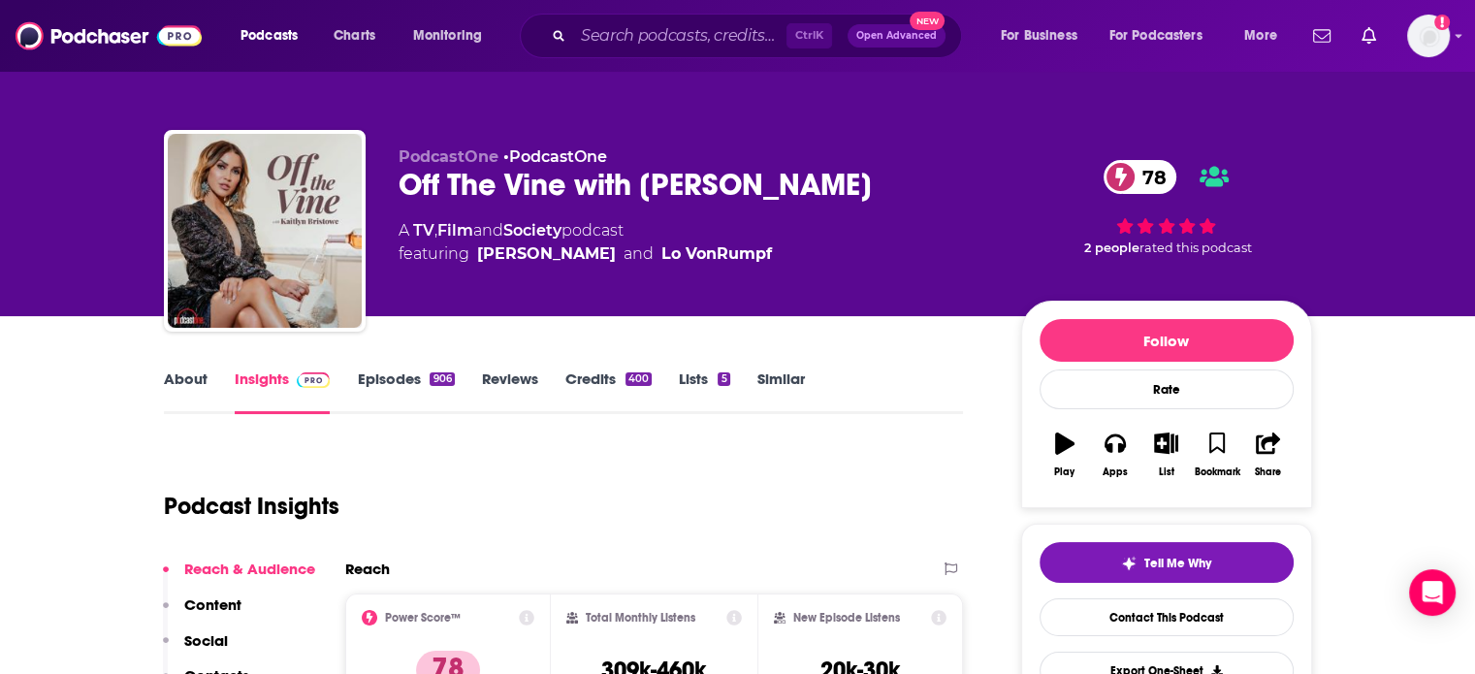
click at [189, 381] on link "About" at bounding box center [186, 391] width 44 height 45
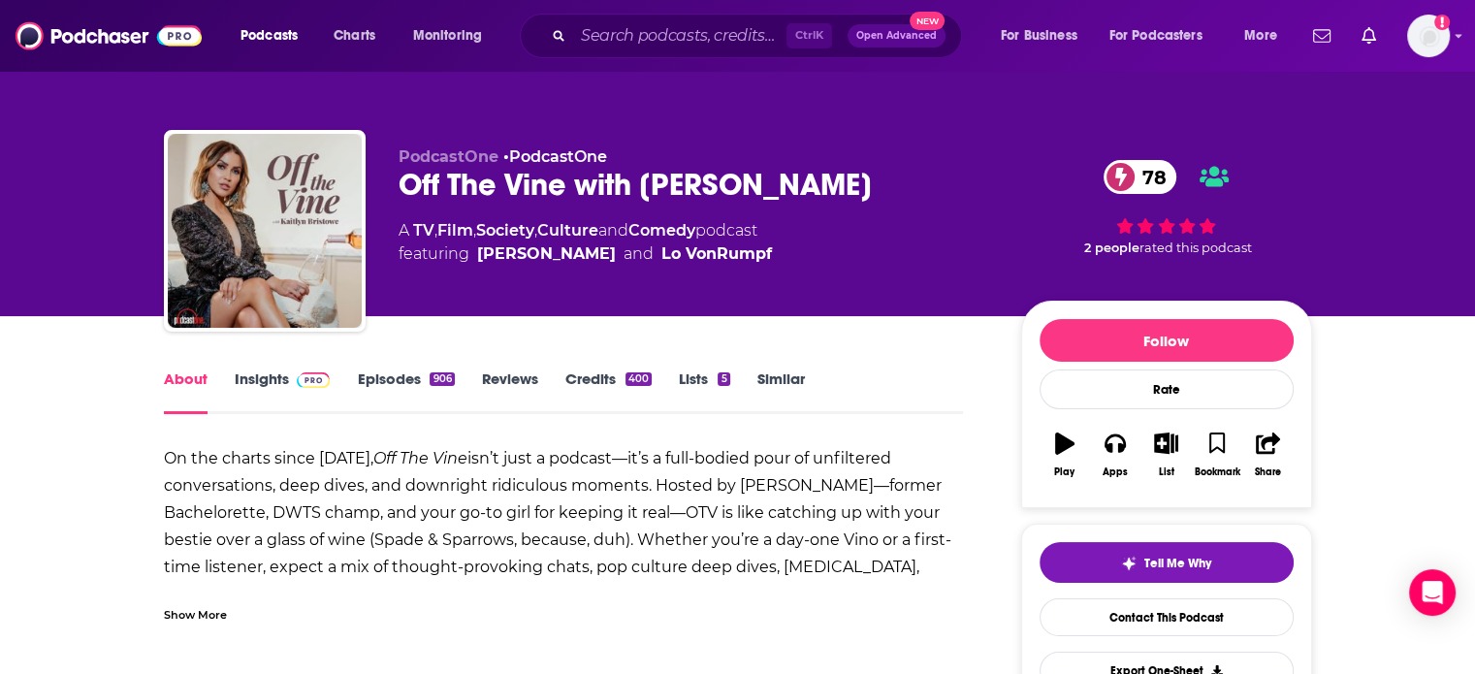
click at [275, 376] on link "Insights" at bounding box center [283, 391] width 96 height 45
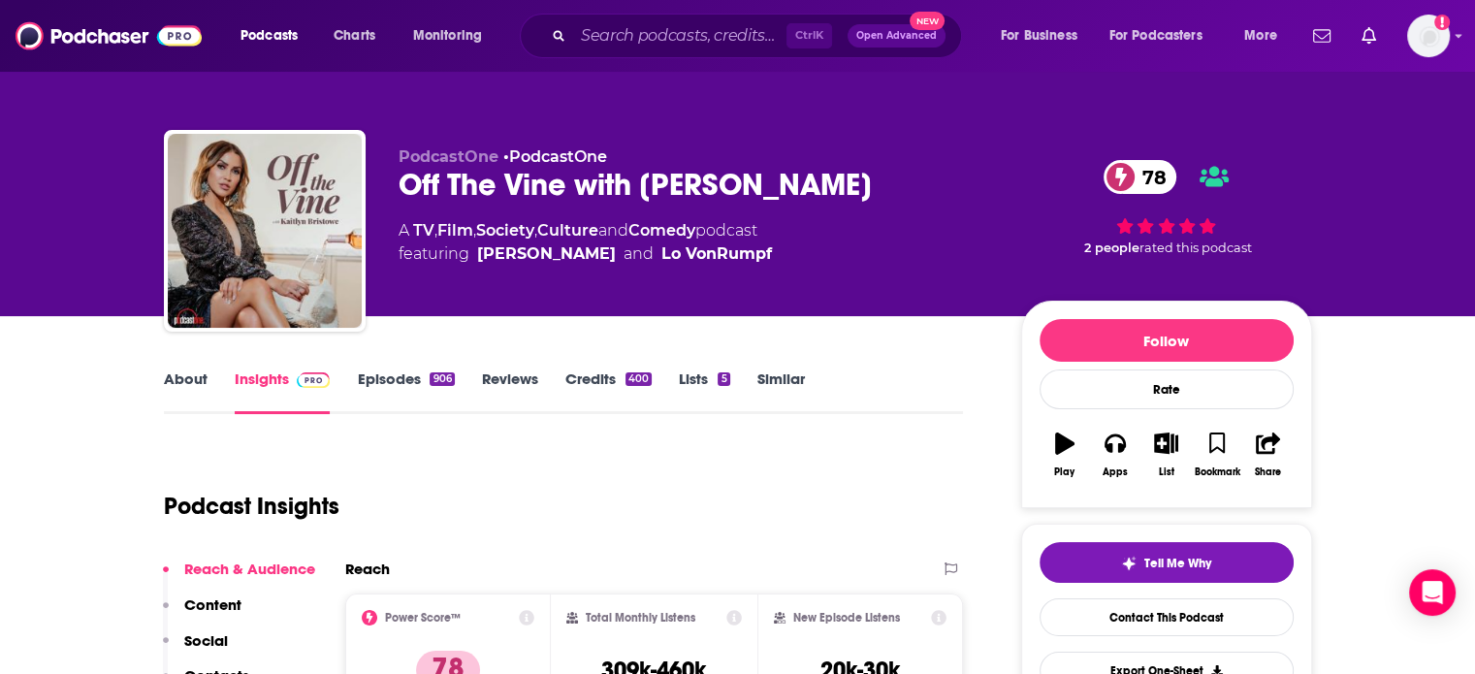
click at [359, 383] on link "Episodes 906" at bounding box center [405, 391] width 97 height 45
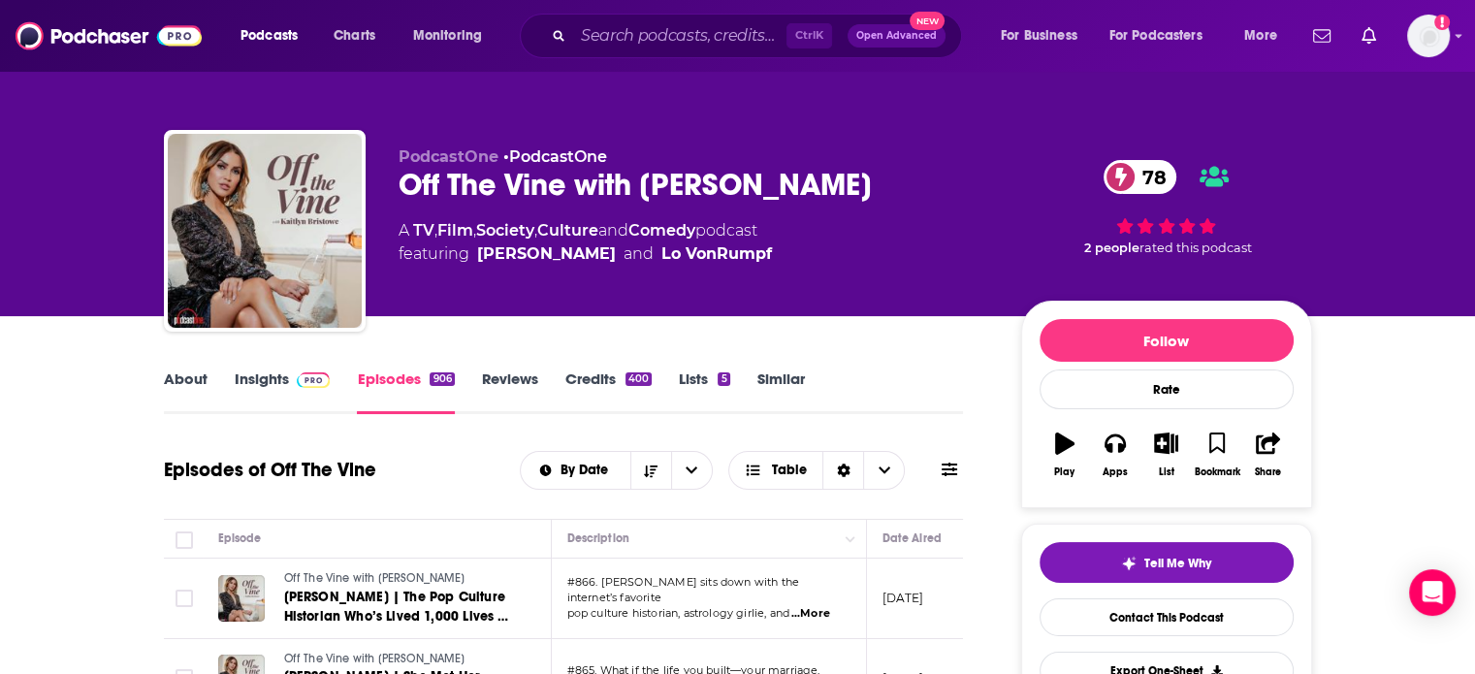
drag, startPoint x: 266, startPoint y: 389, endPoint x: 372, endPoint y: 4, distance: 399.5
click at [266, 389] on link "Insights" at bounding box center [283, 391] width 96 height 45
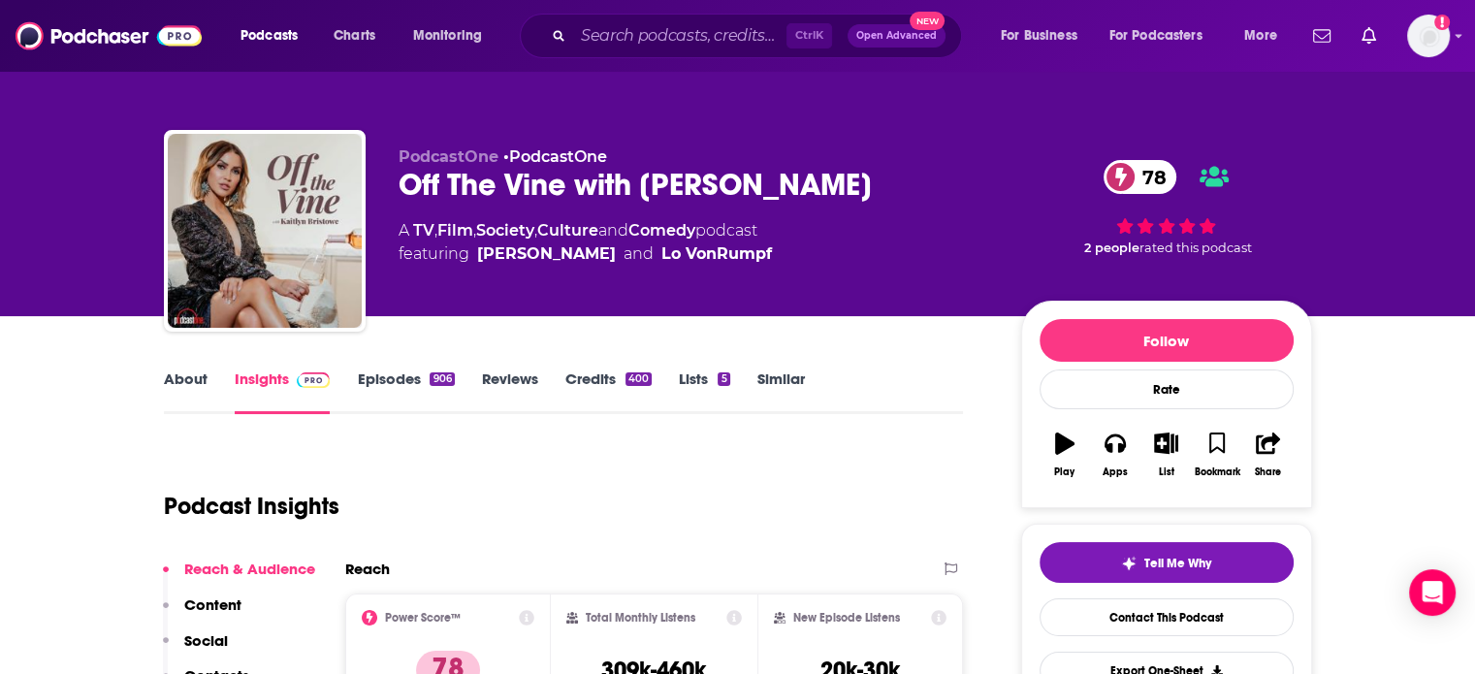
drag, startPoint x: 857, startPoint y: 185, endPoint x: 396, endPoint y: 185, distance: 461.6
click at [396, 185] on div "PodcastOne • PodcastOne Off The Vine with Kaitlyn Bristowe 78 A TV , Film , Soc…" at bounding box center [738, 234] width 1148 height 209
copy h2 "Off The Vine with Kaitlyn Bristowe"
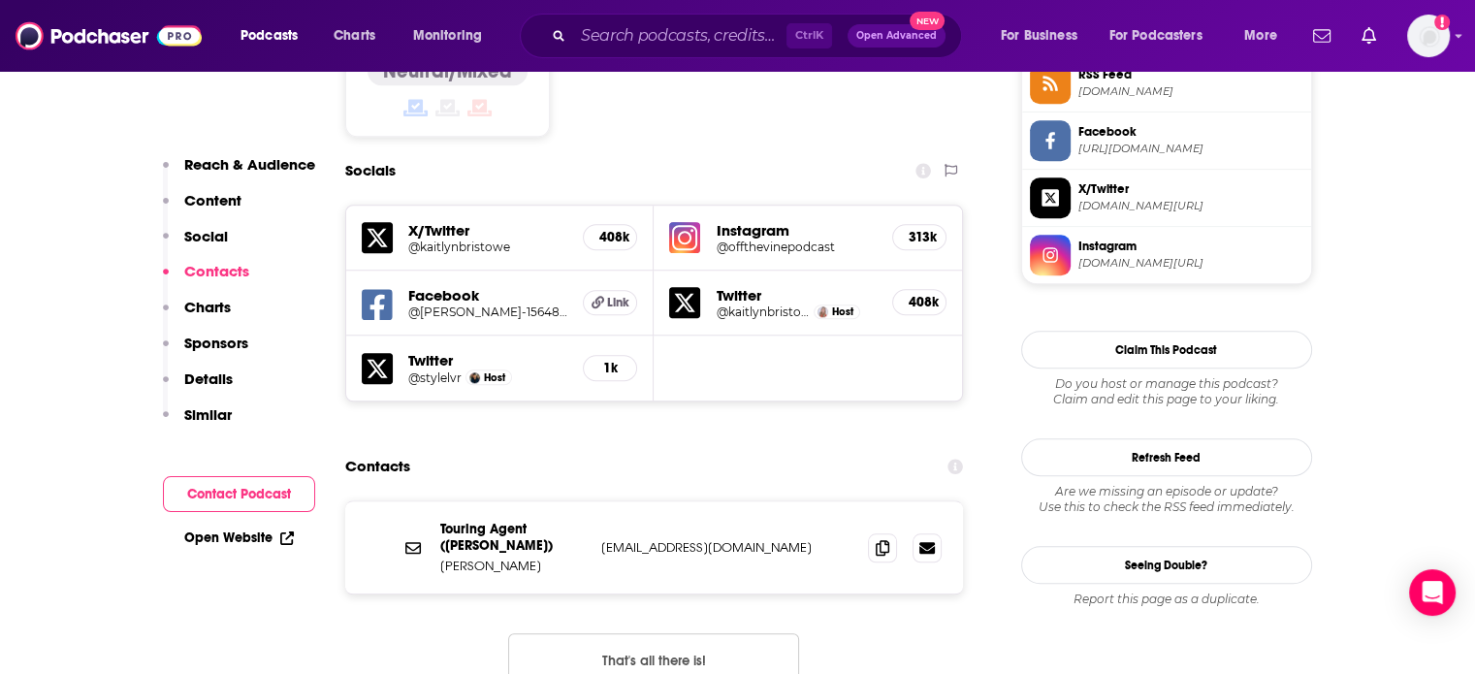
scroll to position [1939, 0]
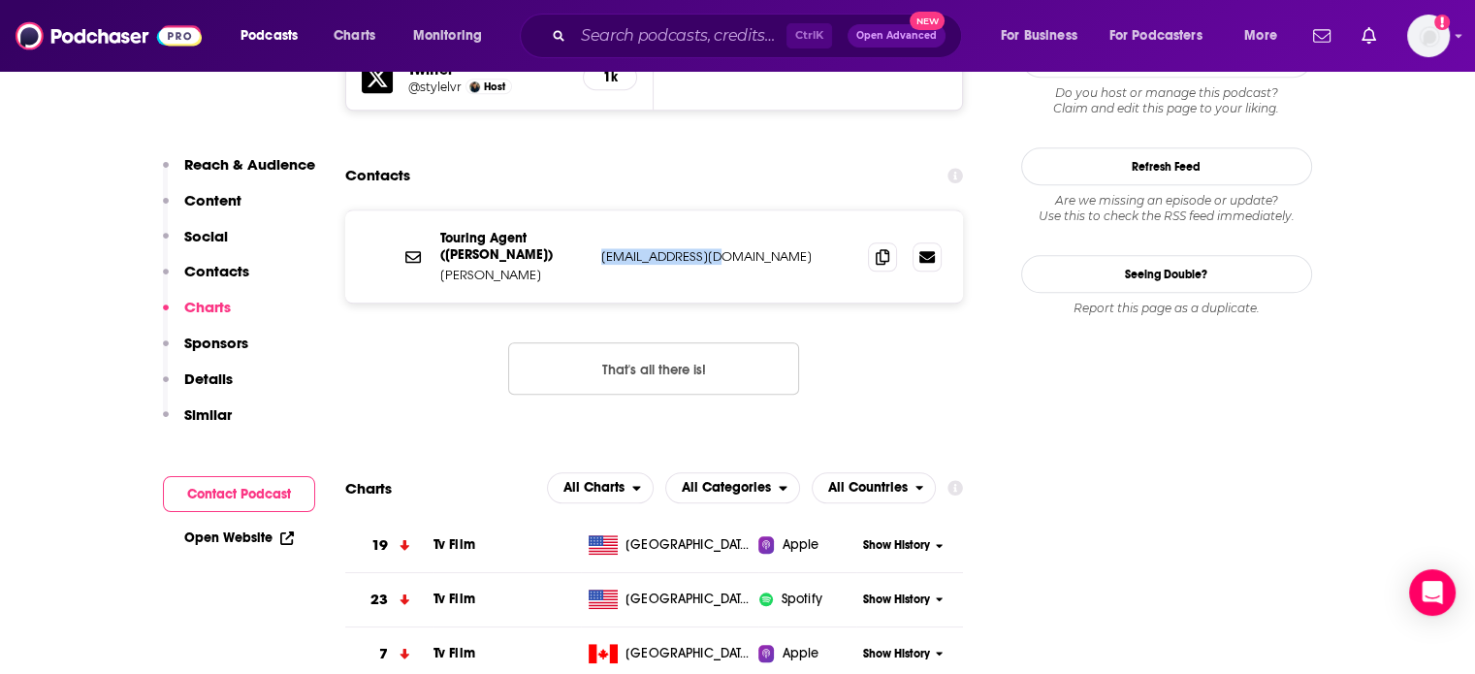
drag, startPoint x: 720, startPoint y: 136, endPoint x: 601, endPoint y: 143, distance: 118.5
click at [601, 248] on p "yuni.sher@caa.com" at bounding box center [727, 256] width 252 height 16
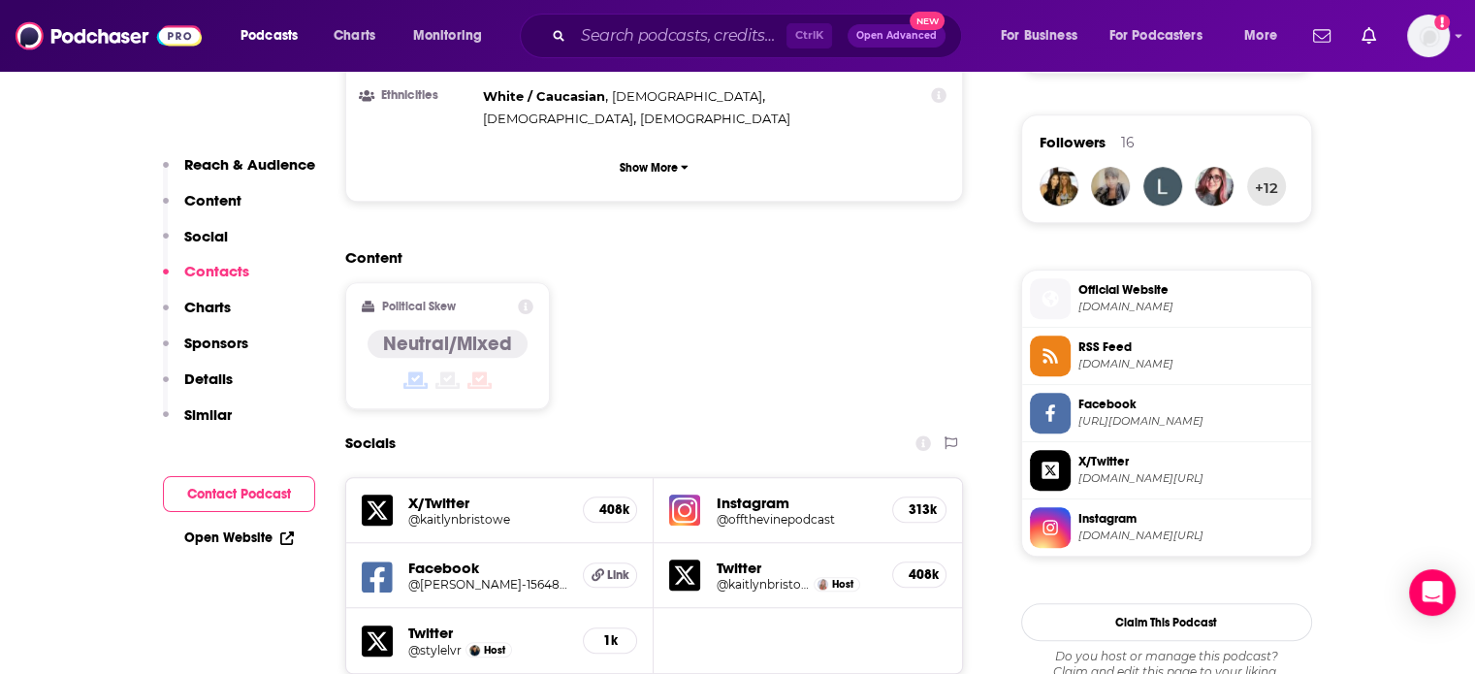
scroll to position [1358, 0]
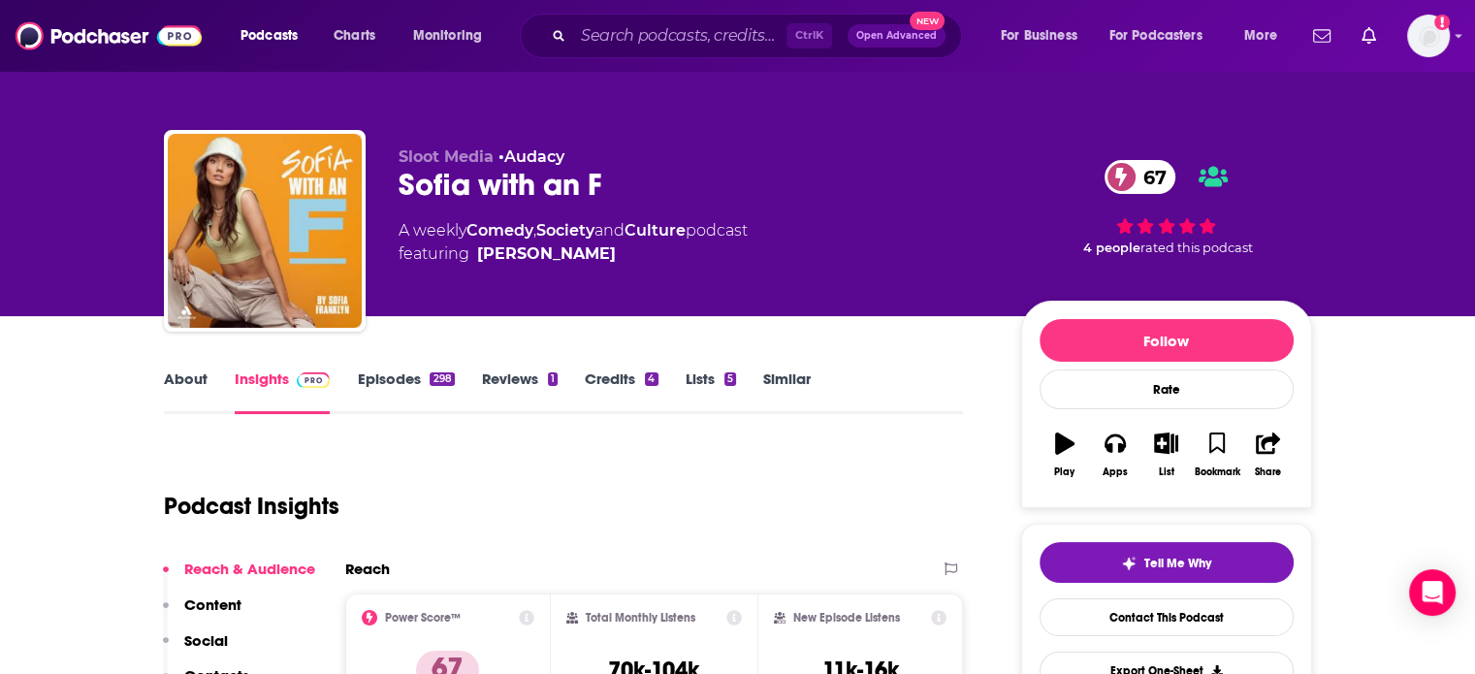
click at [178, 375] on link "About" at bounding box center [186, 391] width 44 height 45
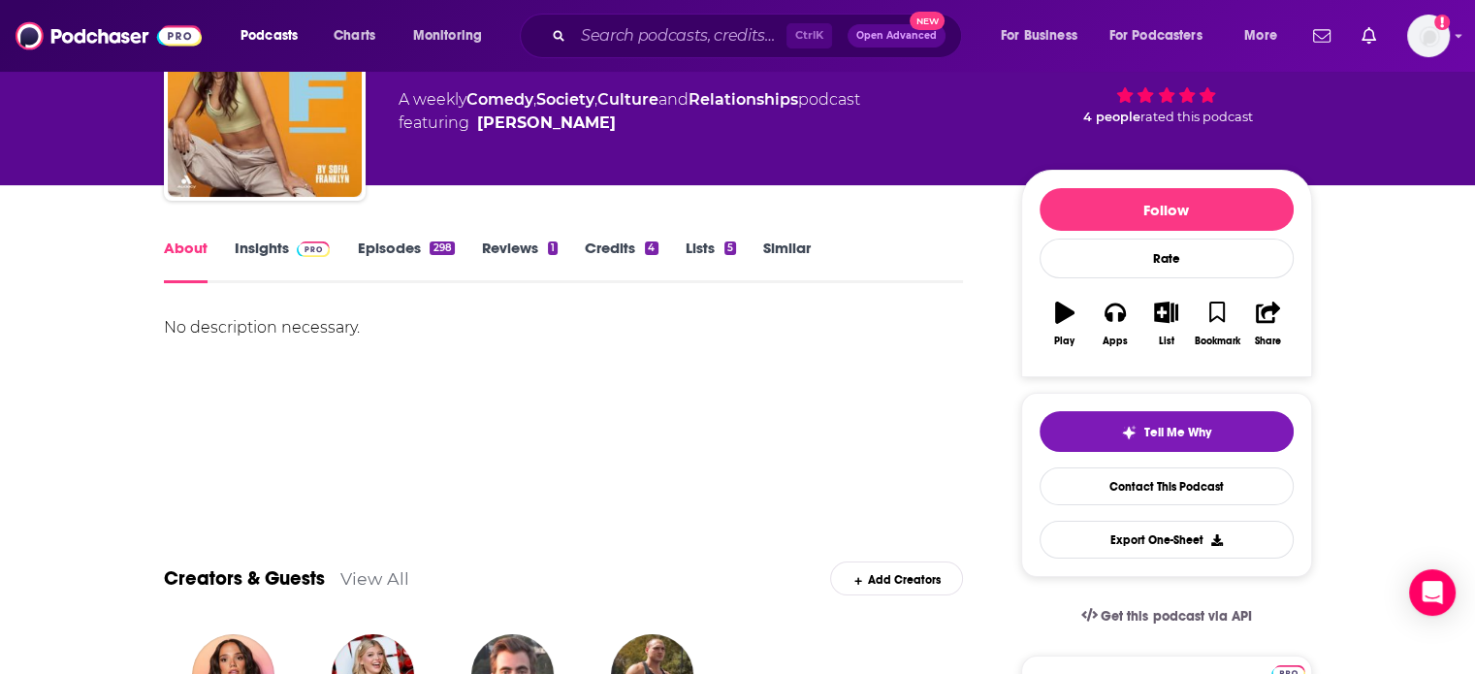
scroll to position [97, 0]
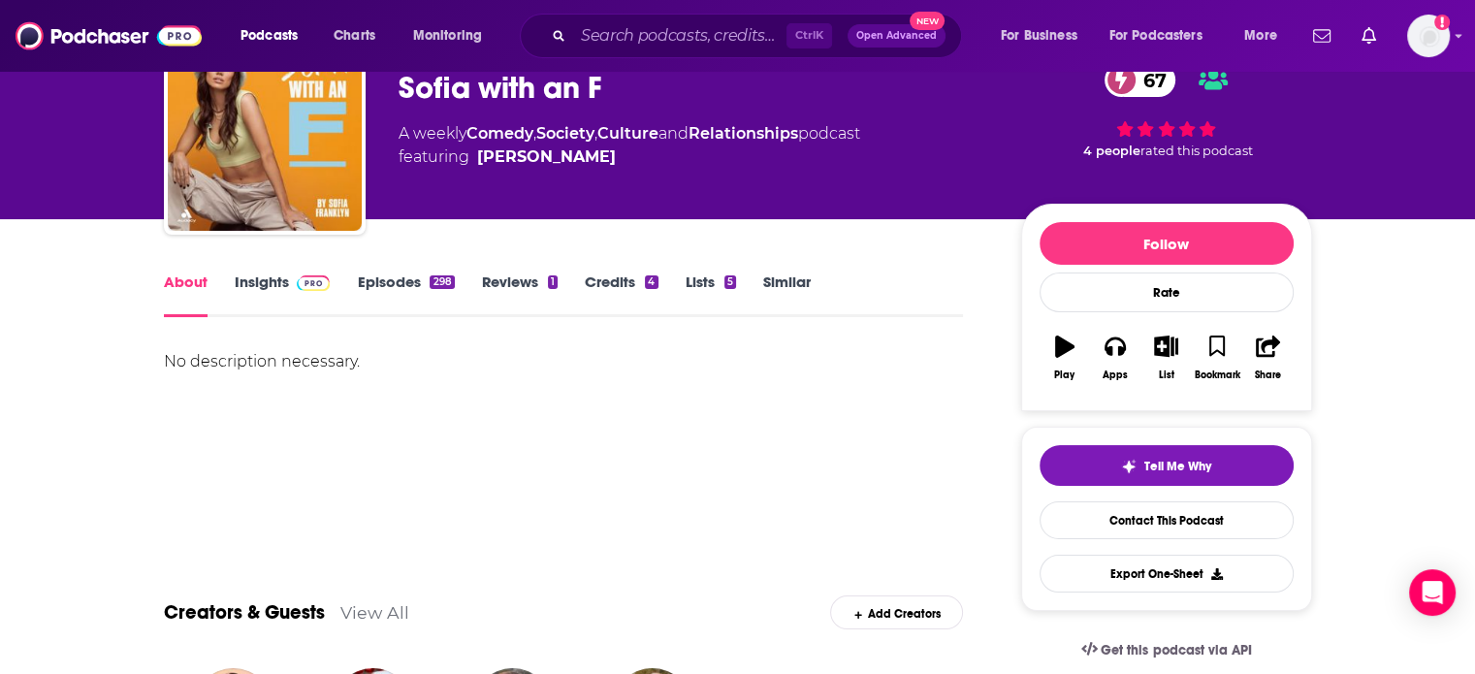
click at [397, 297] on link "Episodes 298" at bounding box center [405, 294] width 97 height 45
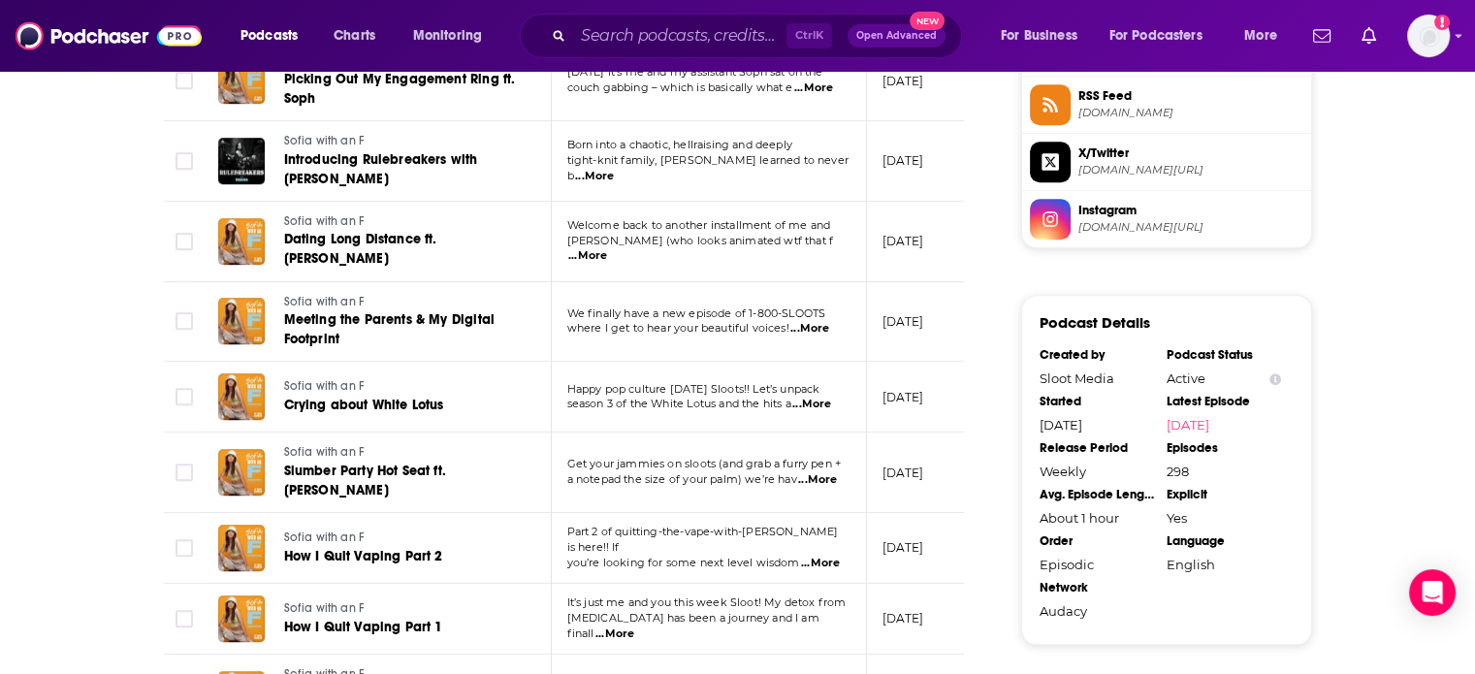
scroll to position [1648, 0]
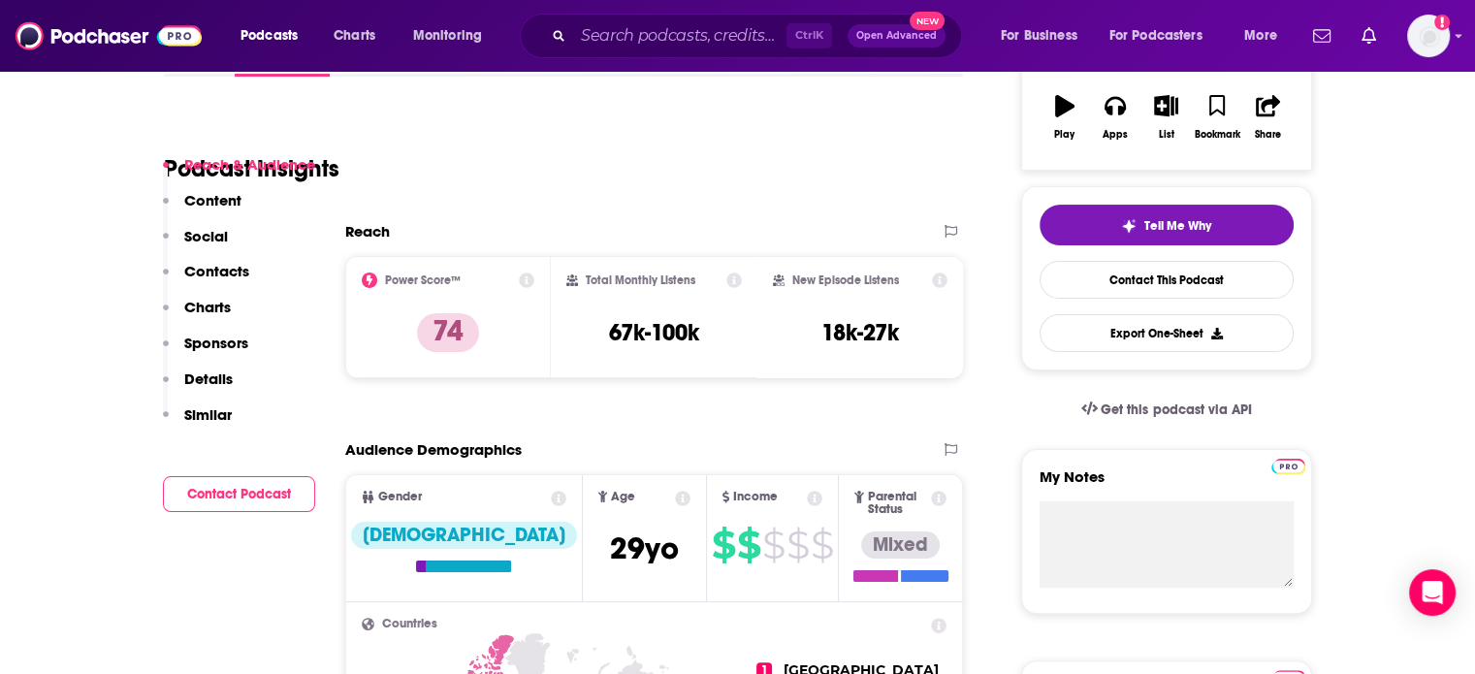
scroll to position [194, 0]
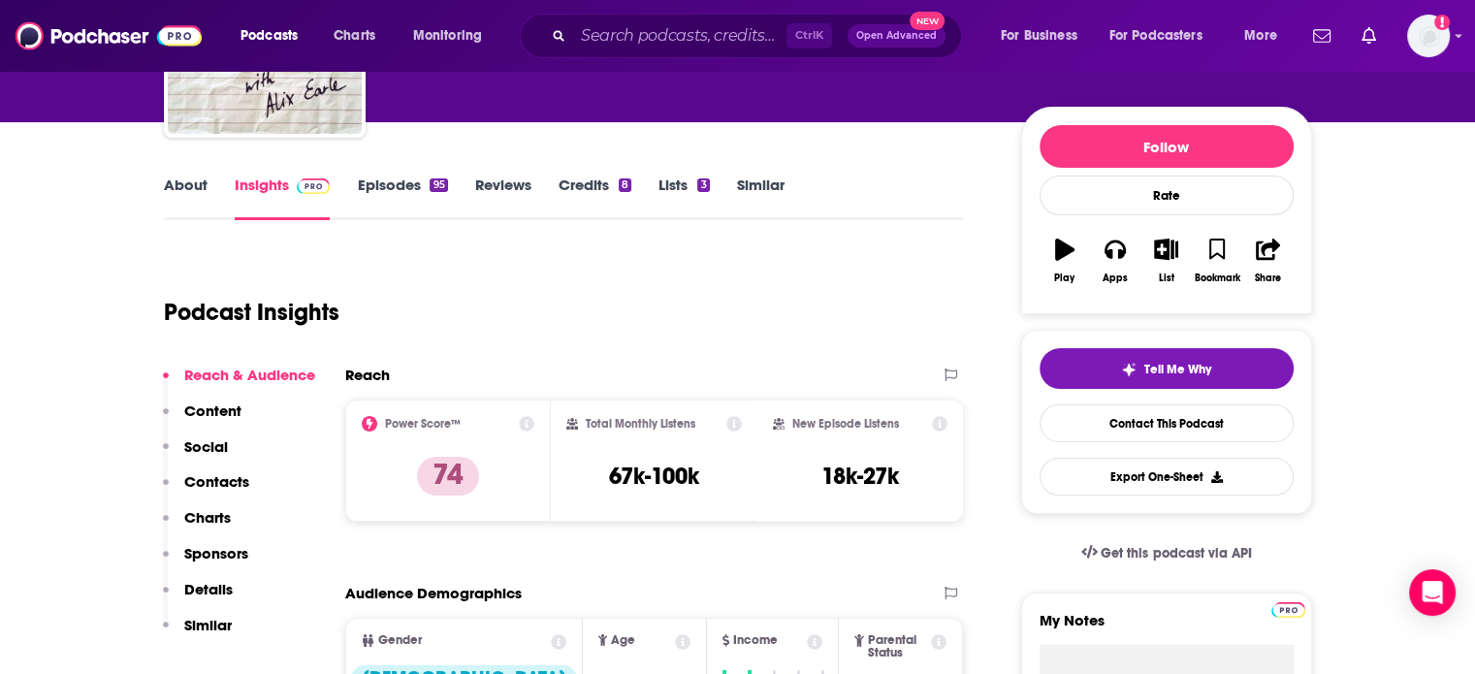
click at [201, 208] on link "About" at bounding box center [186, 198] width 44 height 45
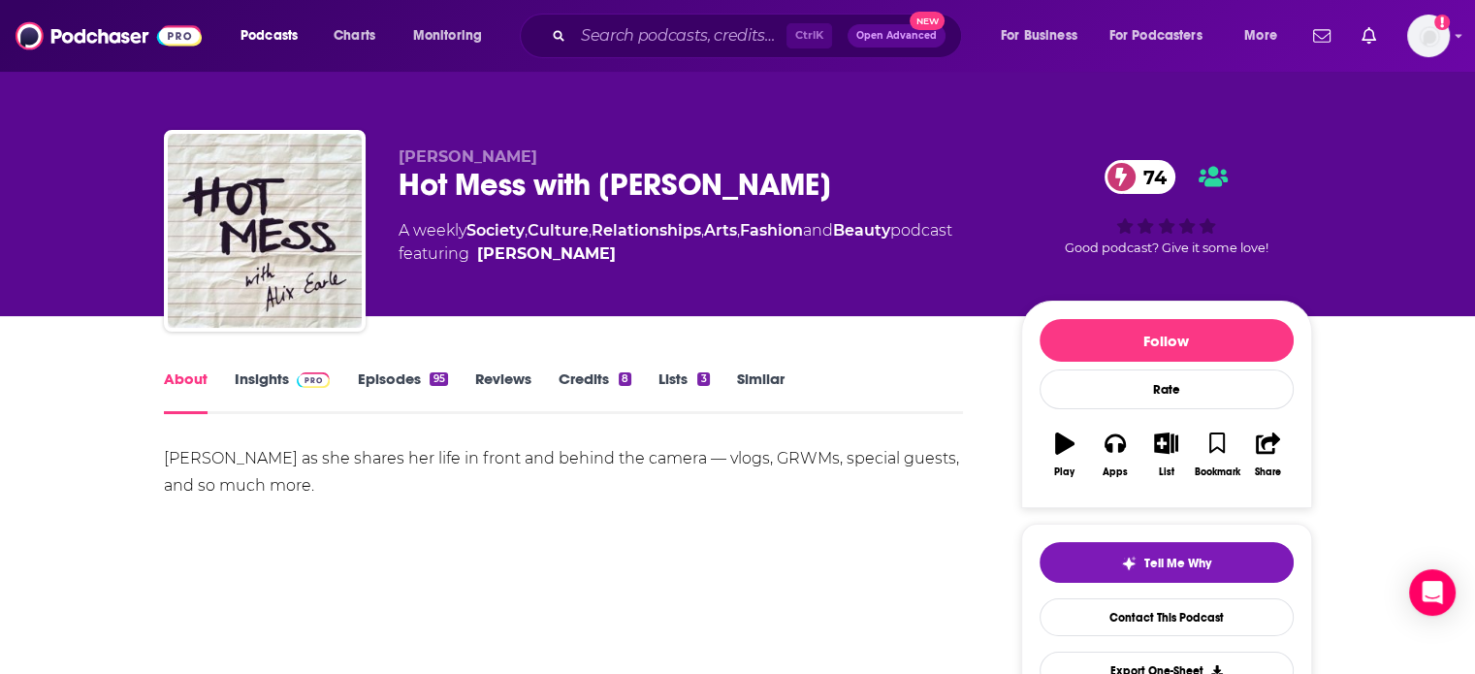
click at [285, 377] on link "Insights" at bounding box center [283, 391] width 96 height 45
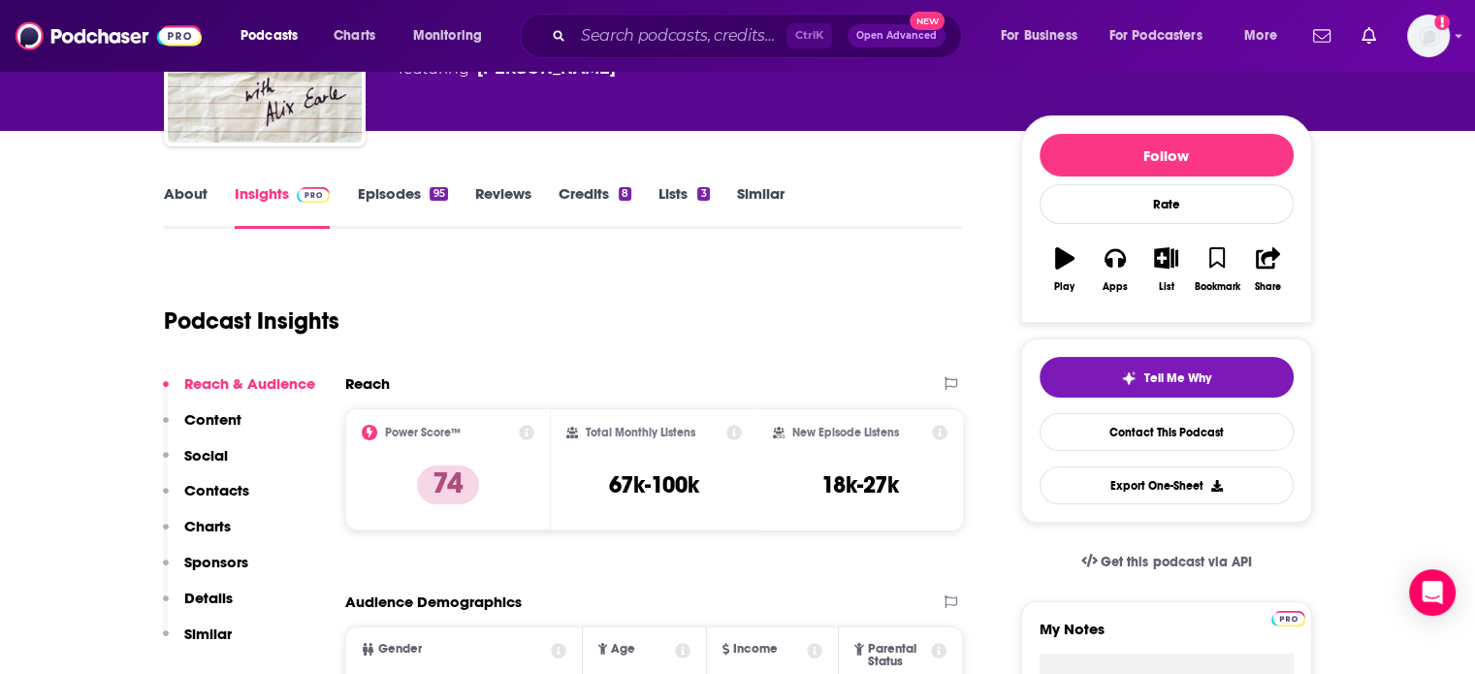
scroll to position [194, 0]
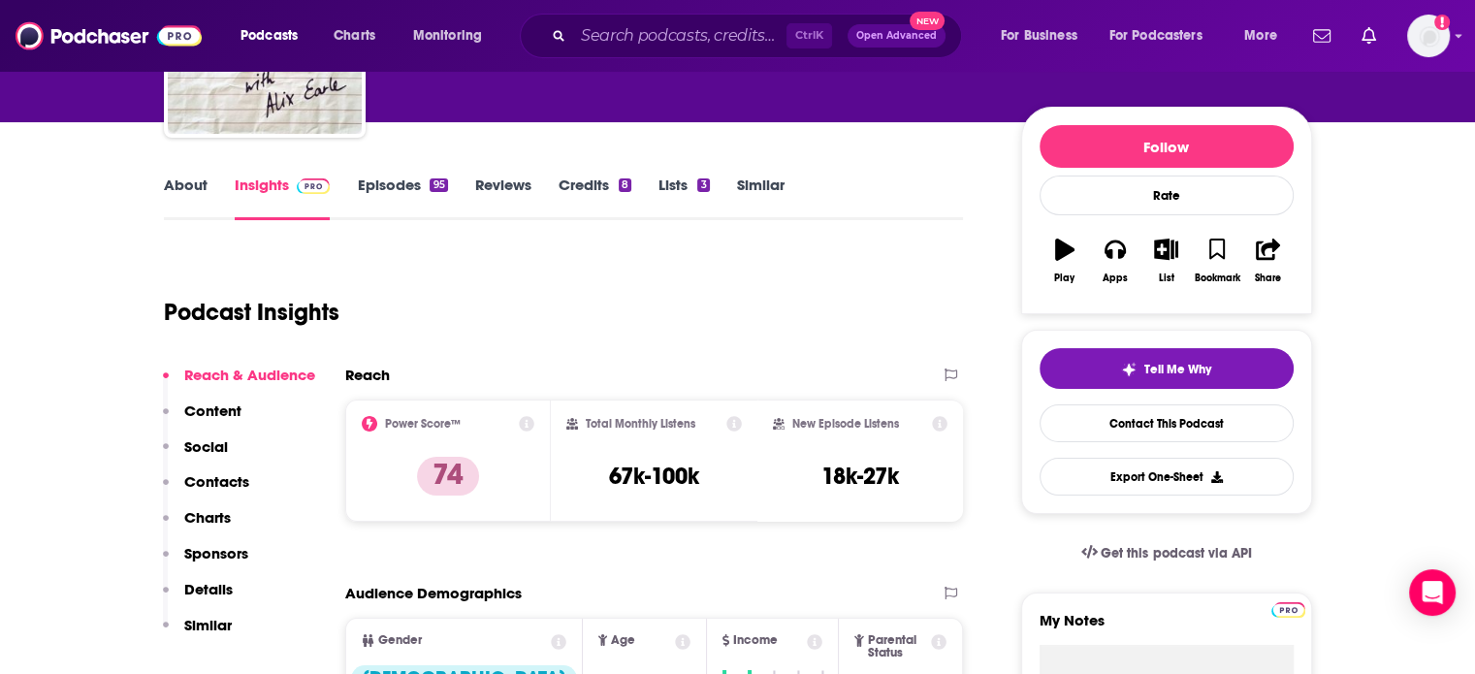
click at [404, 203] on link "Episodes 95" at bounding box center [402, 198] width 90 height 45
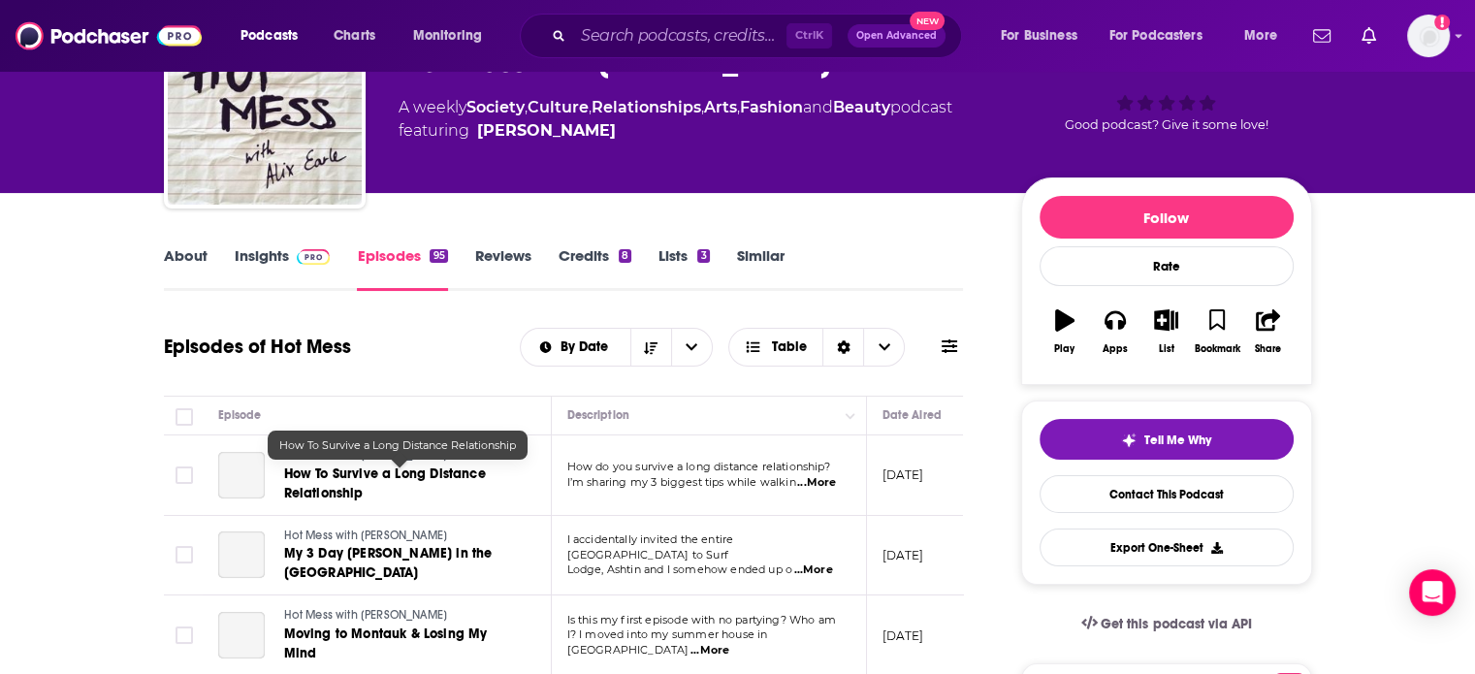
scroll to position [388, 0]
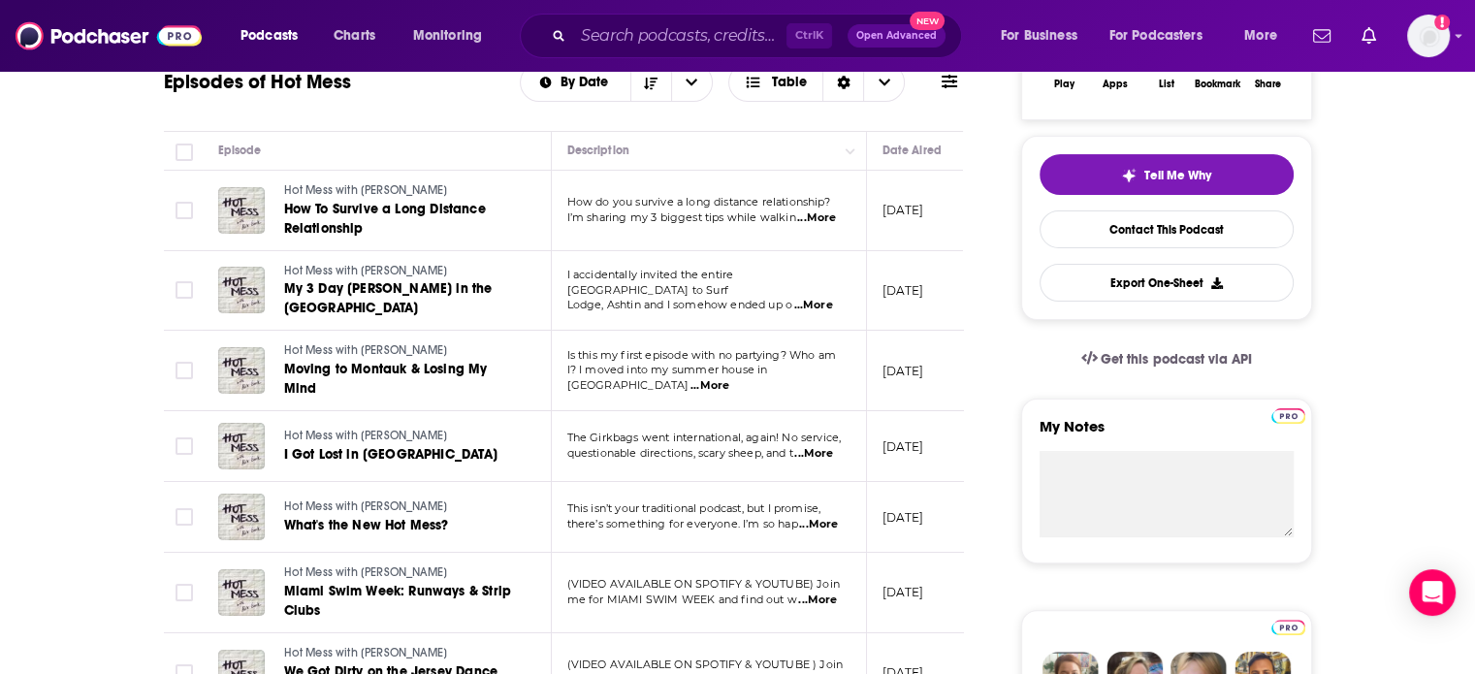
click at [729, 378] on span "...More" at bounding box center [709, 386] width 39 height 16
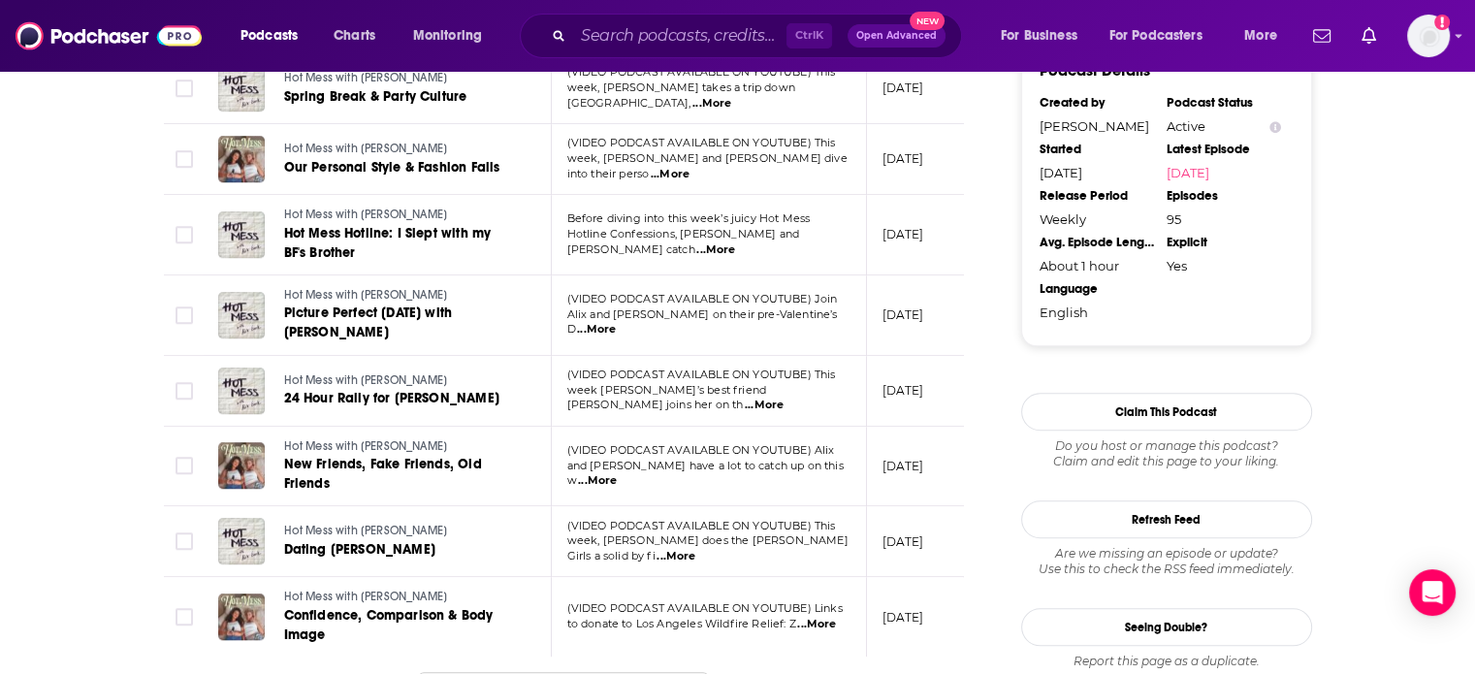
scroll to position [1939, 0]
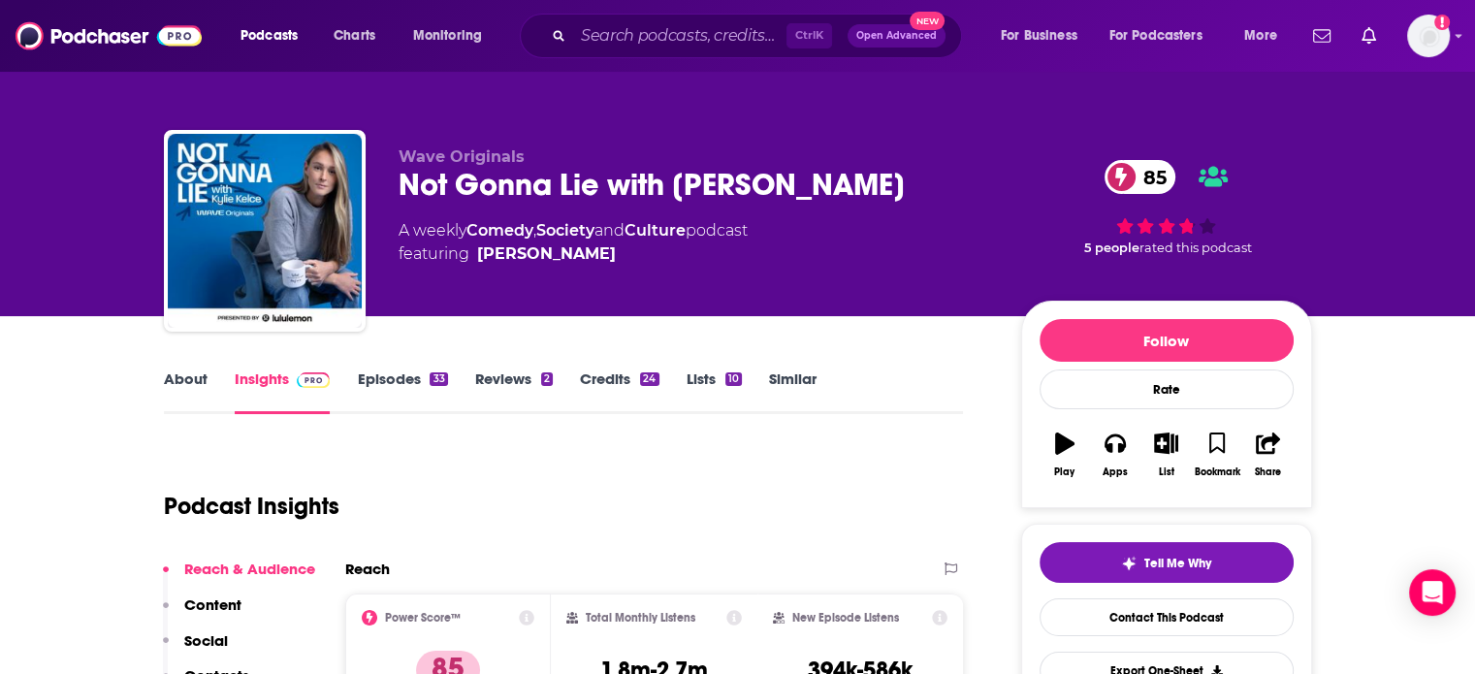
scroll to position [194, 0]
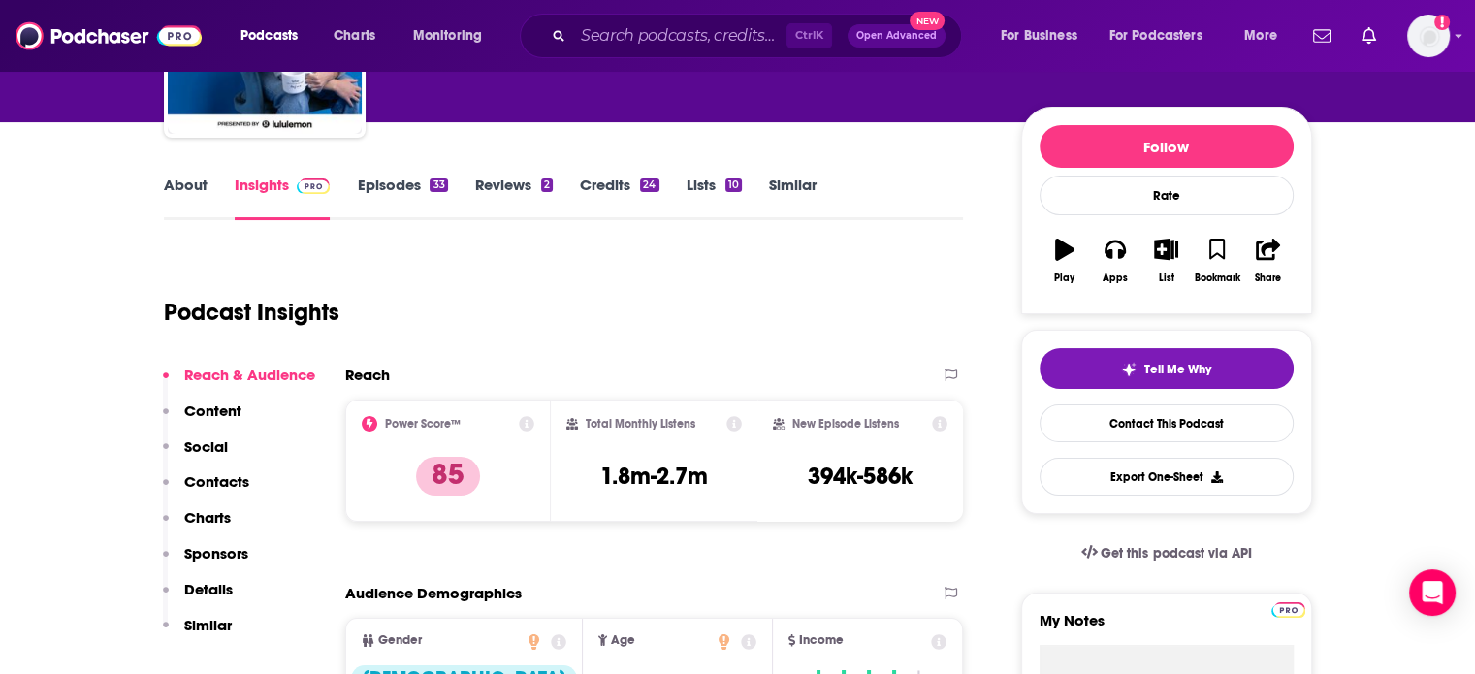
click at [176, 186] on link "About" at bounding box center [186, 198] width 44 height 45
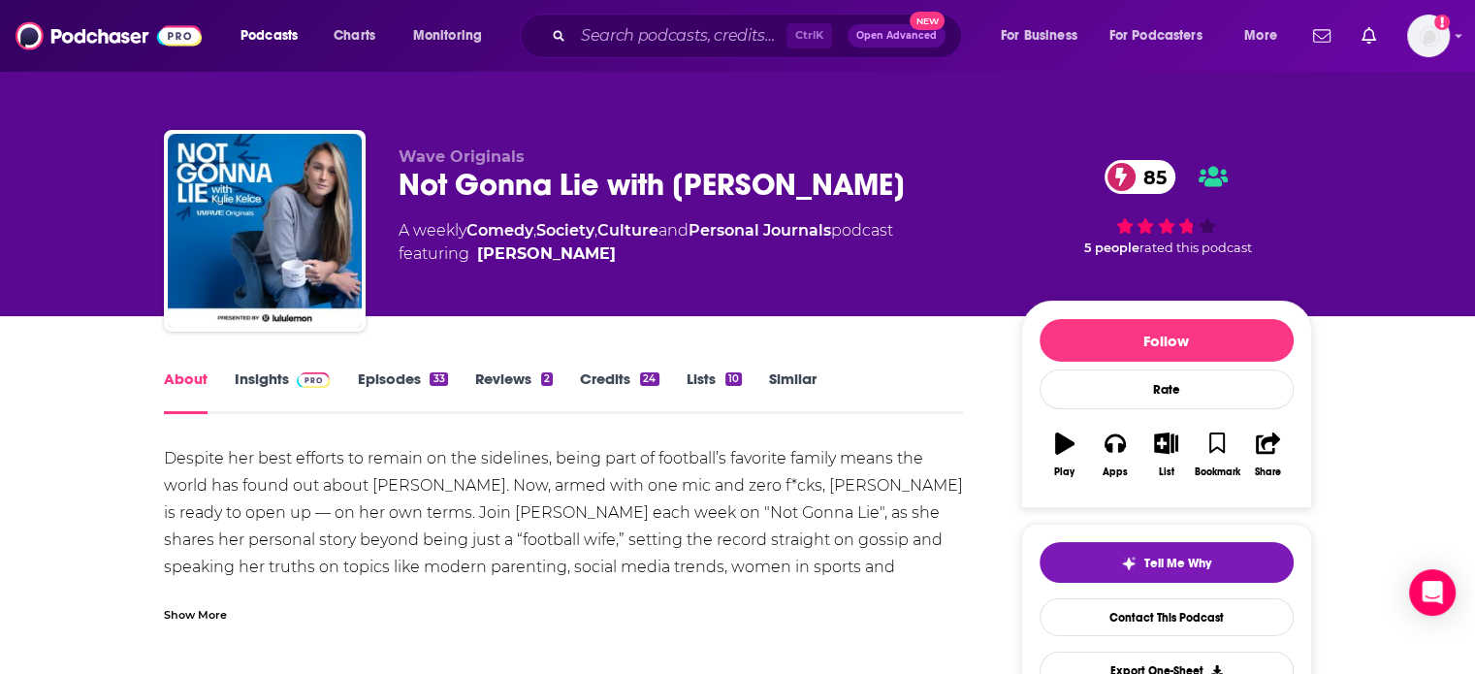
click at [399, 389] on link "Episodes 33" at bounding box center [402, 391] width 90 height 45
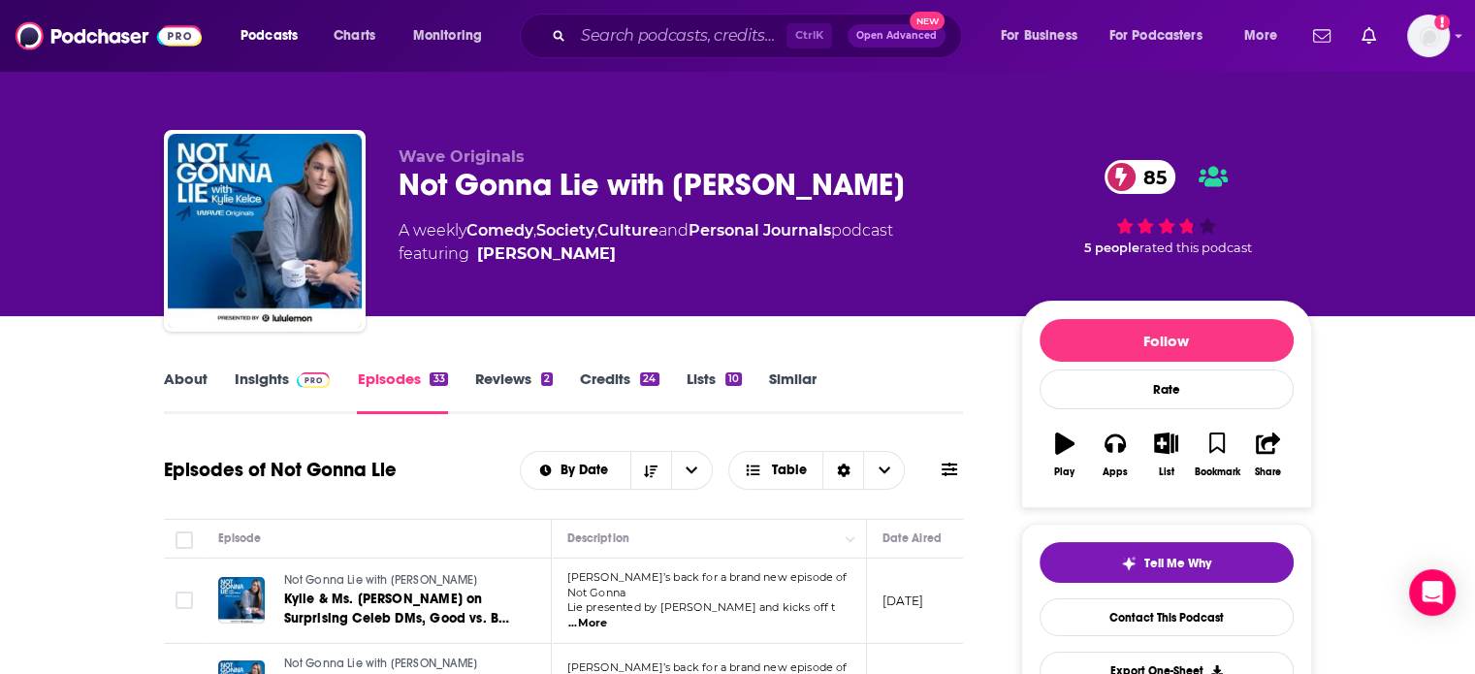
click at [596, 378] on link "Credits 24" at bounding box center [619, 391] width 79 height 45
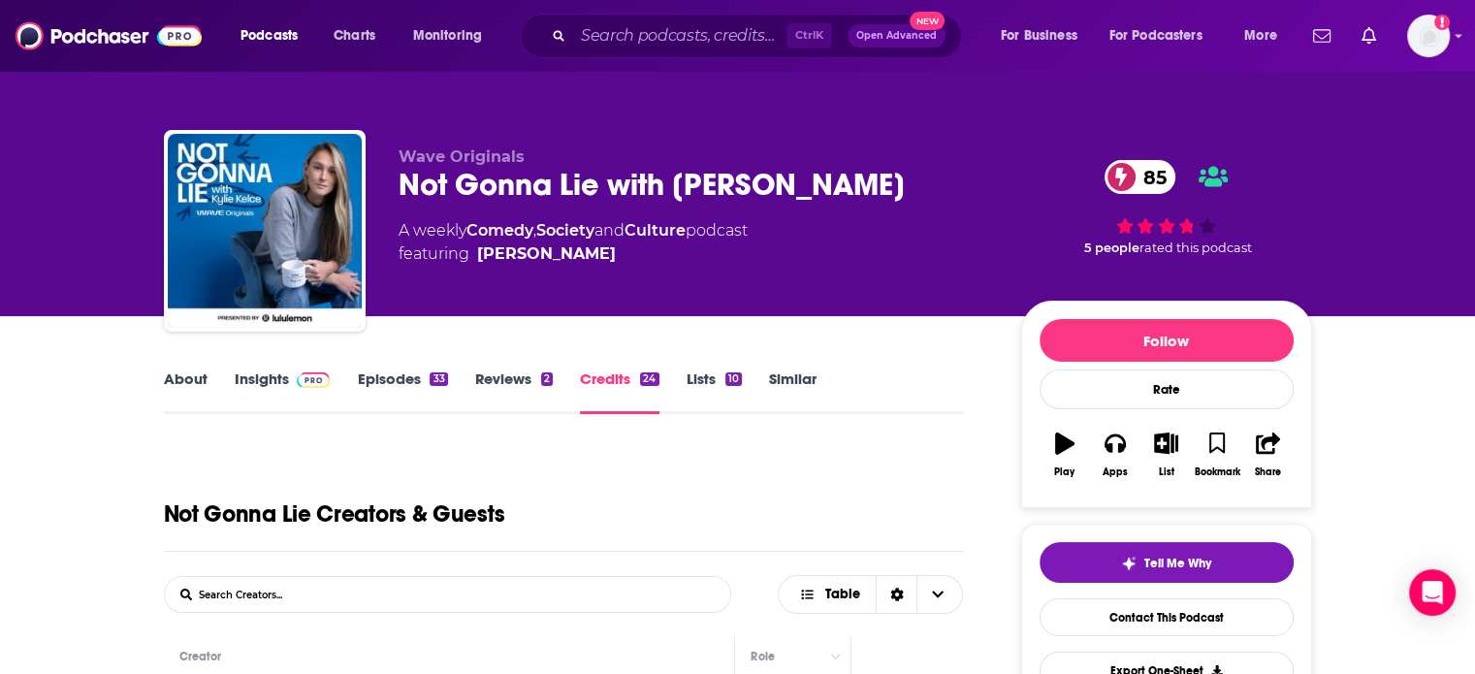
click at [289, 379] on span at bounding box center [310, 378] width 42 height 18
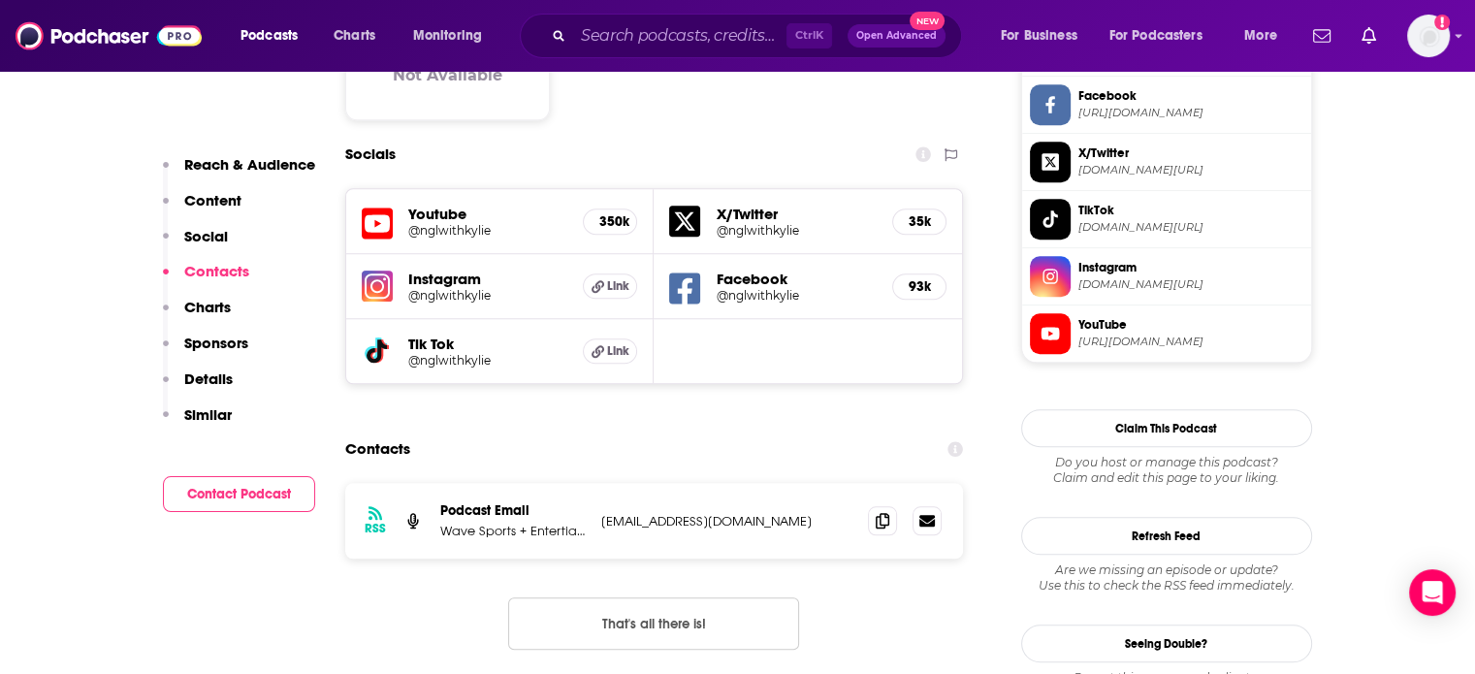
scroll to position [1745, 0]
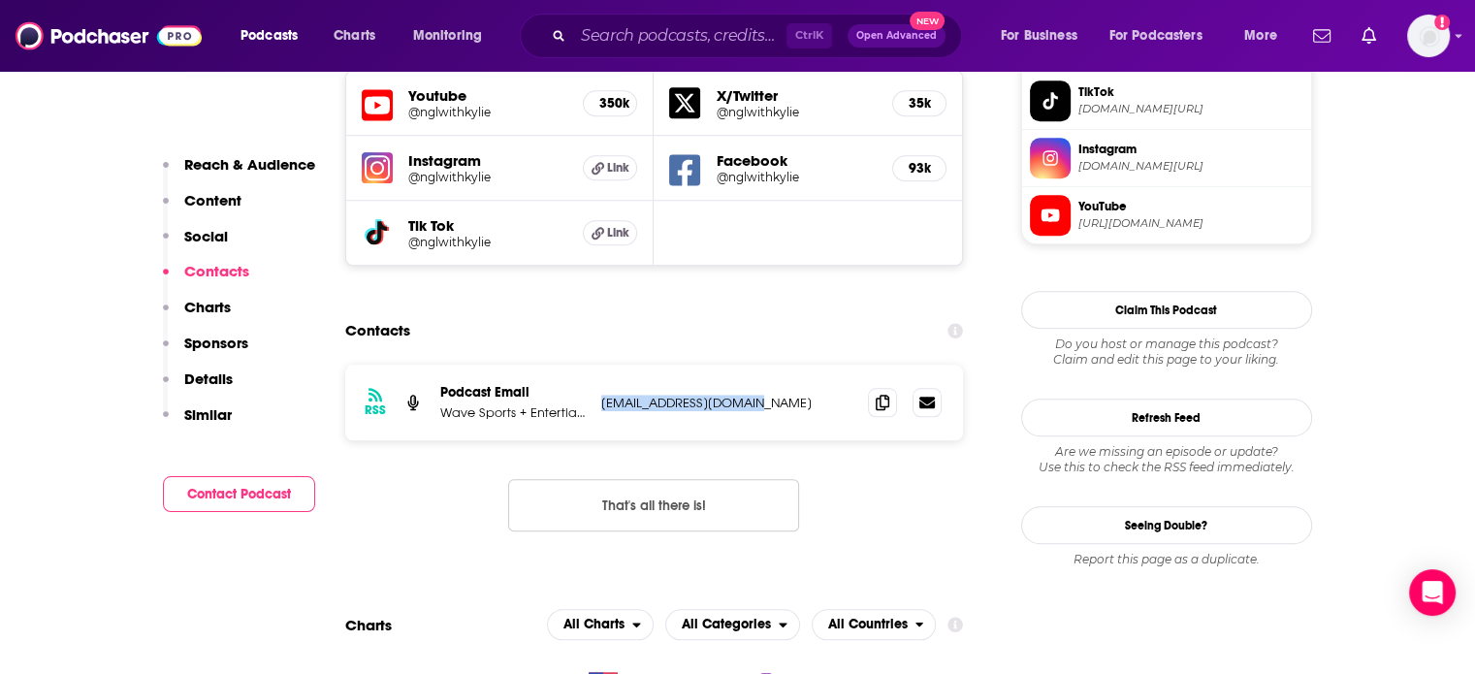
drag, startPoint x: 750, startPoint y: 317, endPoint x: 602, endPoint y: 317, distance: 147.4
click at [602, 395] on p "nglwithkylie@gmail.com" at bounding box center [727, 403] width 252 height 16
copy p "nglwithkylie@gmail.com"
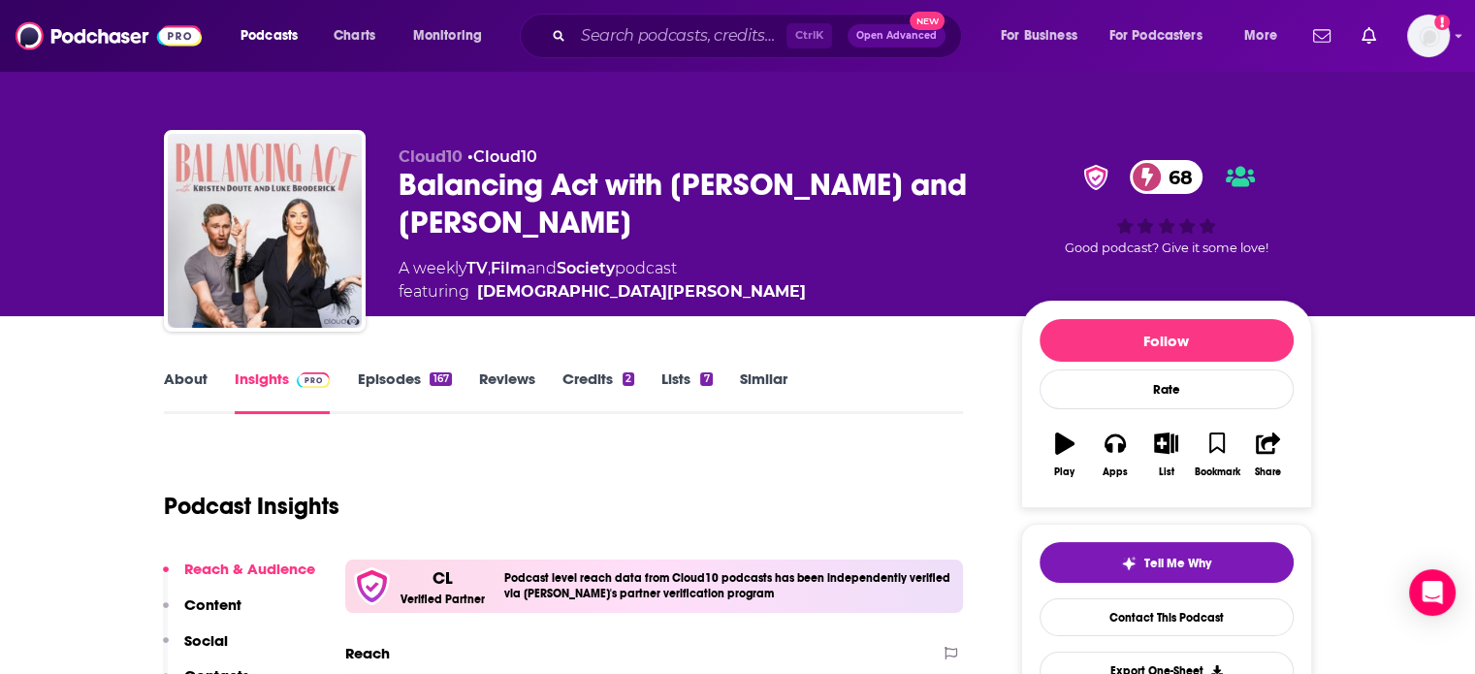
scroll to position [194, 0]
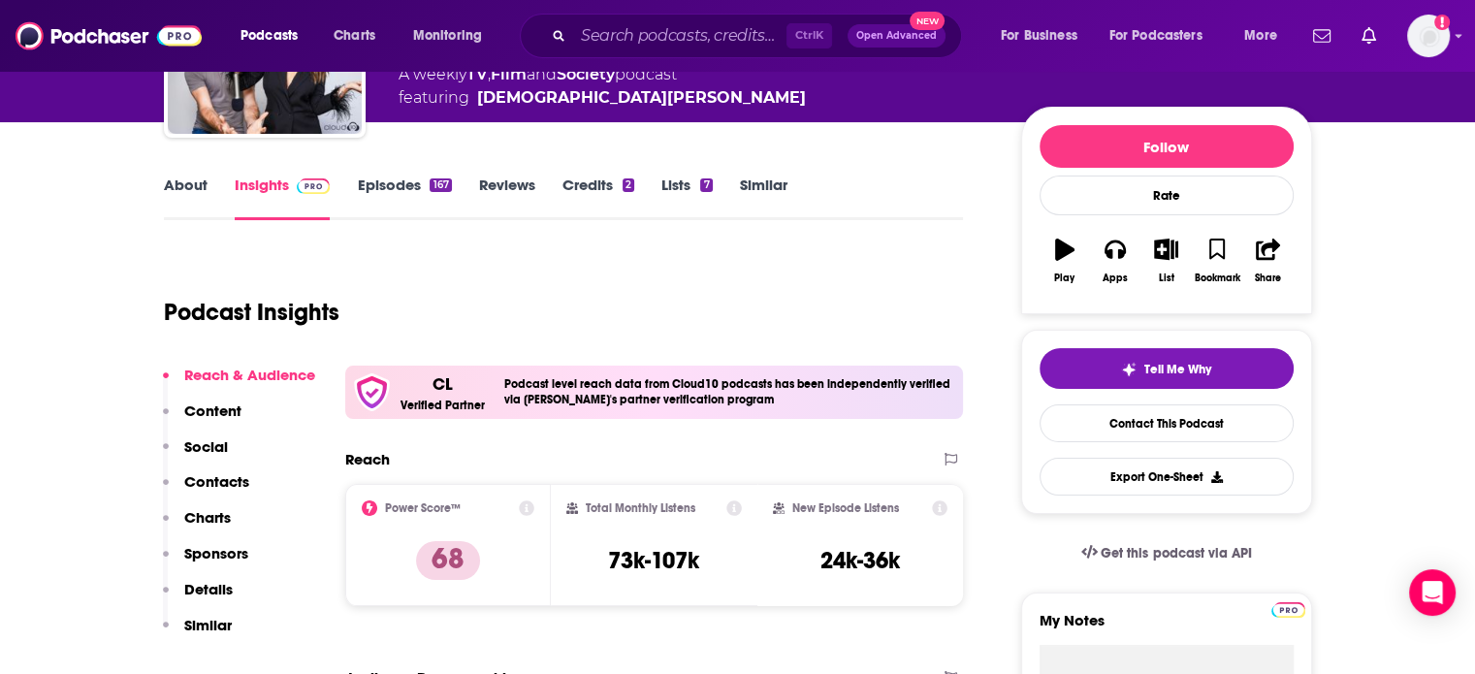
click at [178, 186] on link "About" at bounding box center [186, 198] width 44 height 45
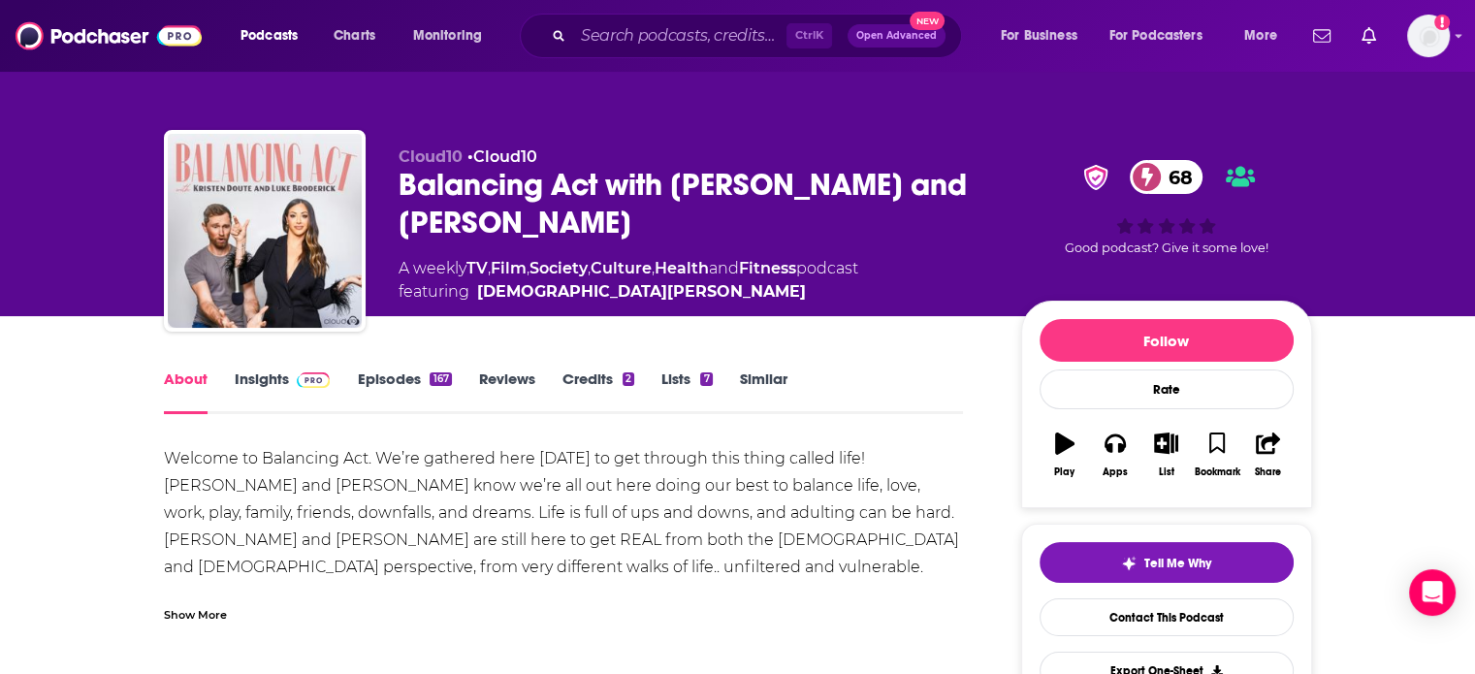
click at [417, 379] on link "Episodes 167" at bounding box center [404, 391] width 94 height 45
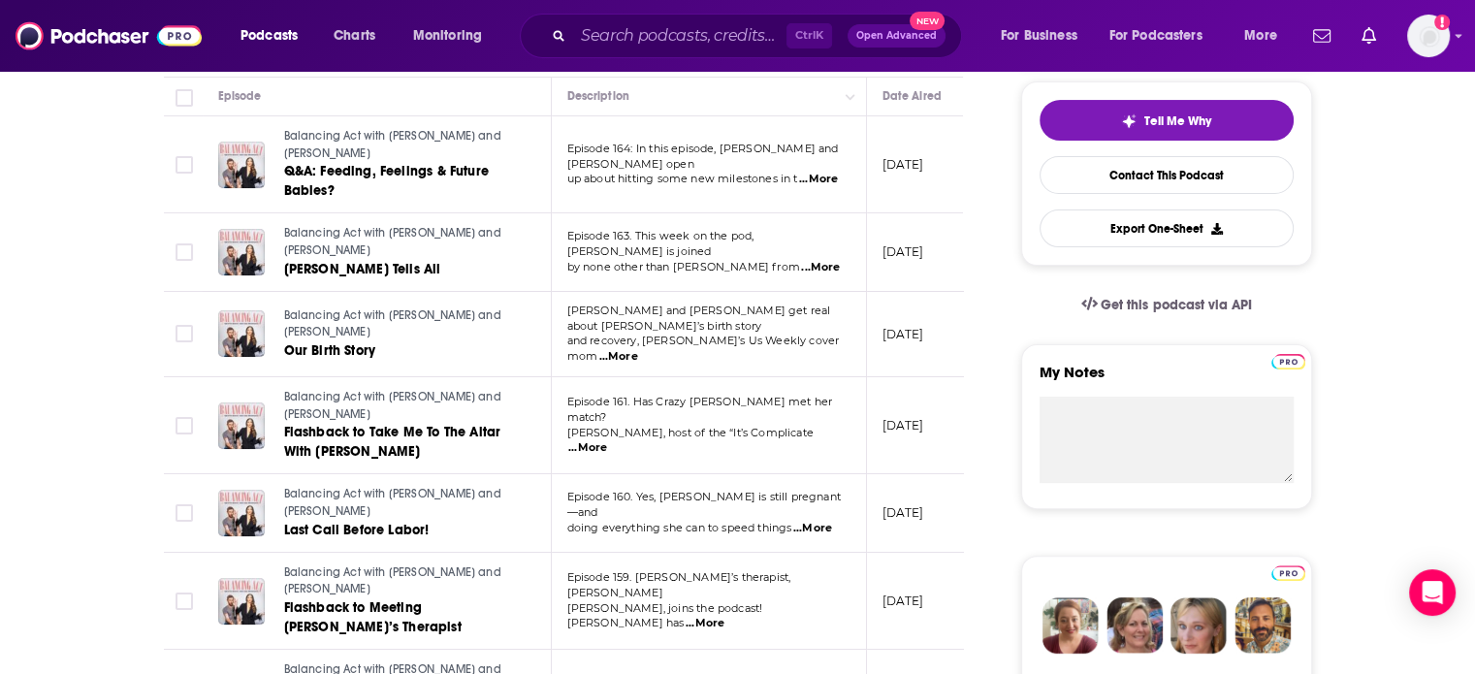
scroll to position [485, 0]
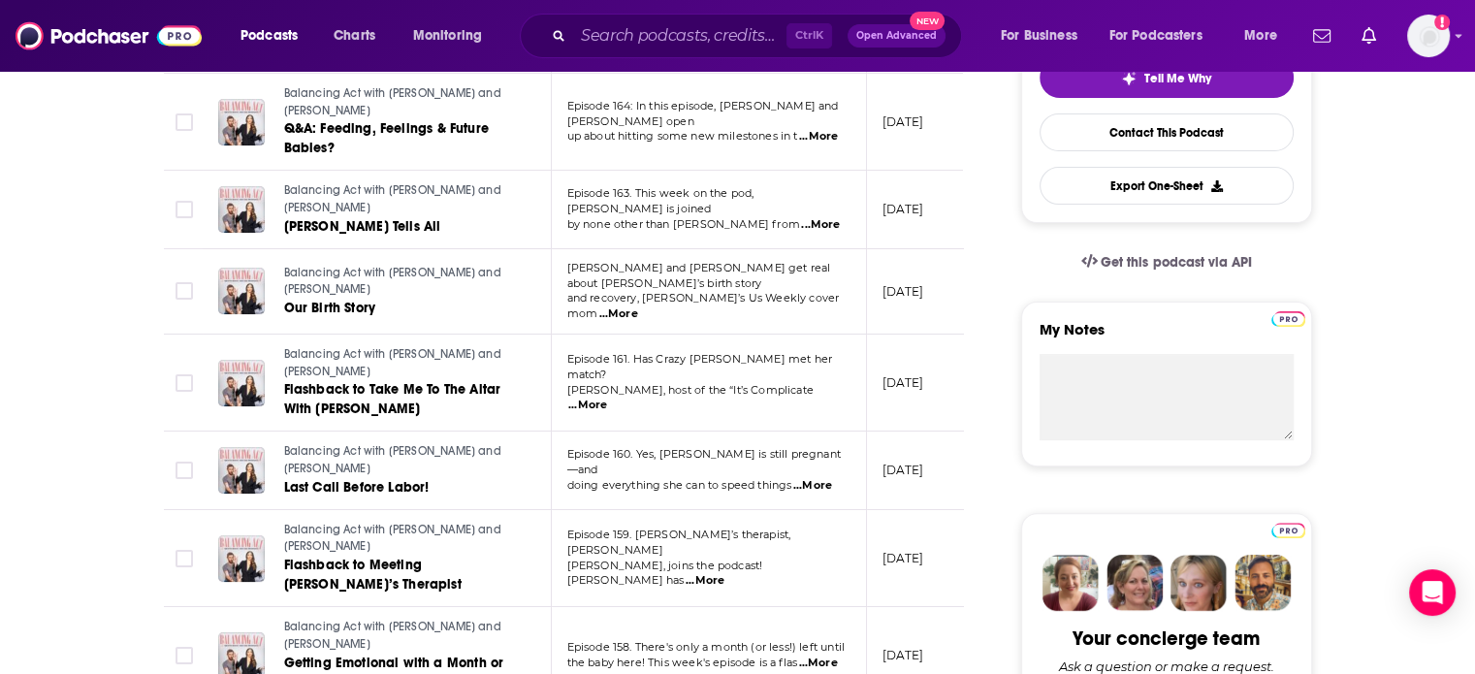
click at [819, 217] on span "...More" at bounding box center [820, 225] width 39 height 16
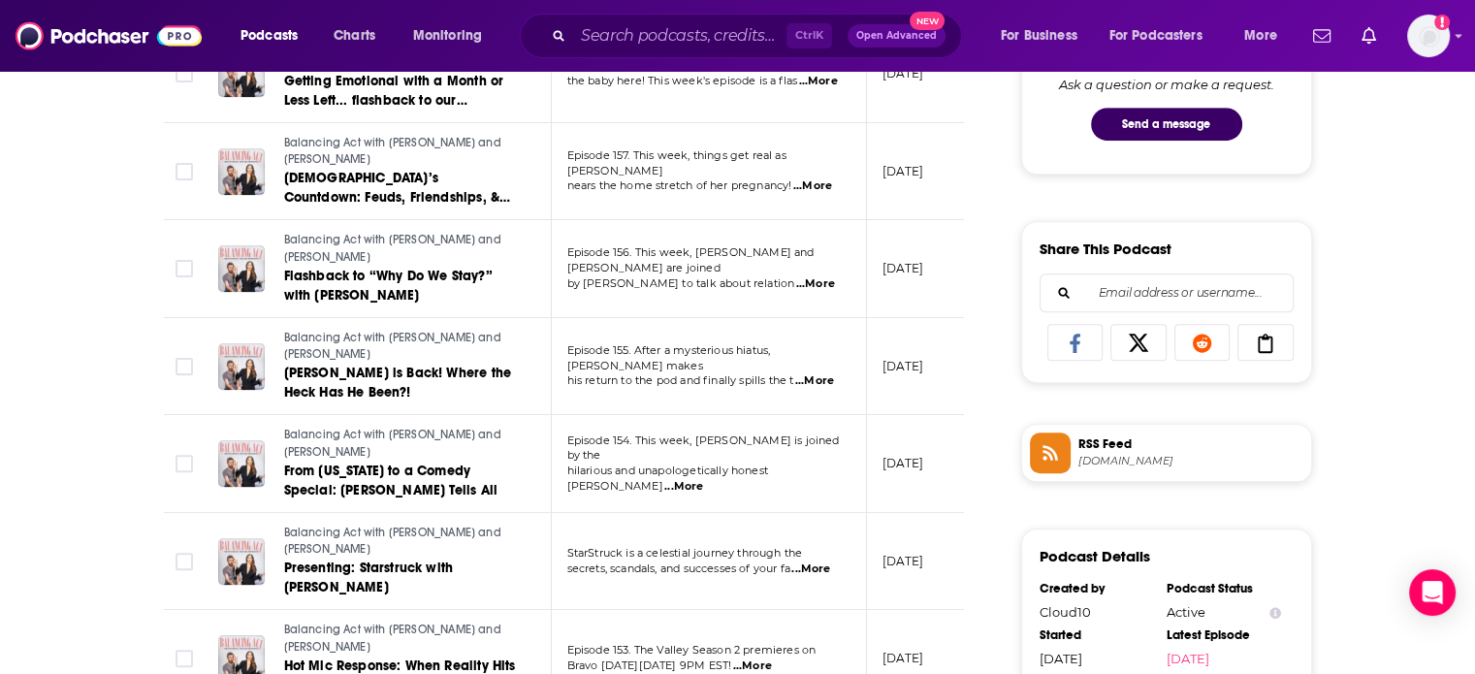
scroll to position [1164, 0]
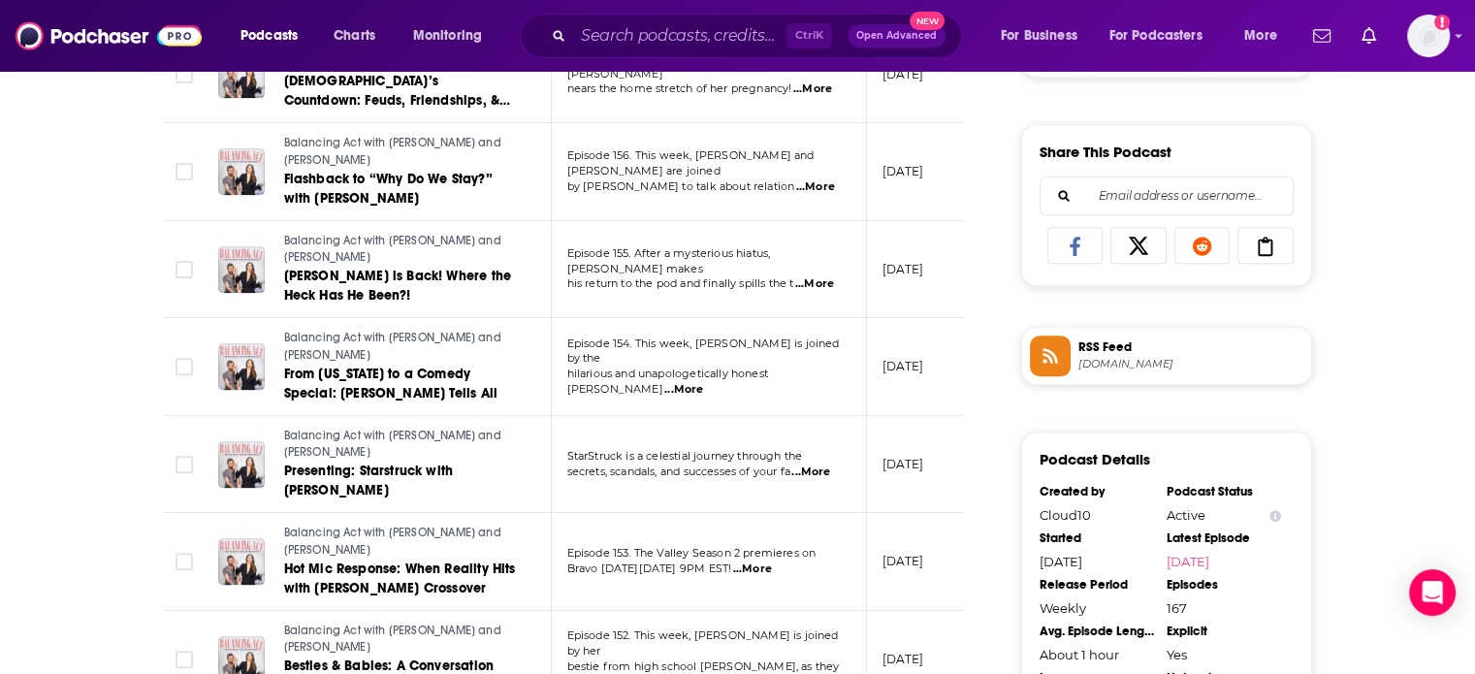
click at [811, 276] on span "...More" at bounding box center [814, 284] width 39 height 16
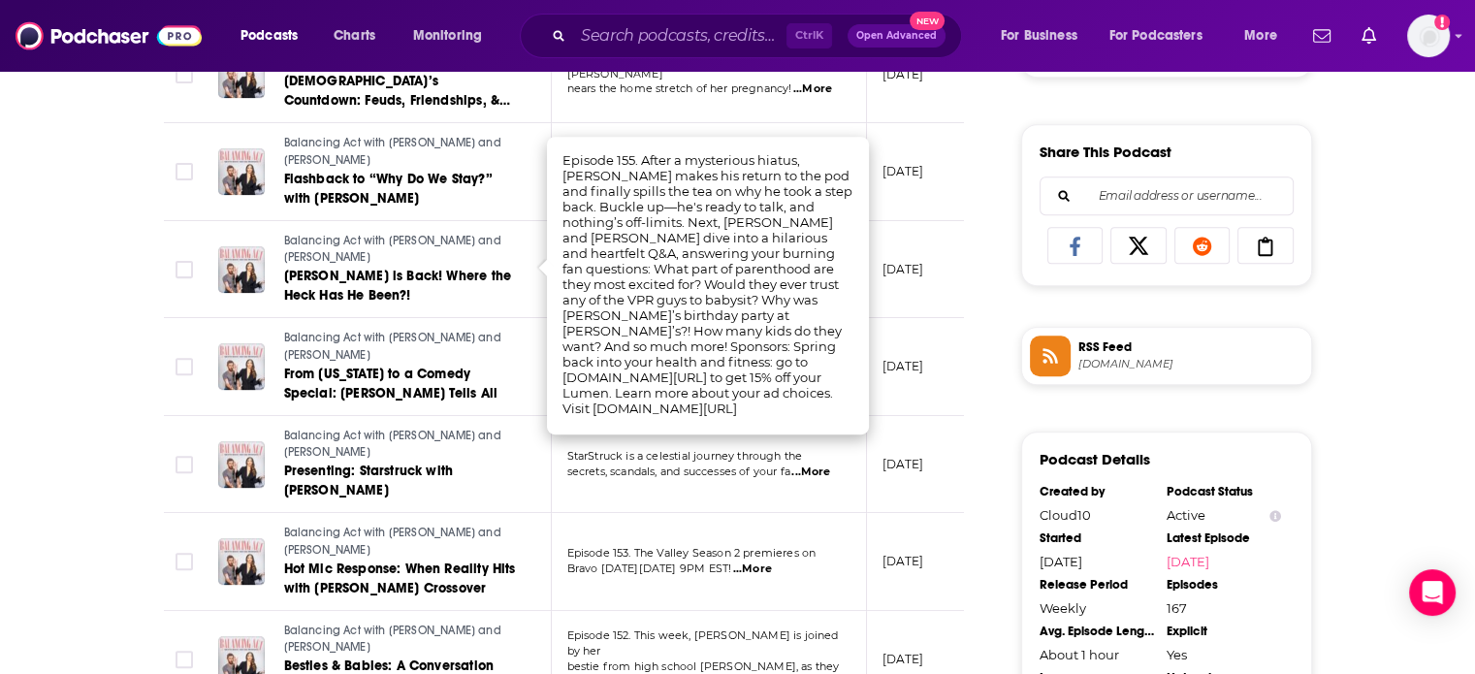
click at [90, 395] on div "About Insights Episodes 167 Reviews Credits 2 Lists 7 Similar Episodes of Balan…" at bounding box center [737, 495] width 1475 height 2687
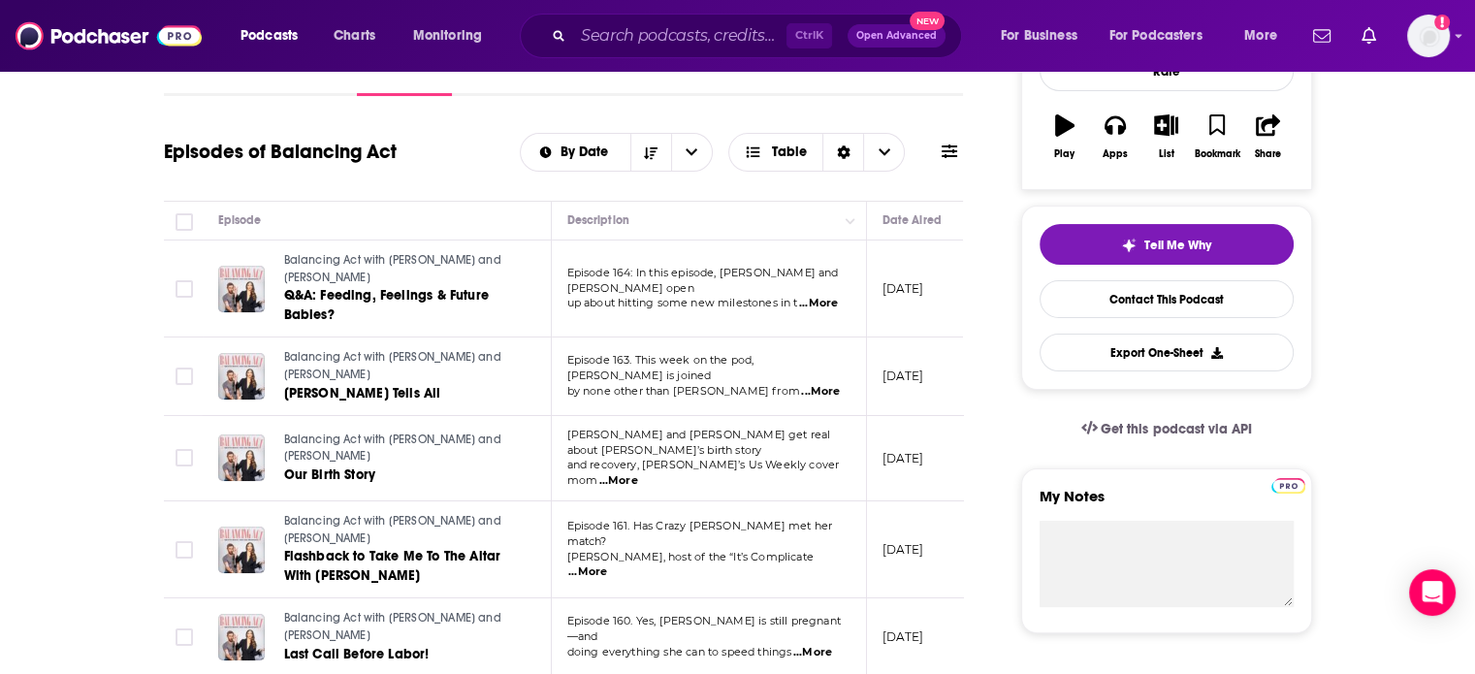
scroll to position [81, 0]
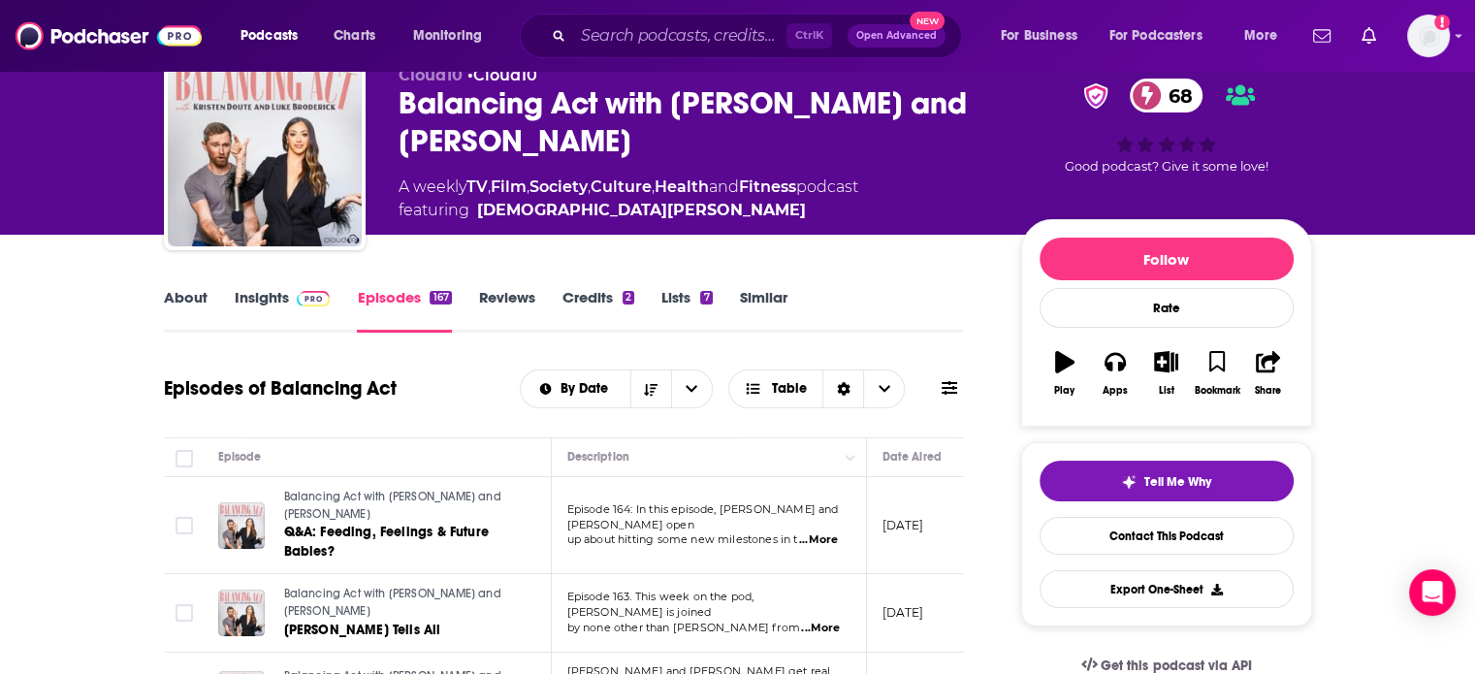
click at [513, 296] on link "Reviews" at bounding box center [507, 310] width 56 height 45
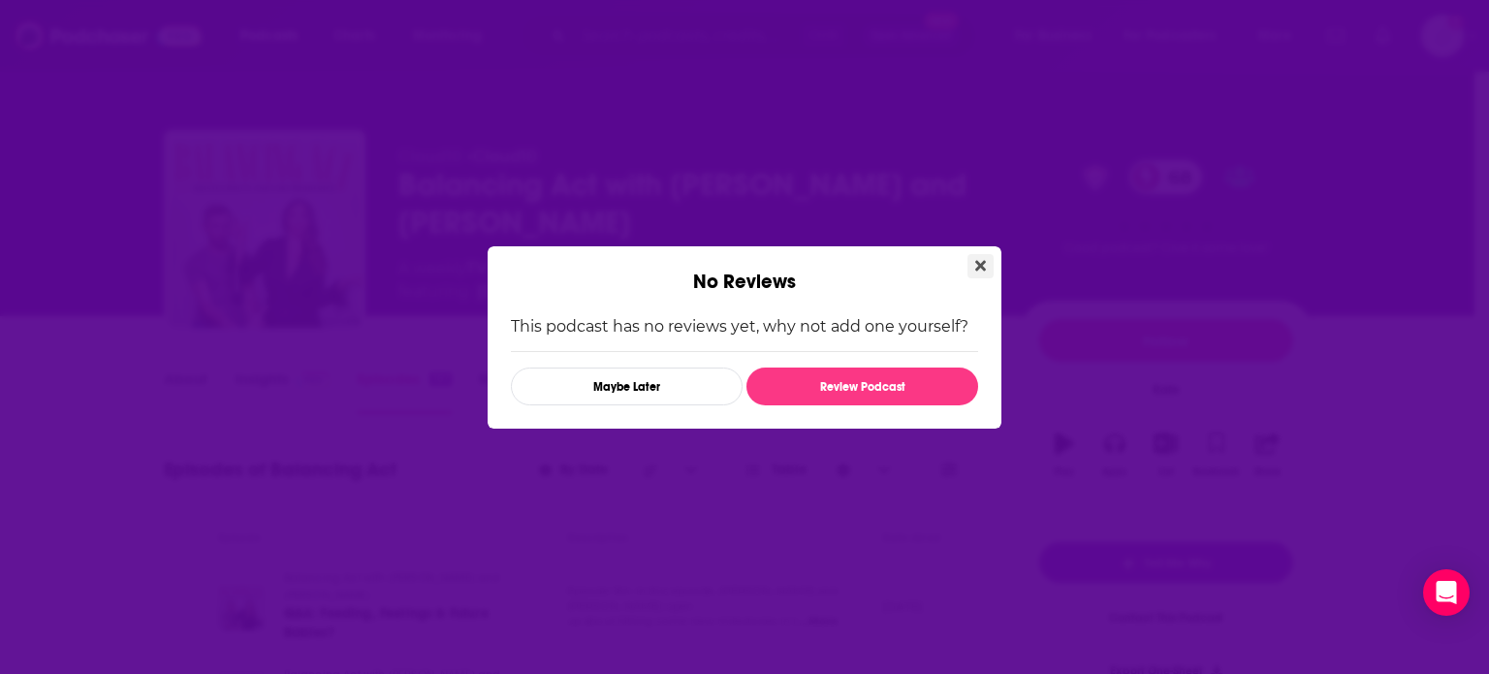
click at [993, 257] on button "Close" at bounding box center [981, 266] width 26 height 24
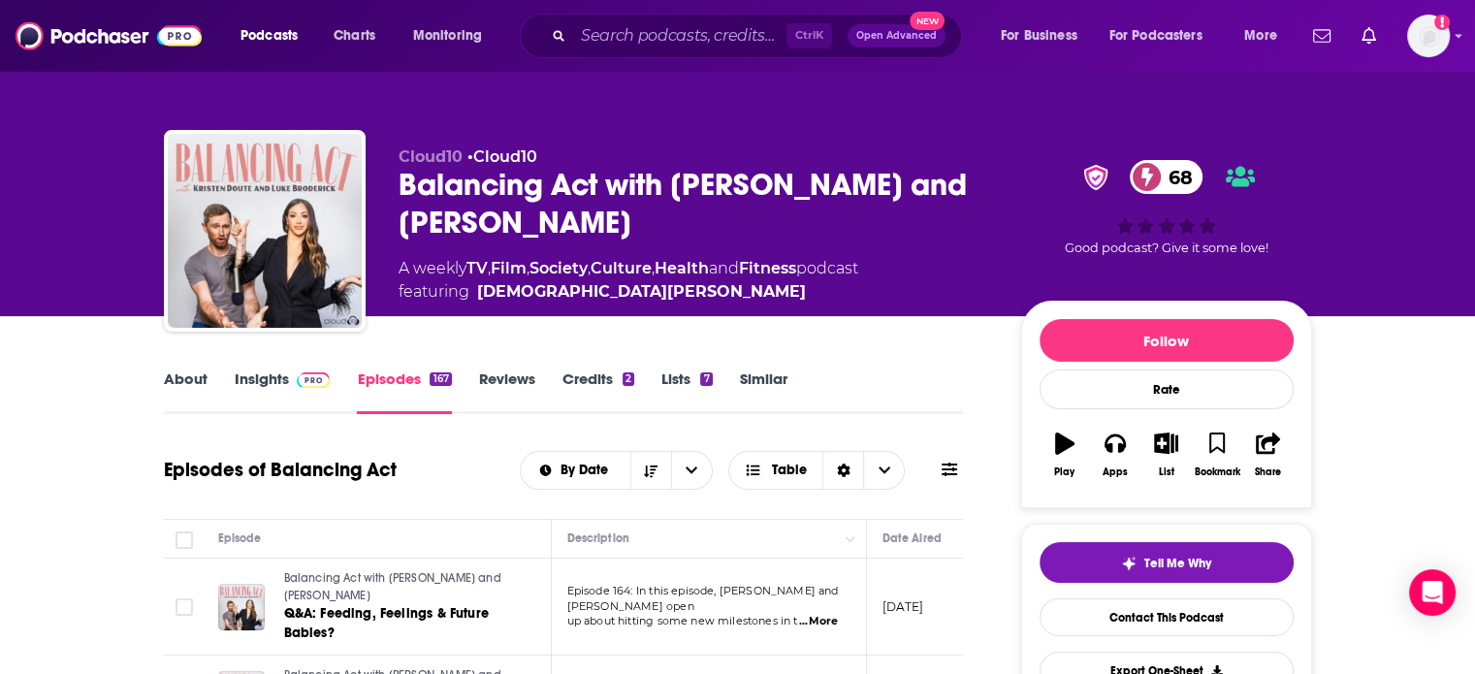
drag, startPoint x: 625, startPoint y: 210, endPoint x: 401, endPoint y: 189, distance: 225.0
click at [401, 189] on div "Balancing Act with Kristen Doute and Luke Broderick 68" at bounding box center [695, 204] width 592 height 76
copy h2 "Balancing Act with Kristen Doute and Luke Broderick"
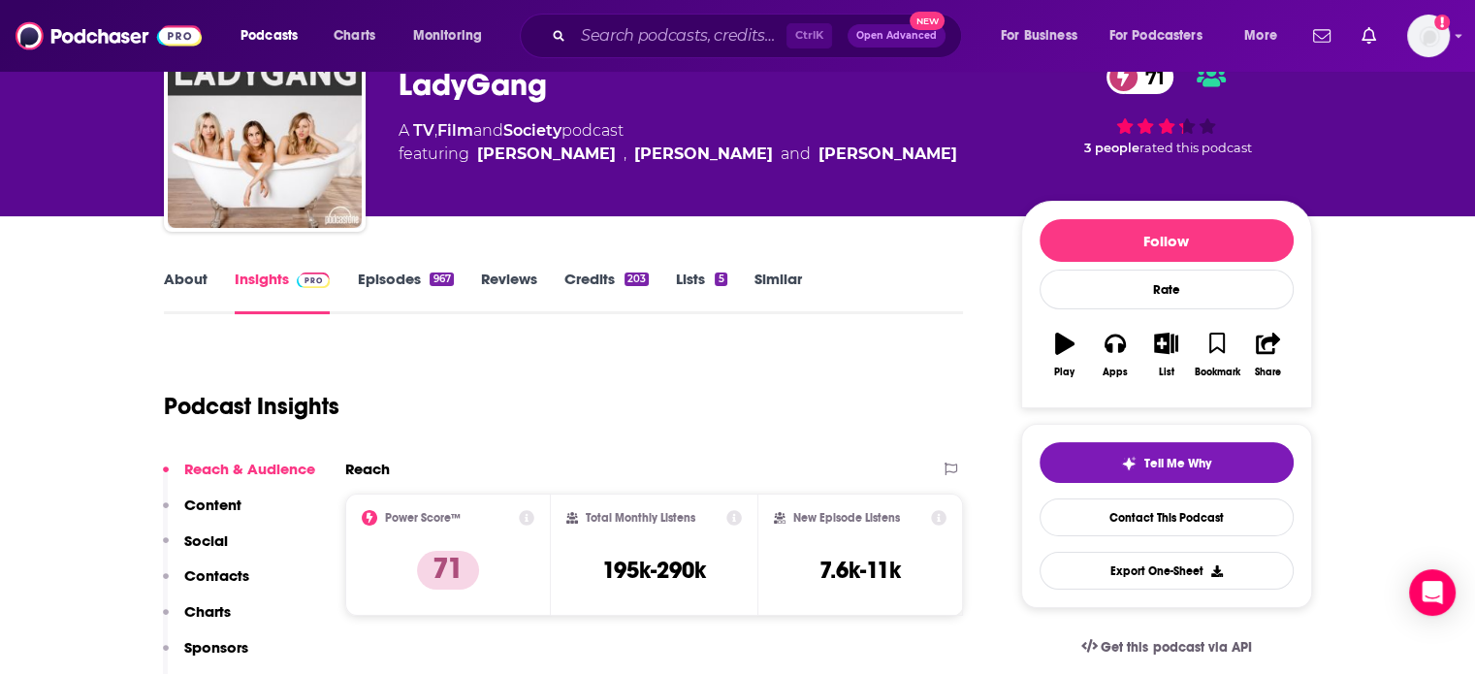
scroll to position [97, 0]
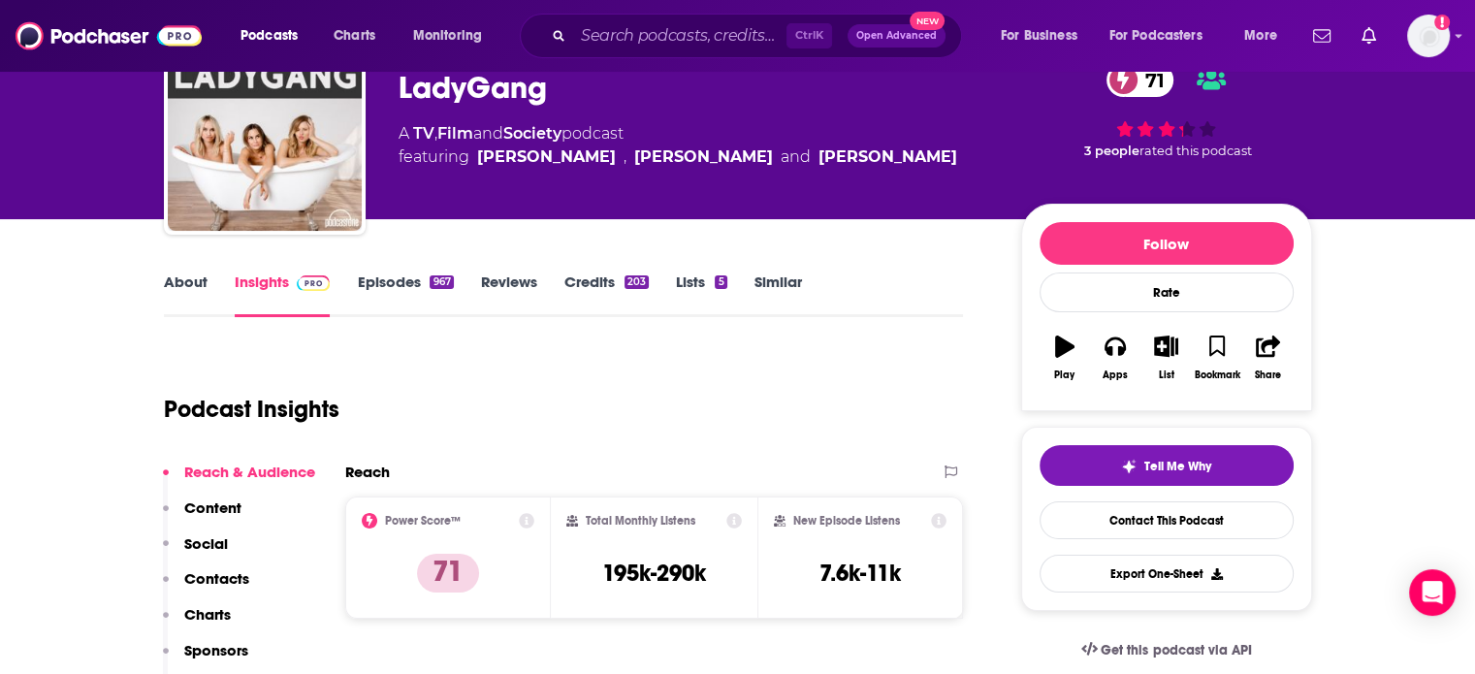
click at [190, 284] on link "About" at bounding box center [186, 294] width 44 height 45
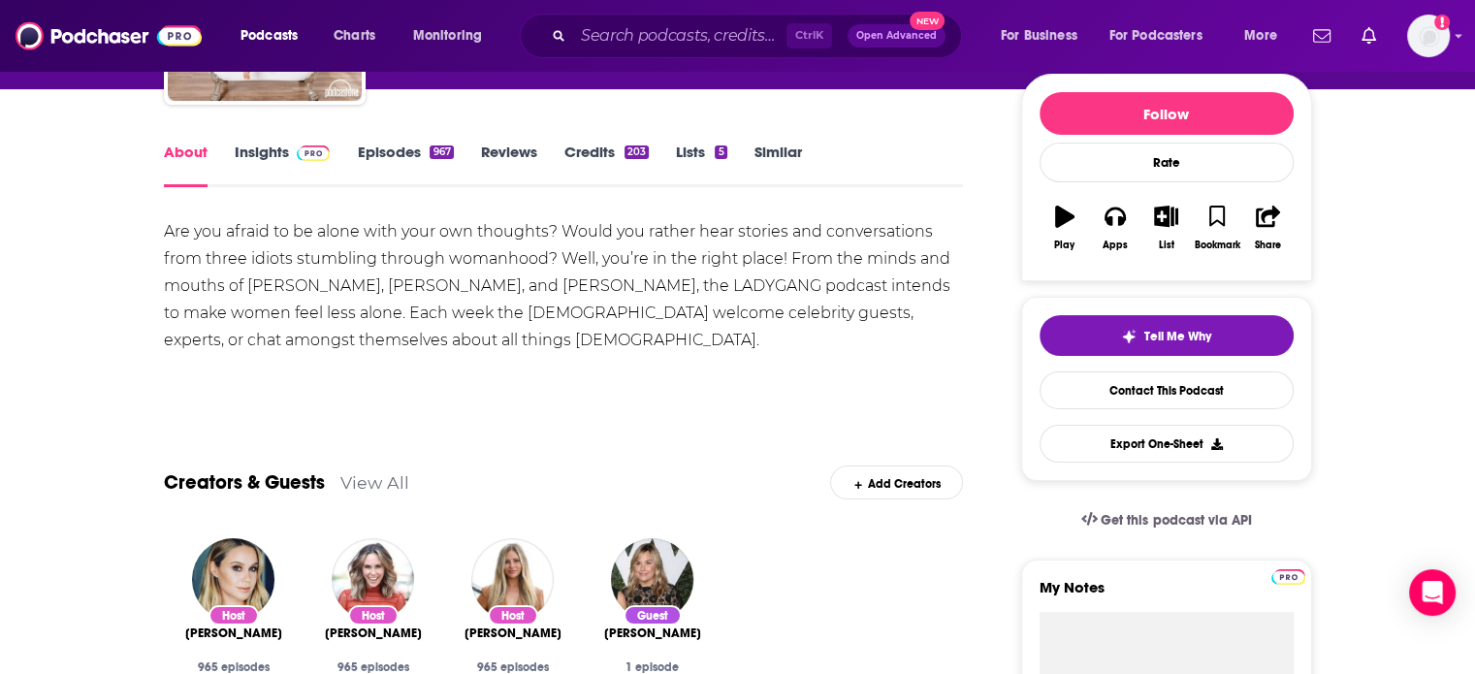
scroll to position [194, 0]
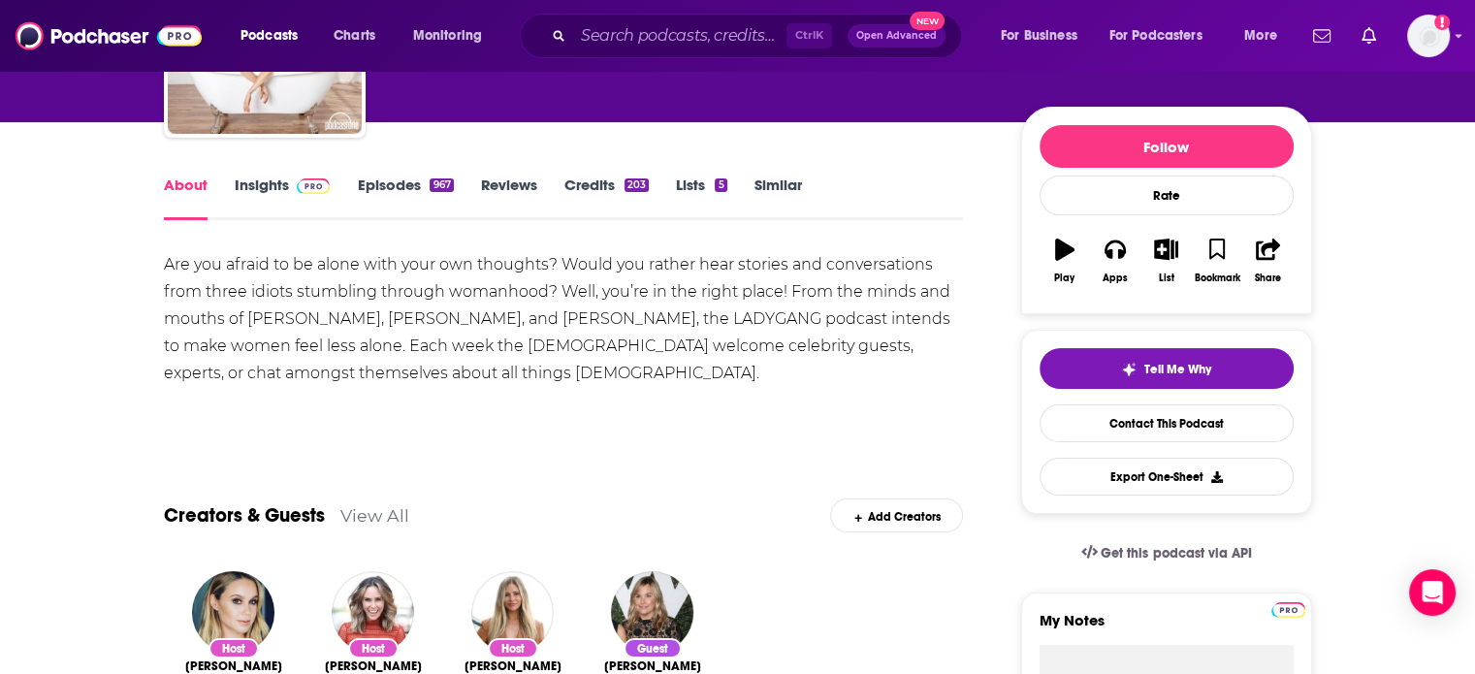
click at [363, 176] on link "Episodes 967" at bounding box center [405, 198] width 96 height 45
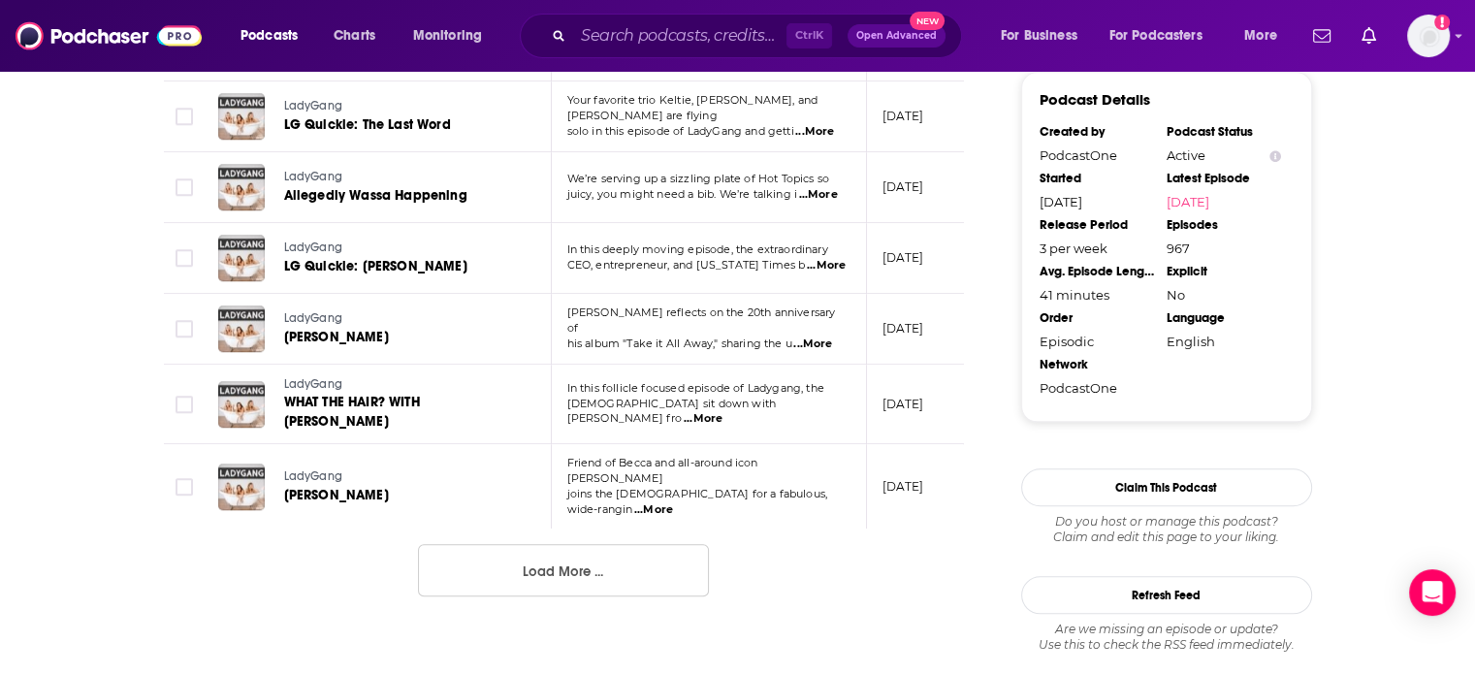
scroll to position [1939, 0]
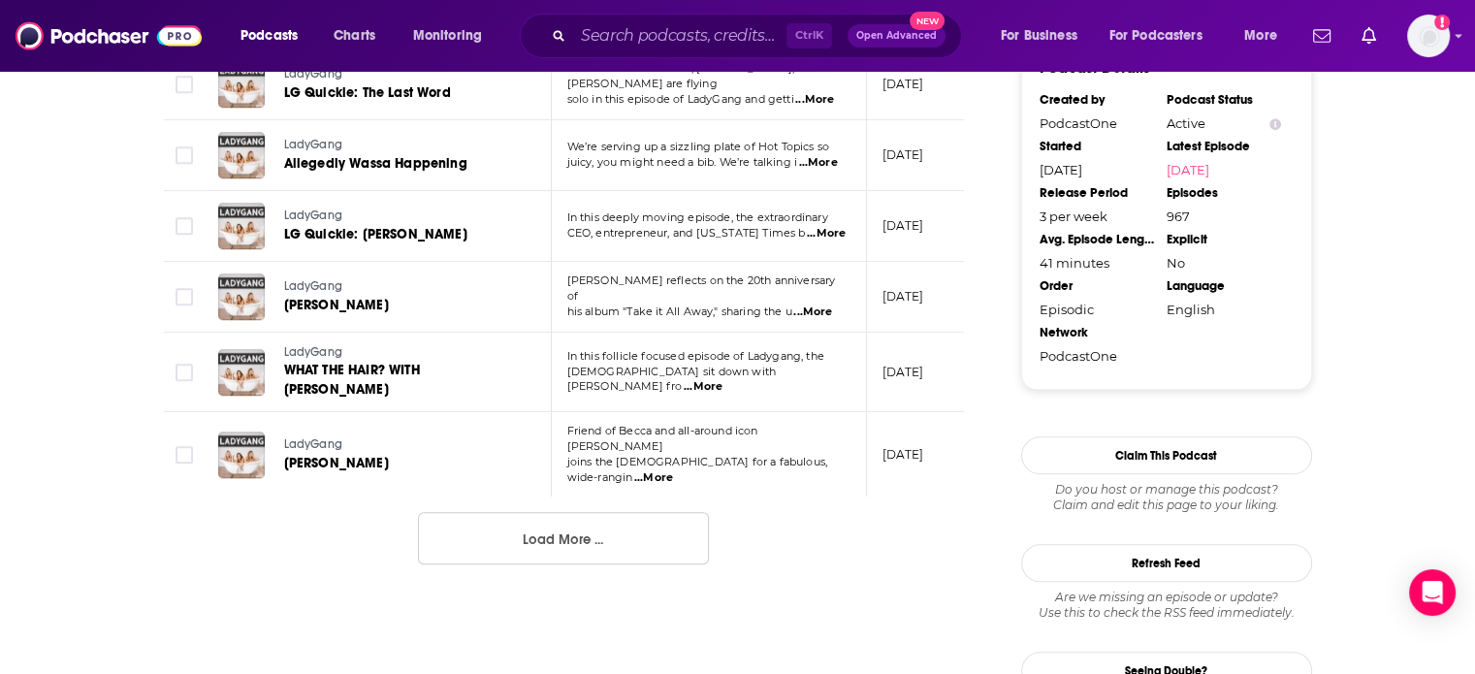
click at [722, 379] on span "...More" at bounding box center [703, 387] width 39 height 16
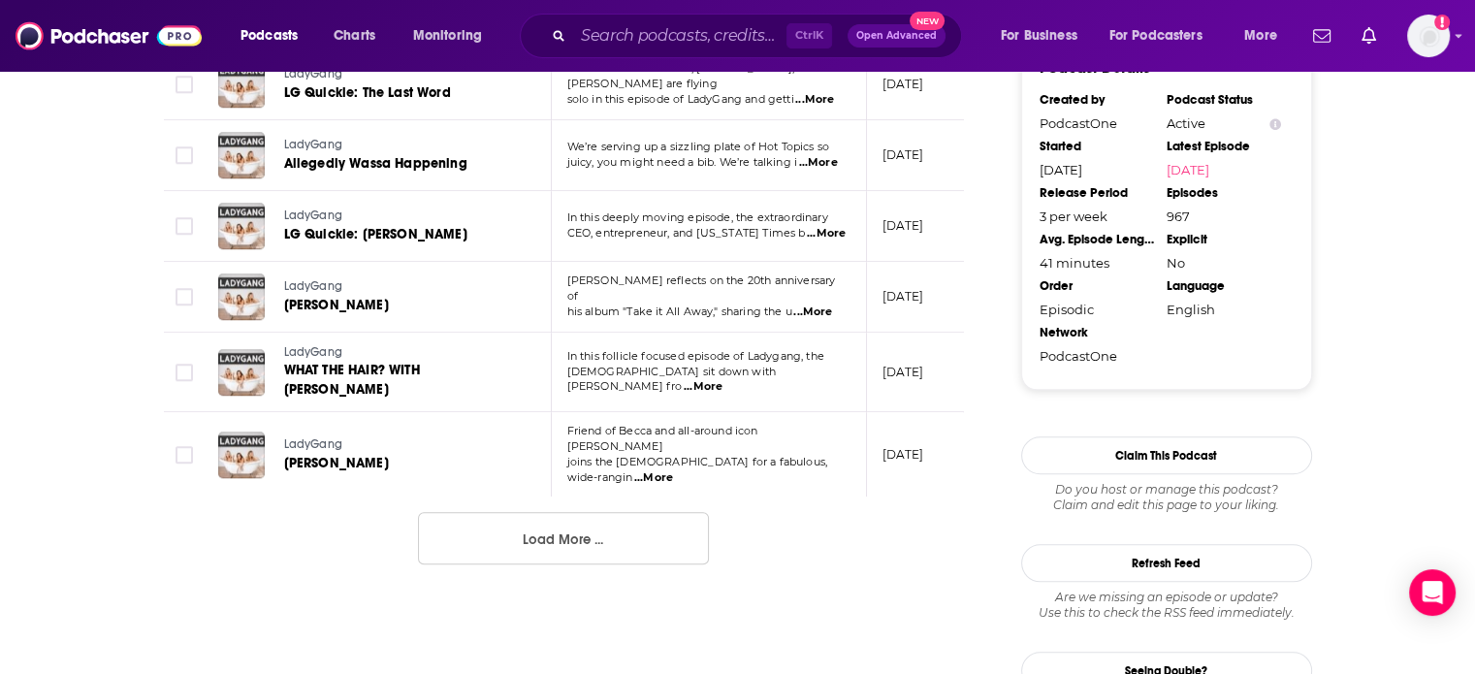
click at [673, 470] on span "...More" at bounding box center [653, 478] width 39 height 16
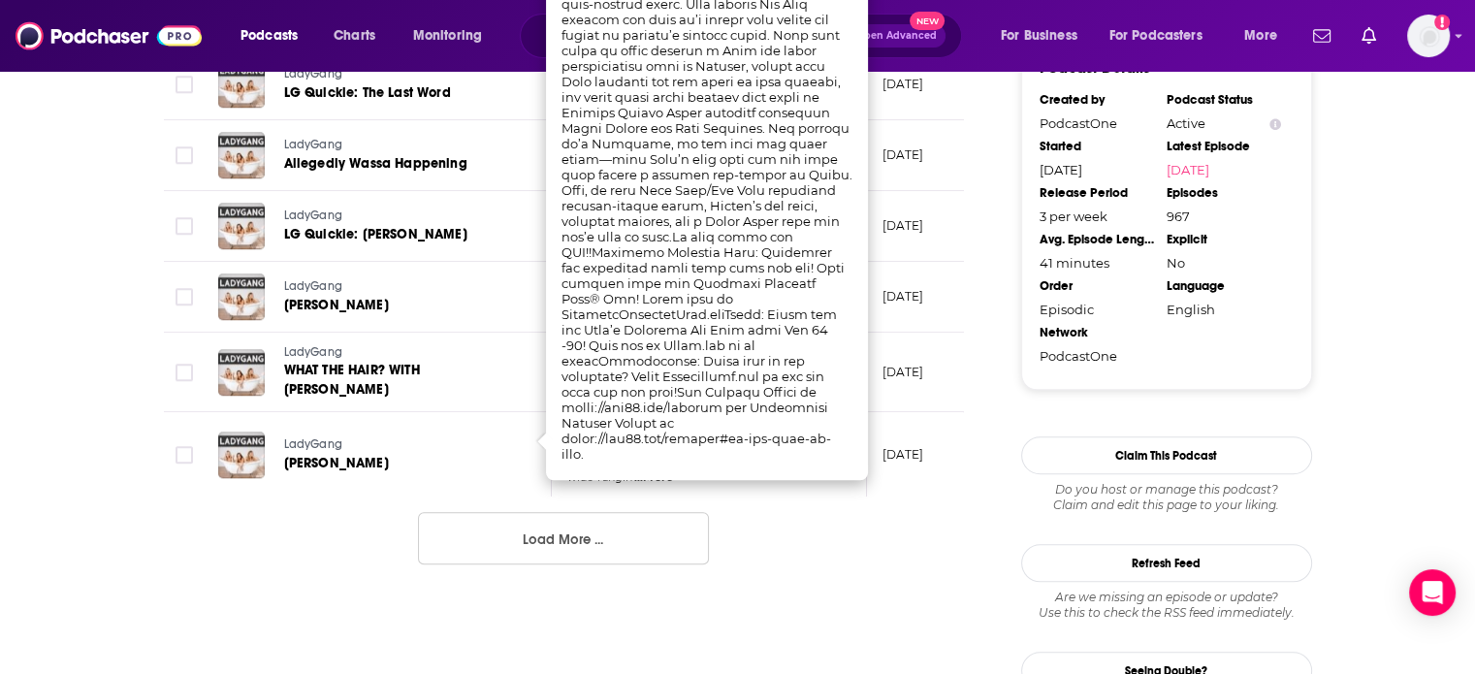
click at [579, 525] on button "Load More ..." at bounding box center [563, 538] width 291 height 52
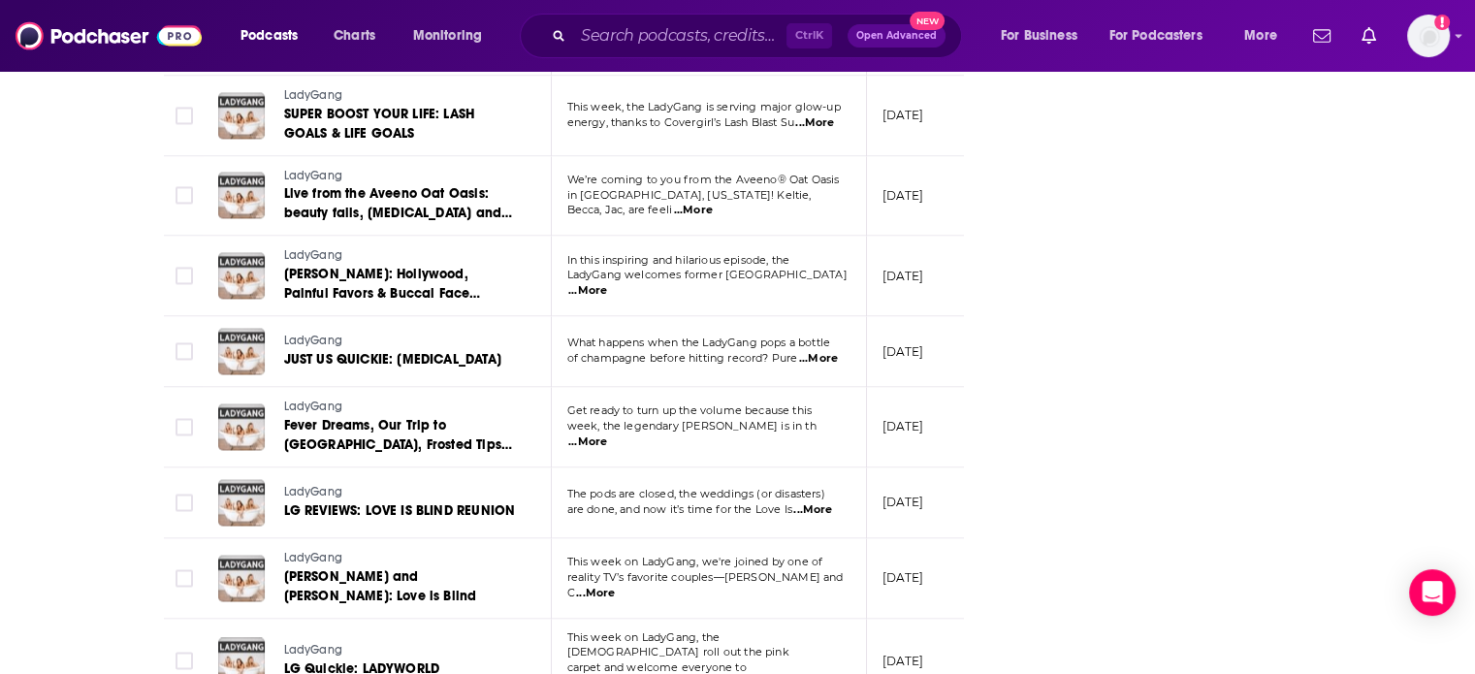
scroll to position [3491, 0]
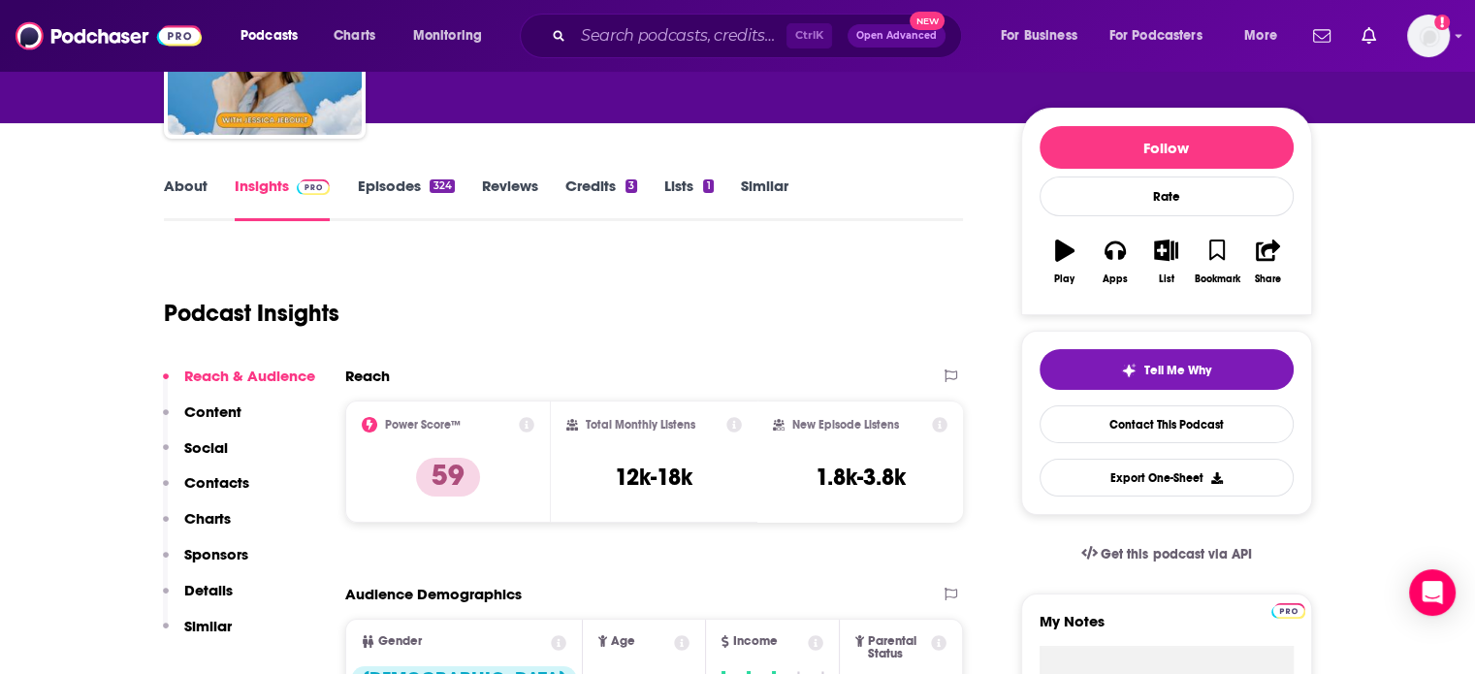
scroll to position [194, 0]
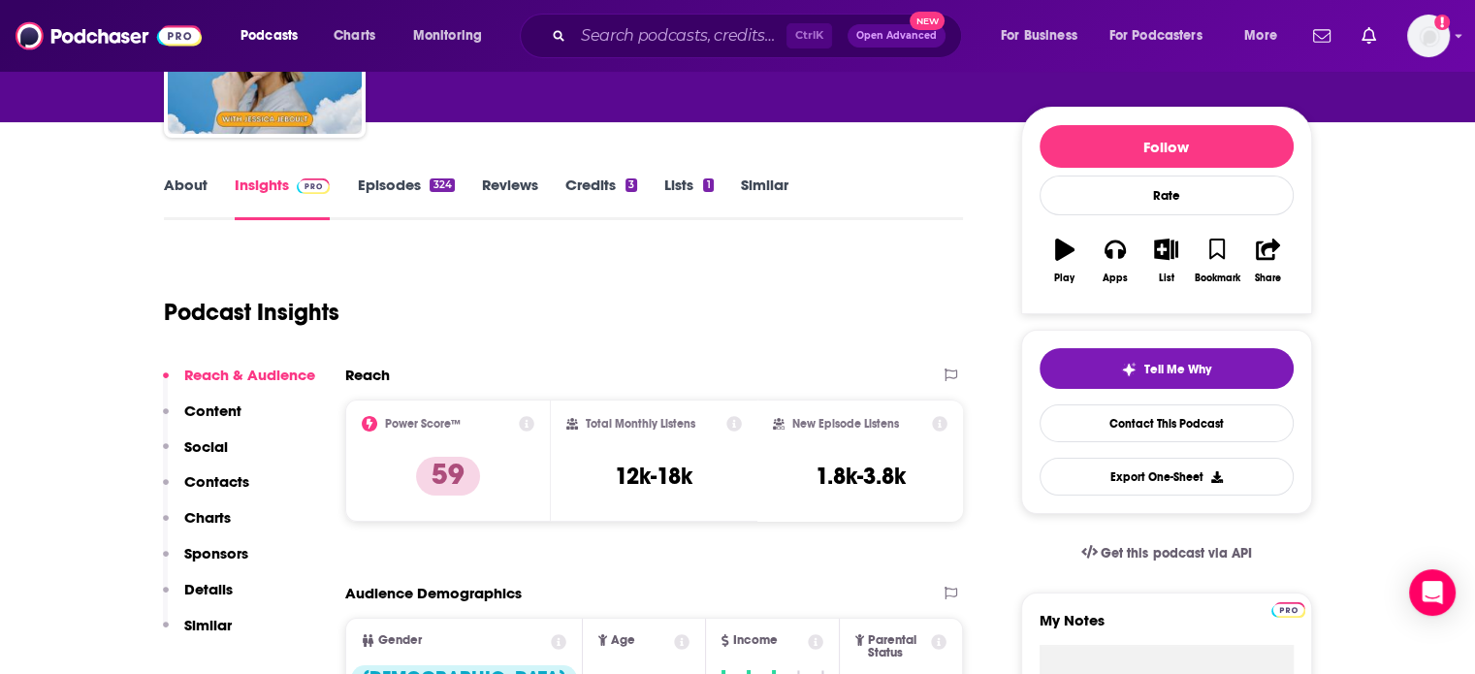
click at [193, 184] on link "About" at bounding box center [186, 198] width 44 height 45
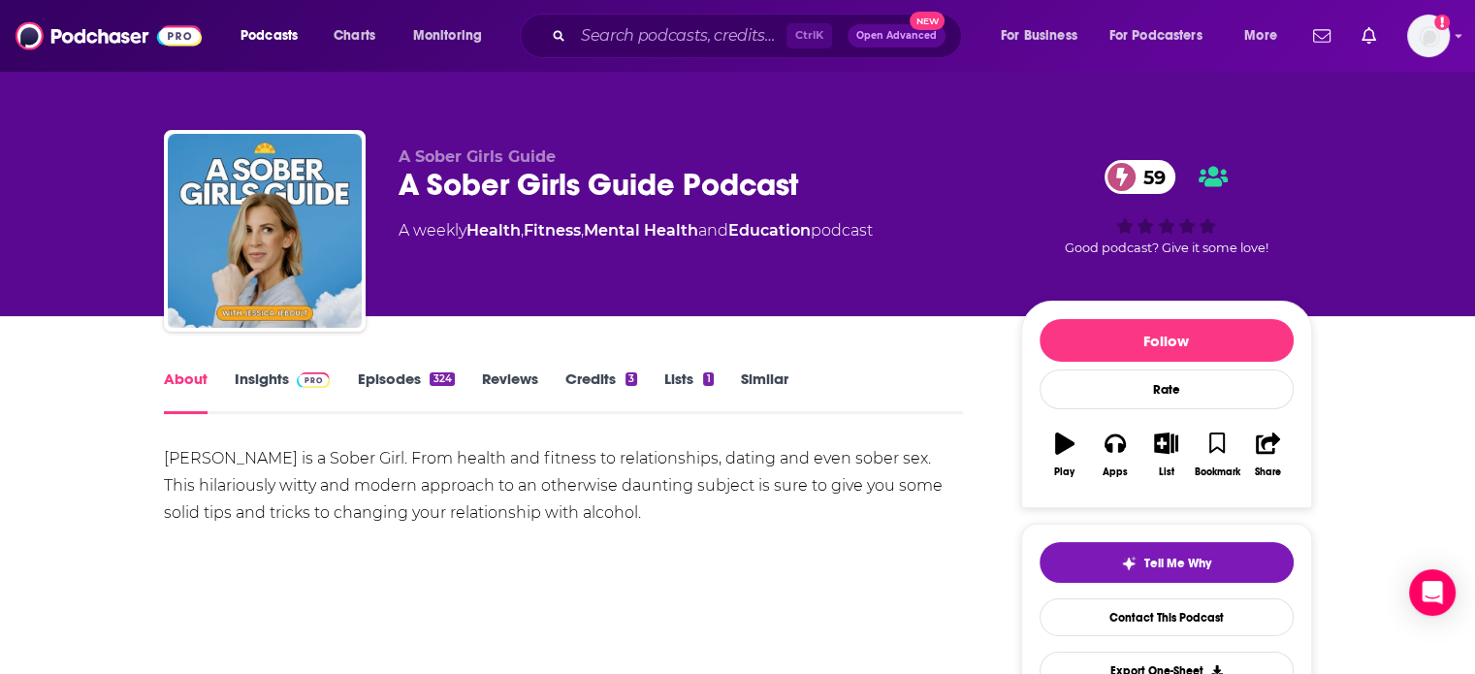
click at [400, 382] on link "Episodes 324" at bounding box center [405, 391] width 97 height 45
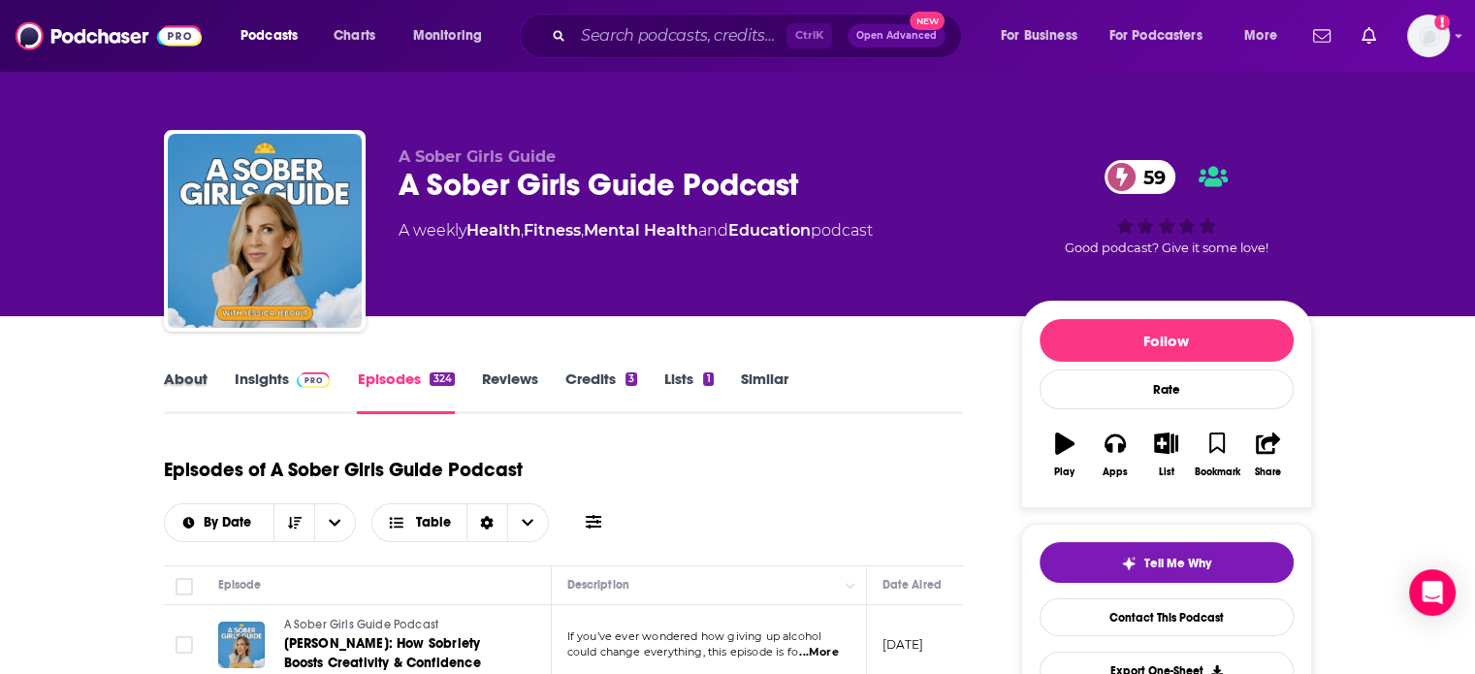
click at [229, 371] on div "About" at bounding box center [199, 391] width 71 height 45
click at [258, 382] on link "Insights" at bounding box center [283, 391] width 96 height 45
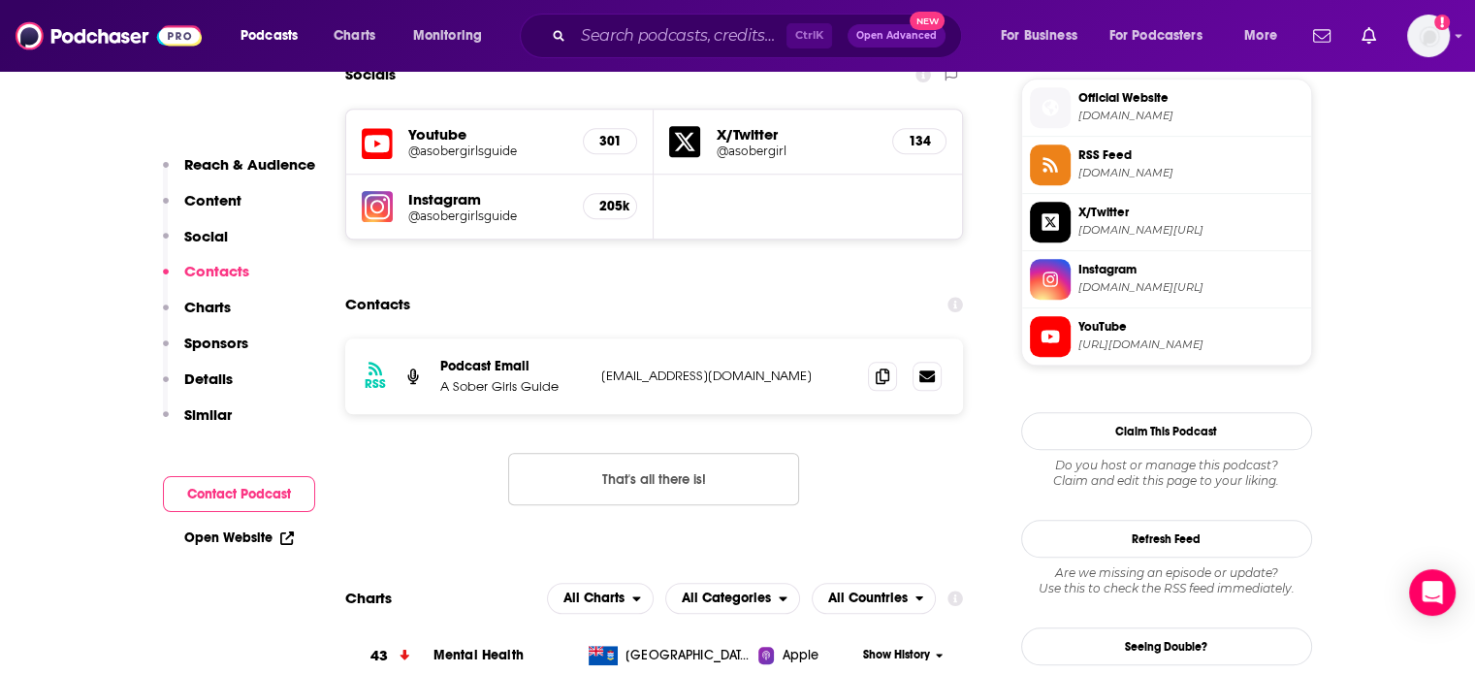
scroll to position [1745, 0]
drag, startPoint x: 816, startPoint y: 281, endPoint x: 601, endPoint y: 280, distance: 214.3
click at [601, 367] on p "asobergirl@asobergirlsguide.com" at bounding box center [727, 375] width 252 height 16
copy p "asobergirl@asobergirlsguide.com"
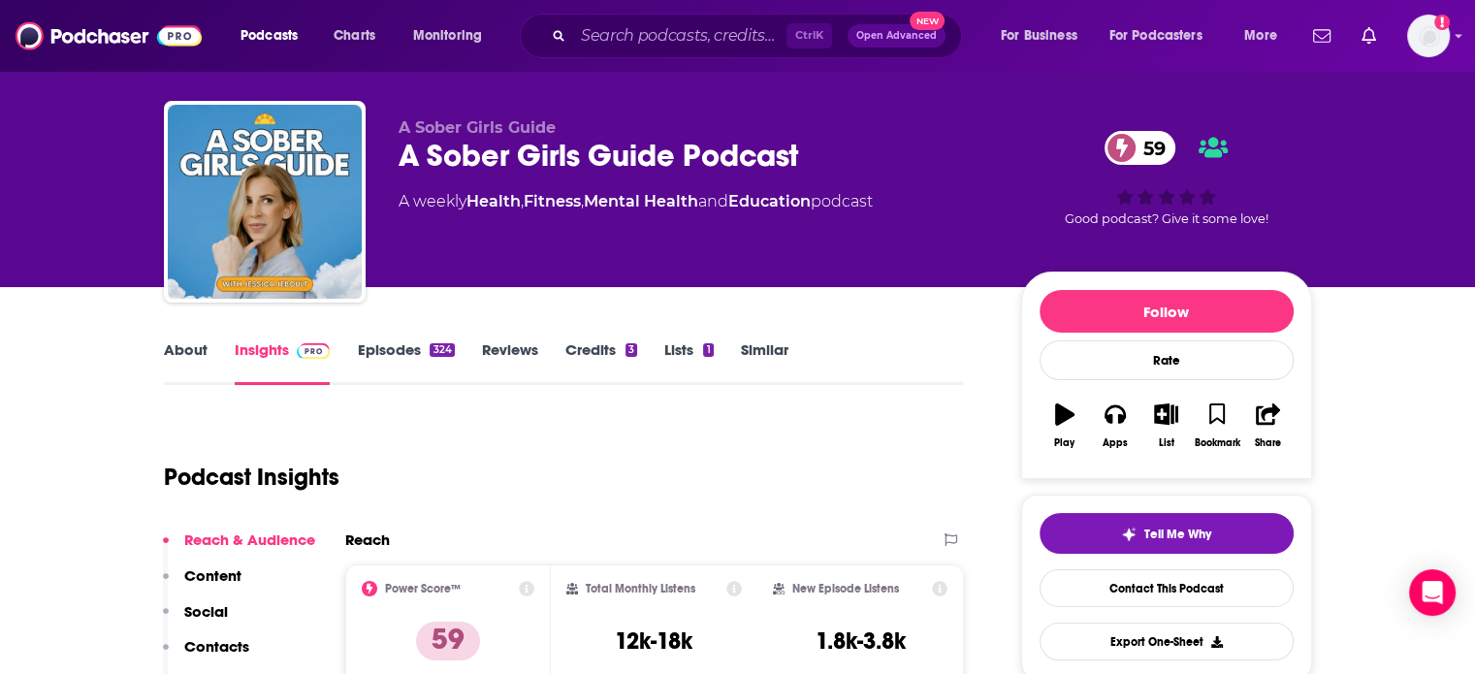
scroll to position [0, 0]
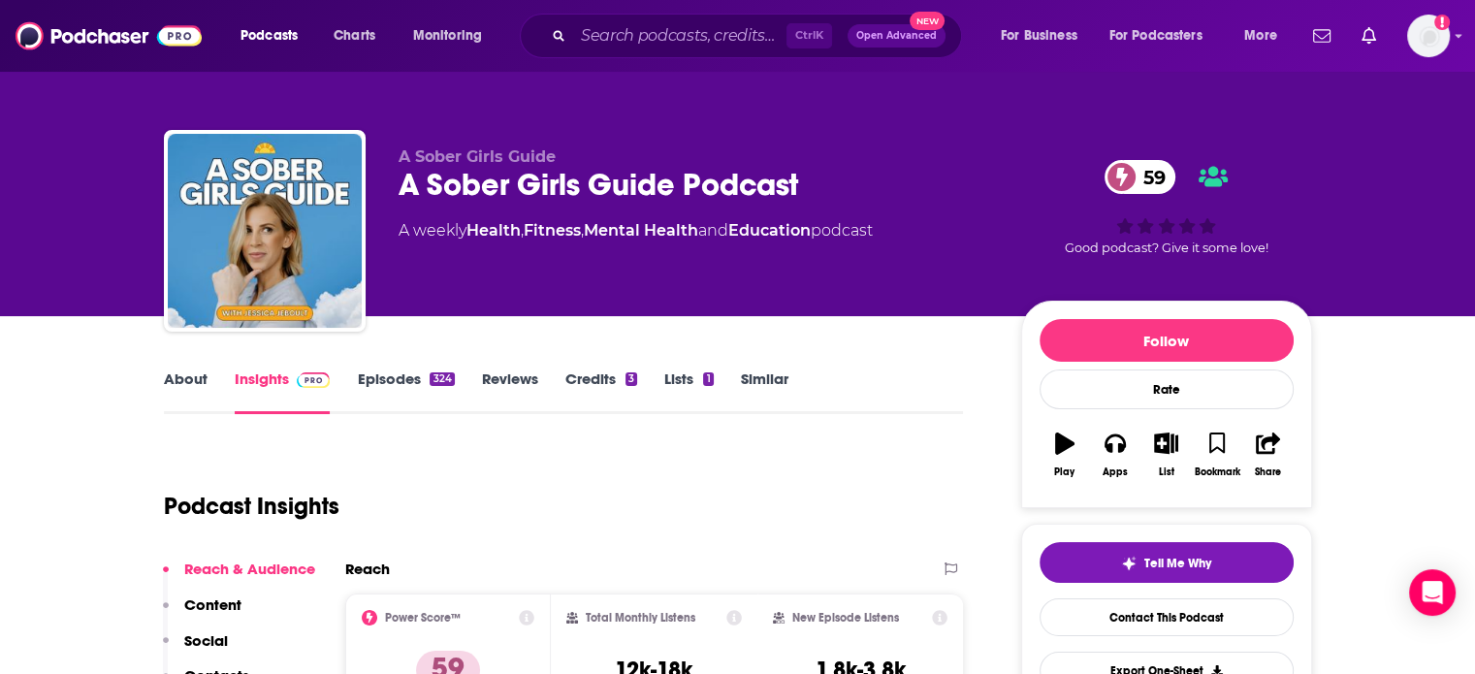
click at [749, 375] on link "Similar" at bounding box center [765, 391] width 48 height 45
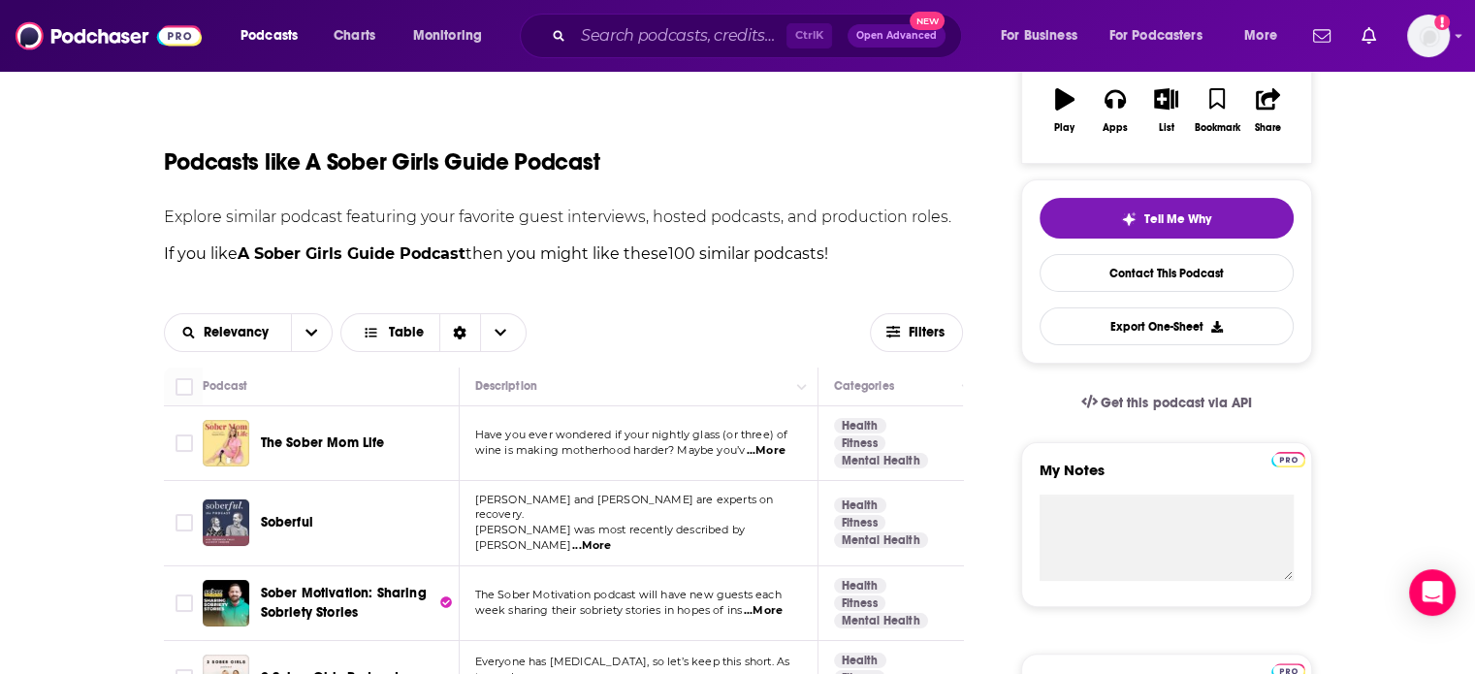
scroll to position [388, 0]
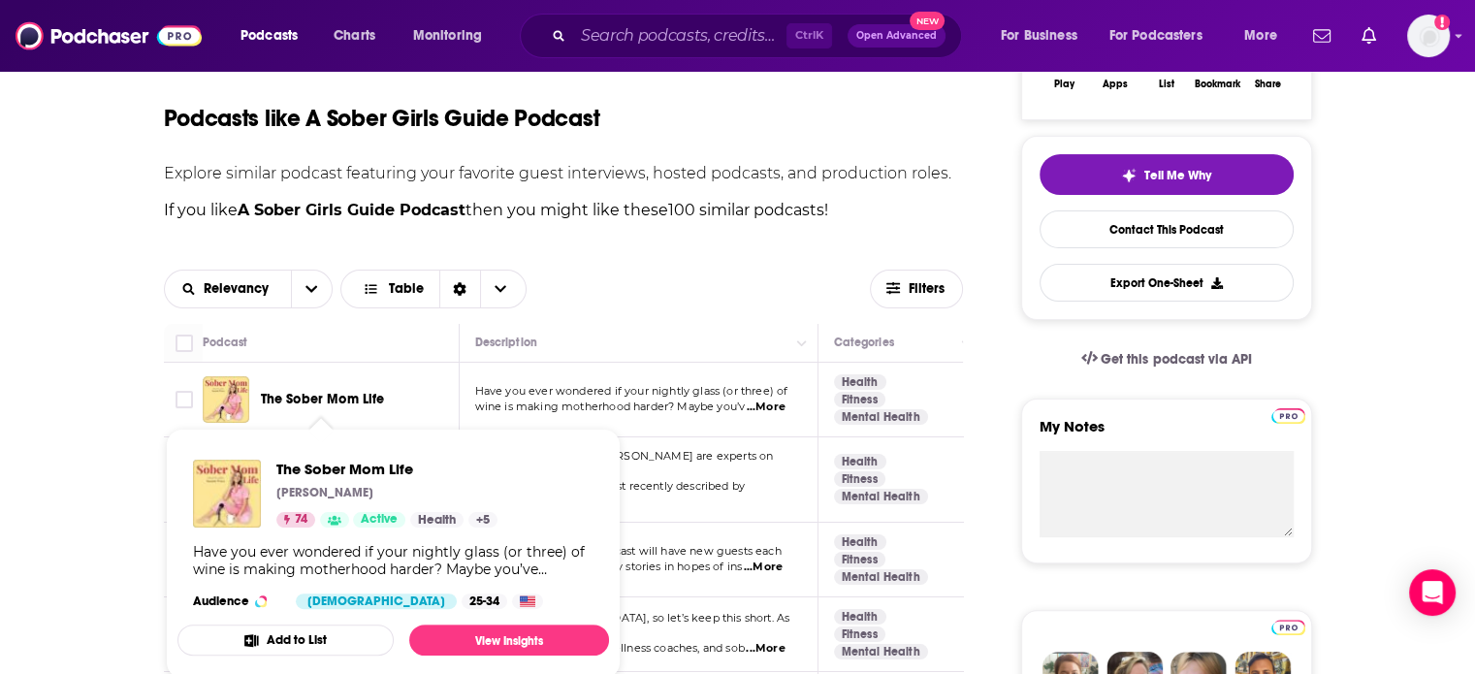
click at [337, 401] on span "The Sober Mom Life" at bounding box center [323, 399] width 124 height 16
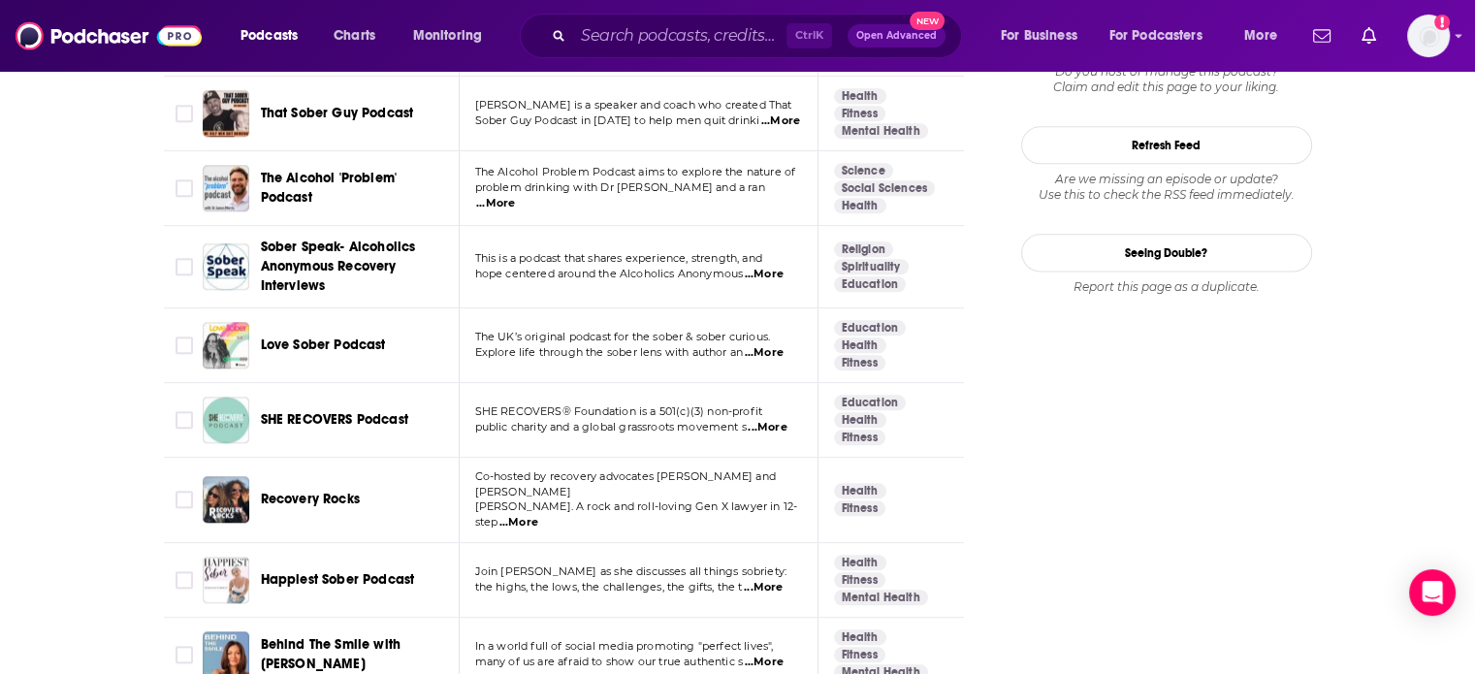
scroll to position [2618, 0]
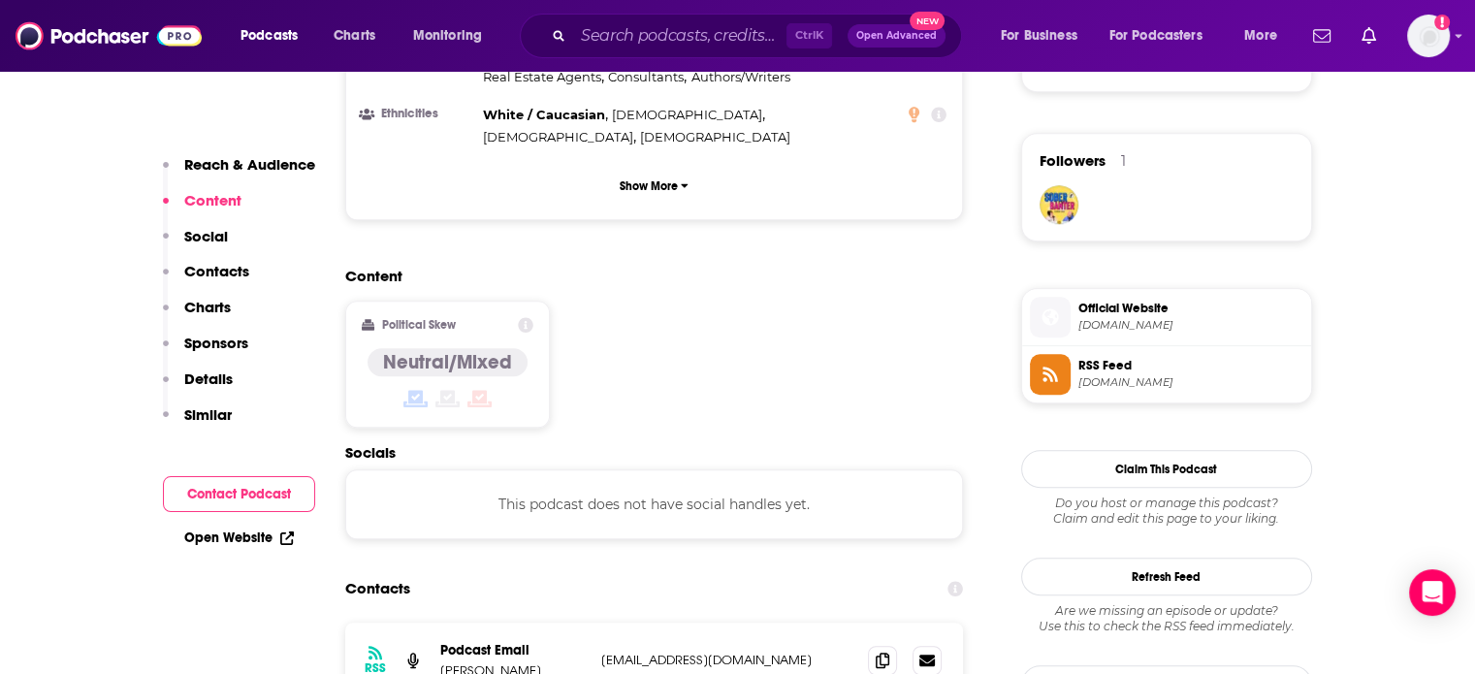
scroll to position [1552, 0]
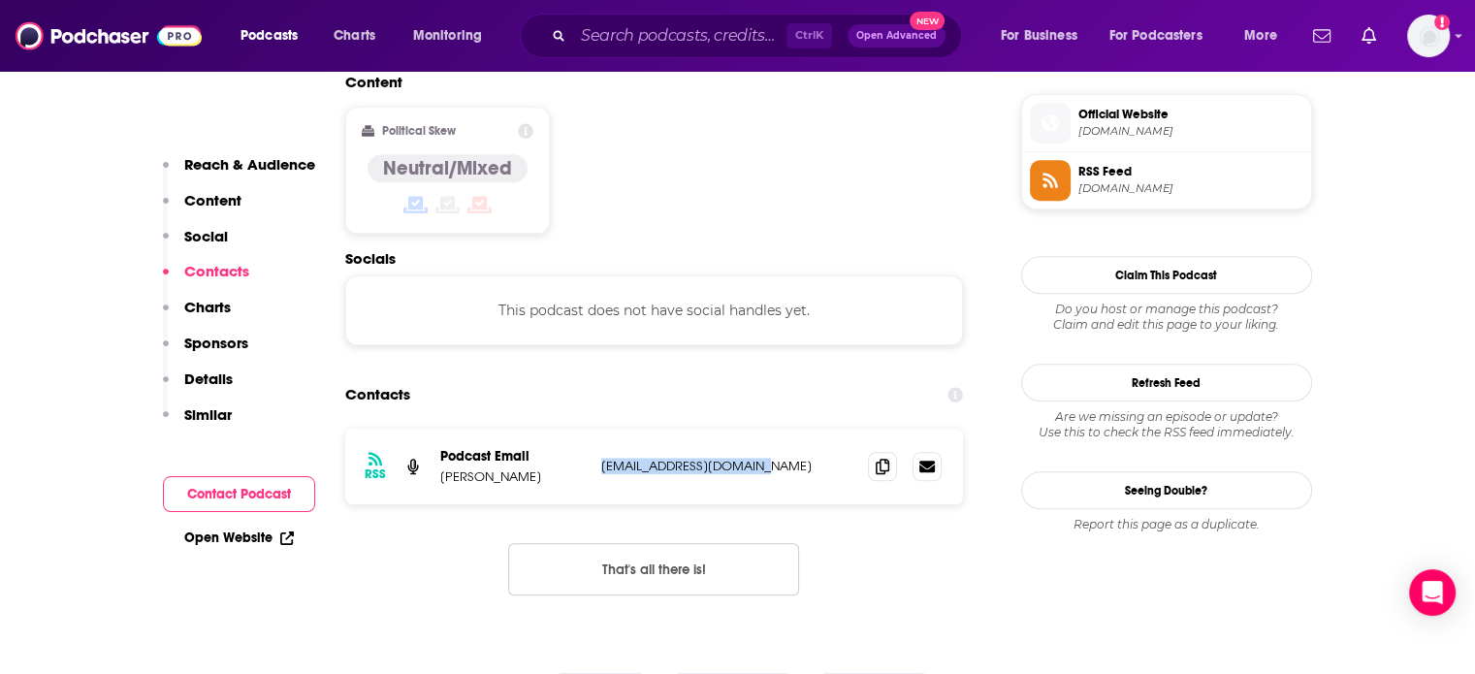
drag, startPoint x: 774, startPoint y: 364, endPoint x: 604, endPoint y: 372, distance: 169.9
click at [604, 458] on p "[EMAIL_ADDRESS][DOMAIN_NAME]" at bounding box center [727, 466] width 252 height 16
copy p "[EMAIL_ADDRESS][DOMAIN_NAME]"
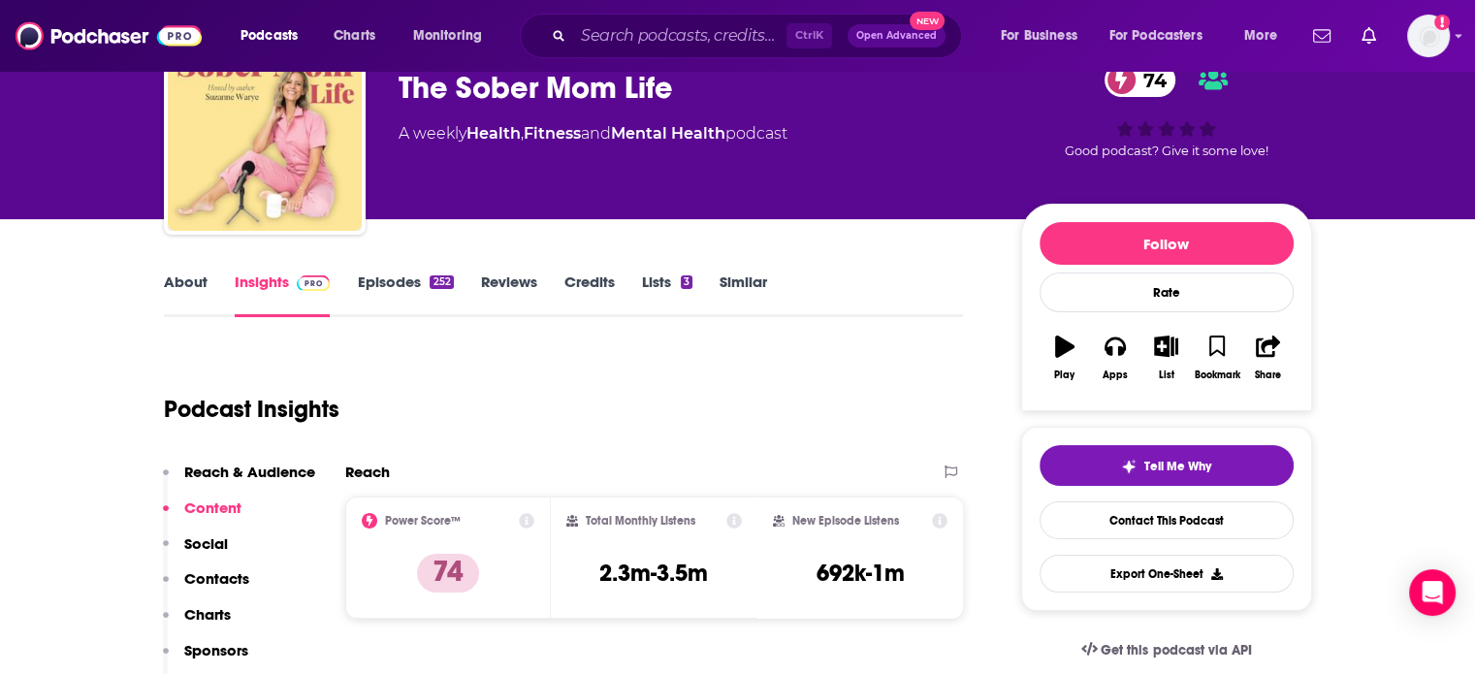
scroll to position [97, 0]
click at [191, 290] on link "About" at bounding box center [186, 294] width 44 height 45
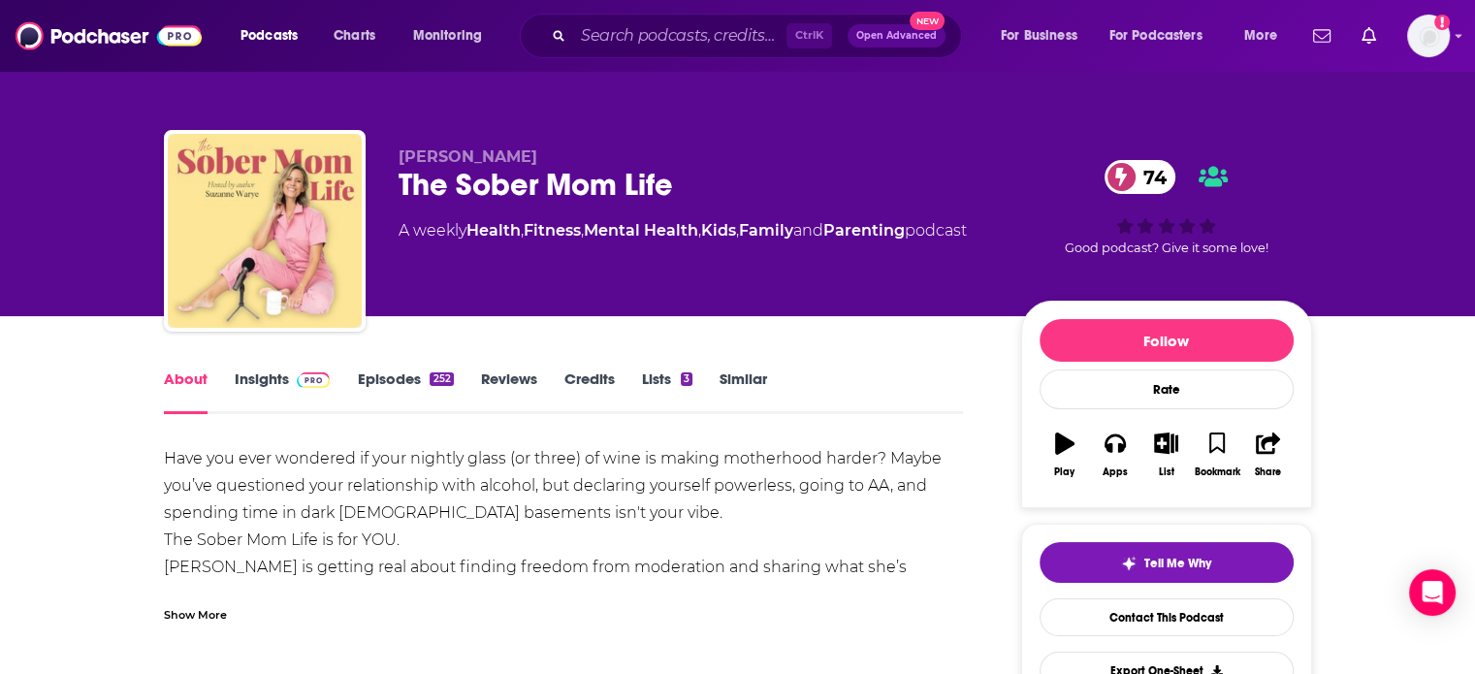
click at [435, 379] on div "252" at bounding box center [441, 379] width 23 height 14
